Goal: Information Seeking & Learning: Learn about a topic

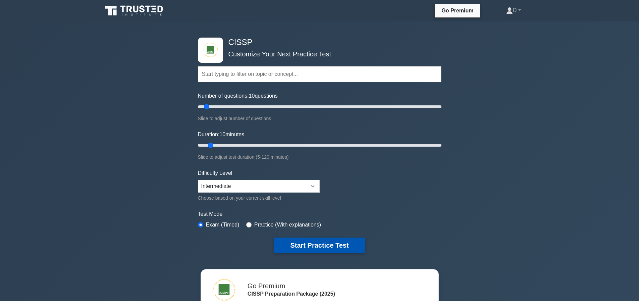
click at [304, 242] on button "Start Practice Test" at bounding box center [319, 244] width 91 height 15
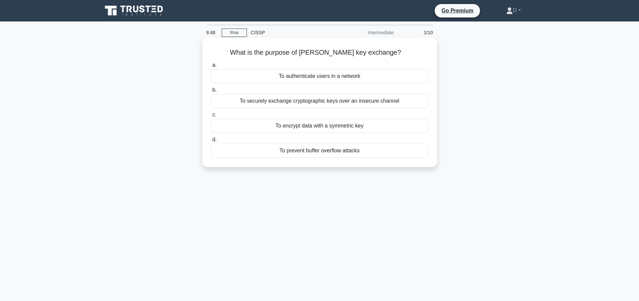
click at [303, 102] on div "To securely exchange cryptographic keys over an insecure channel" at bounding box center [319, 101] width 217 height 14
click at [211, 92] on input "b. To securely exchange cryptographic keys over an insecure channel" at bounding box center [211, 90] width 0 height 4
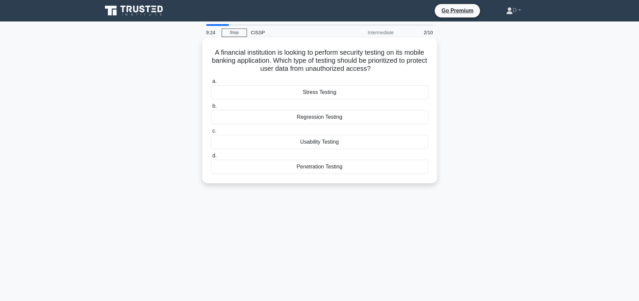
click at [311, 161] on div "Penetration Testing" at bounding box center [319, 167] width 217 height 14
click at [211, 158] on input "d. Penetration Testing" at bounding box center [211, 156] width 0 height 4
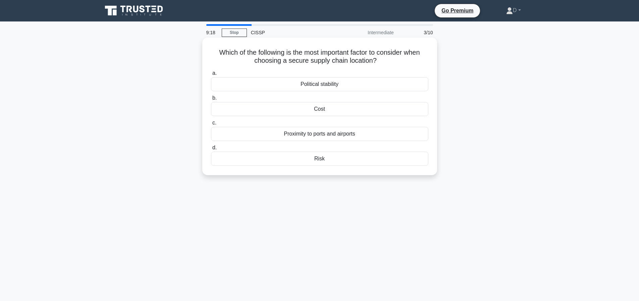
click at [316, 159] on div "Risk" at bounding box center [319, 159] width 217 height 14
click at [211, 150] on input "d. Risk" at bounding box center [211, 148] width 0 height 4
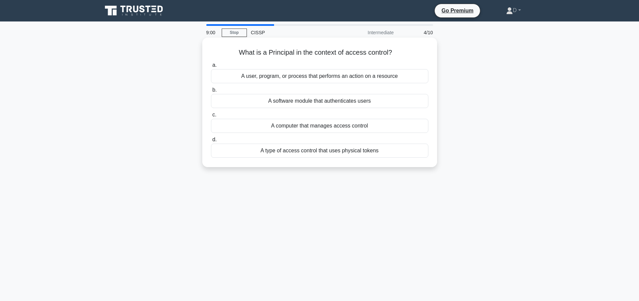
click at [396, 81] on div "A user, program, or process that performs an action on a resource" at bounding box center [319, 76] width 217 height 14
click at [211, 67] on input "a. A user, program, or process that performs an action on a resource" at bounding box center [211, 65] width 0 height 4
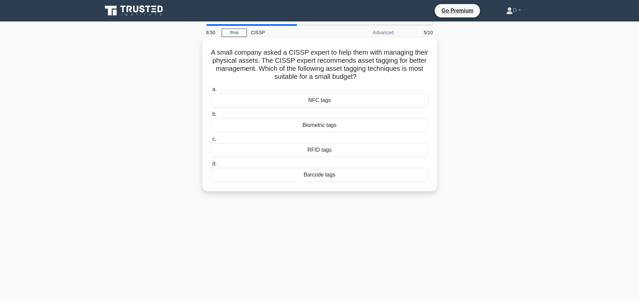
click at [312, 174] on div "Barcode tags" at bounding box center [319, 175] width 217 height 14
click at [211, 166] on input "d. Barcode tags" at bounding box center [211, 164] width 0 height 4
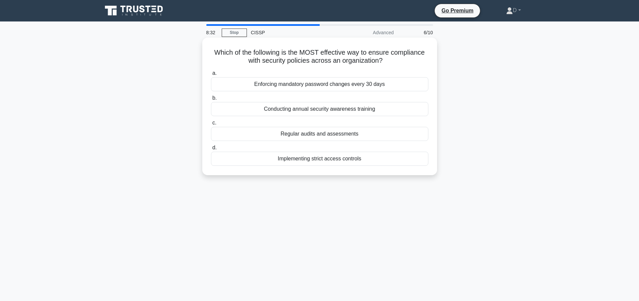
click at [338, 133] on div "Regular audits and assessments" at bounding box center [319, 134] width 217 height 14
click at [211, 125] on input "c. Regular audits and assessments" at bounding box center [211, 123] width 0 height 4
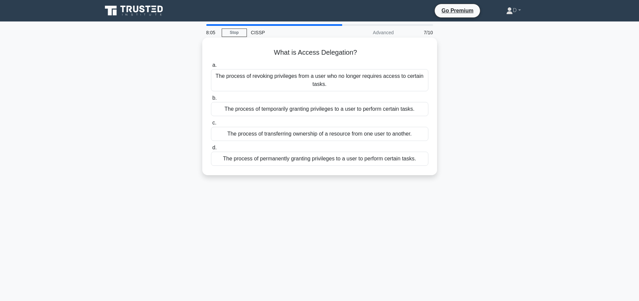
click at [321, 109] on div "The process of temporarily granting privileges to a user to perform certain tas…" at bounding box center [319, 109] width 217 height 14
click at [211, 100] on input "b. The process of temporarily granting privileges to a user to perform certain …" at bounding box center [211, 98] width 0 height 4
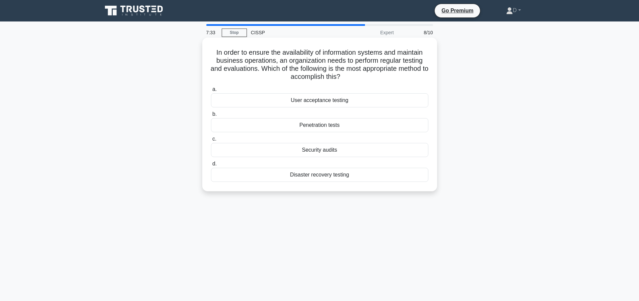
click at [325, 175] on div "Disaster recovery testing" at bounding box center [319, 175] width 217 height 14
click at [211, 166] on input "d. Disaster recovery testing" at bounding box center [211, 164] width 0 height 4
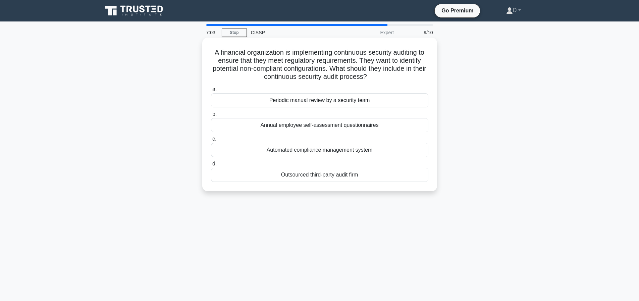
click at [303, 99] on div "Periodic manual review by a security team" at bounding box center [319, 100] width 217 height 14
click at [211, 92] on input "a. Periodic manual review by a security team" at bounding box center [211, 89] width 0 height 4
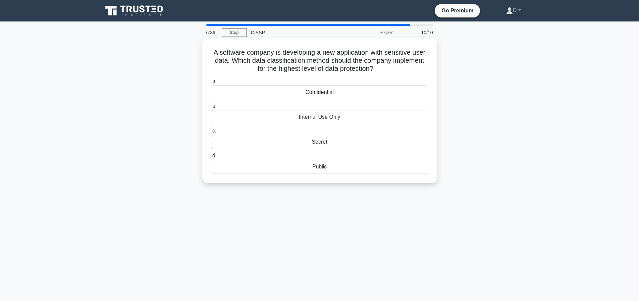
click at [330, 117] on div "Internal Use Only" at bounding box center [319, 117] width 217 height 14
click at [211, 108] on input "b. Internal Use Only" at bounding box center [211, 106] width 0 height 4
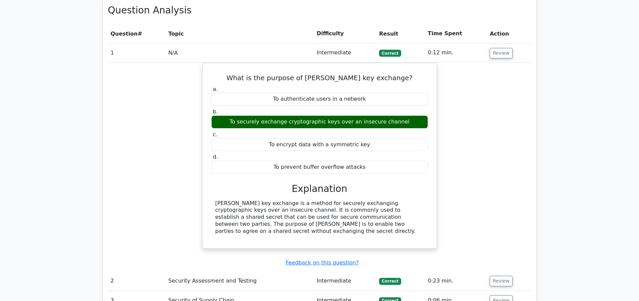
scroll to position [728, 0]
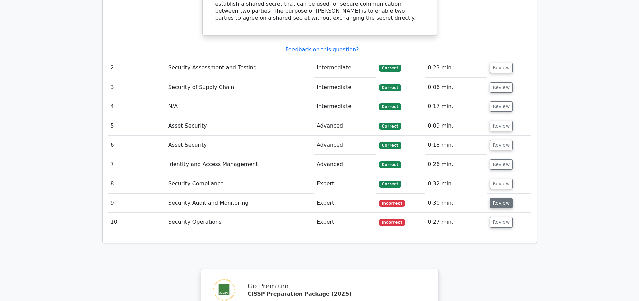
click at [497, 201] on button "Review" at bounding box center [501, 203] width 23 height 10
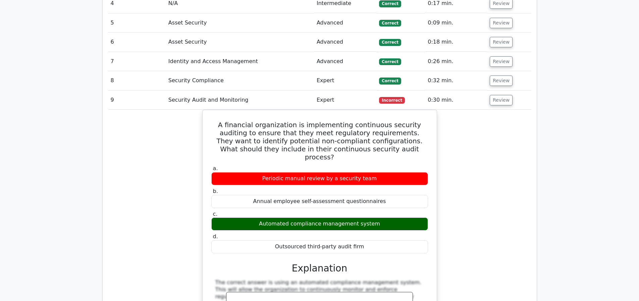
scroll to position [1038, 0]
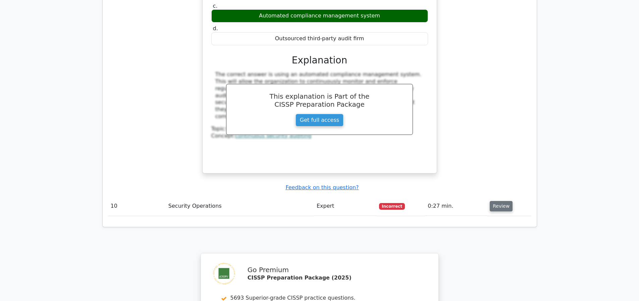
click at [496, 207] on button "Review" at bounding box center [501, 206] width 23 height 10
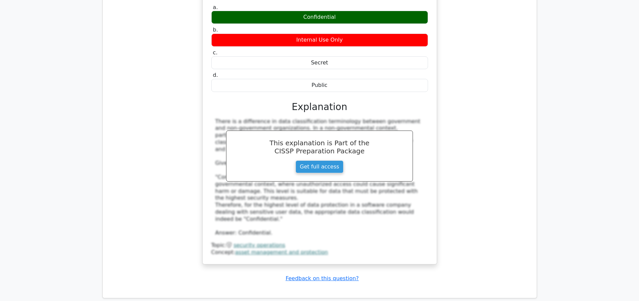
scroll to position [1568, 0]
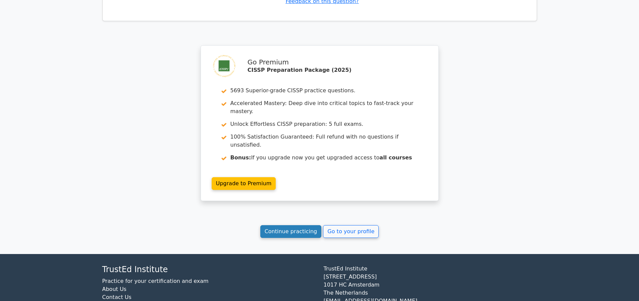
click at [300, 237] on link "Continue practicing" at bounding box center [290, 231] width 61 height 13
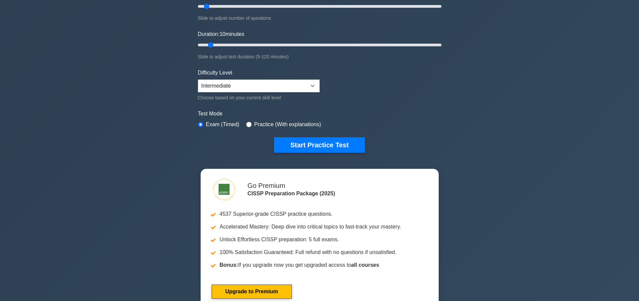
scroll to position [34, 0]
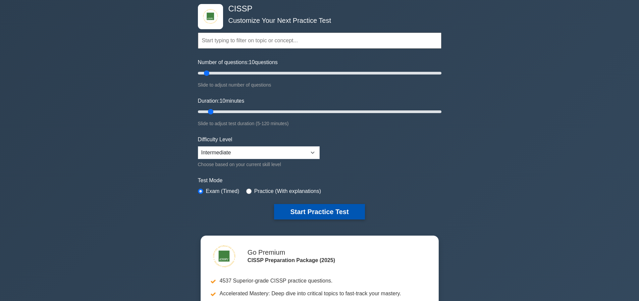
click at [331, 206] on button "Start Practice Test" at bounding box center [319, 211] width 91 height 15
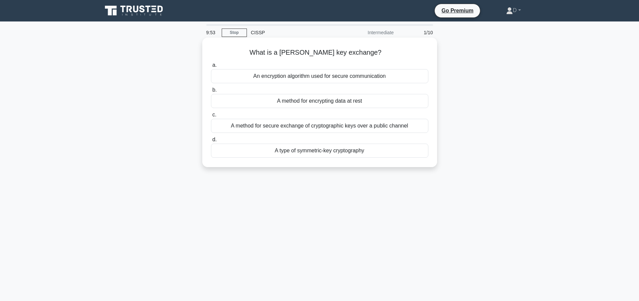
click at [345, 124] on div "A method for secure exchange of cryptographic keys over a public channel" at bounding box center [319, 126] width 217 height 14
click at [211, 117] on input "c. A method for secure exchange of cryptographic keys over a public channel" at bounding box center [211, 115] width 0 height 4
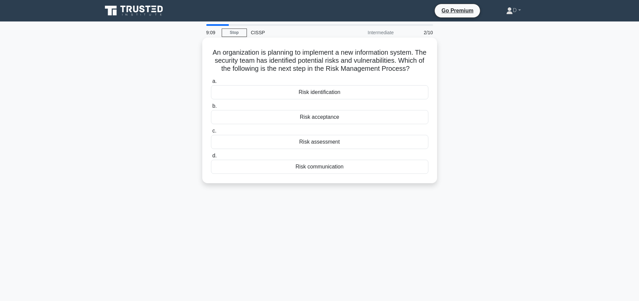
click at [339, 174] on div "Risk communication" at bounding box center [319, 167] width 217 height 14
click at [211, 158] on input "d. Risk communication" at bounding box center [211, 156] width 0 height 4
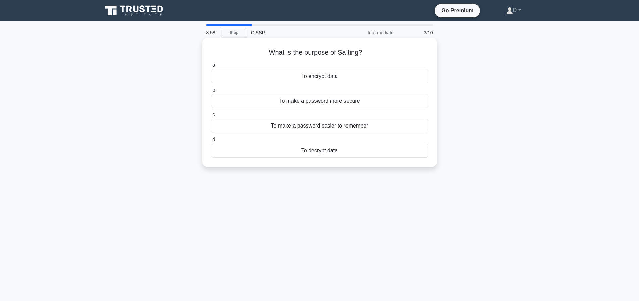
click at [316, 97] on div "To make a password more secure" at bounding box center [319, 101] width 217 height 14
click at [211, 92] on input "b. To make a password more secure" at bounding box center [211, 90] width 0 height 4
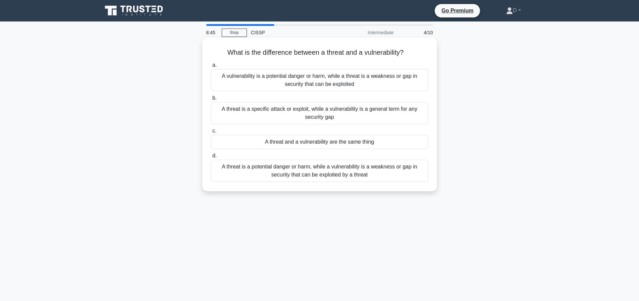
click at [372, 168] on div "A threat is a potential danger or harm, while a vulnerability is a weakness or …" at bounding box center [319, 171] width 217 height 22
click at [211, 158] on input "d. A threat is a potential danger or harm, while a vulnerability is a weakness …" at bounding box center [211, 156] width 0 height 4
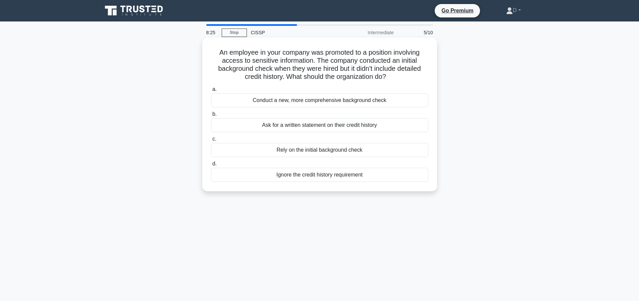
click at [305, 99] on div "Conduct a new, more comprehensive background check" at bounding box center [319, 100] width 217 height 14
click at [211, 92] on input "a. Conduct a new, more comprehensive background check" at bounding box center [211, 89] width 0 height 4
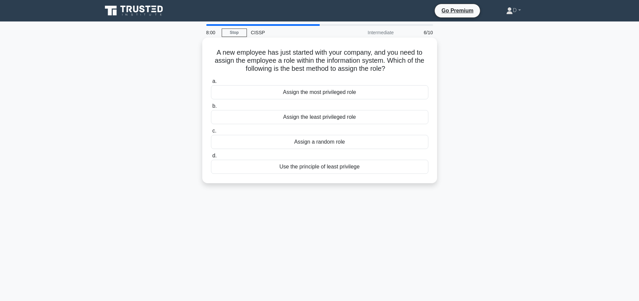
click at [351, 114] on div "Assign the least privileged role" at bounding box center [319, 117] width 217 height 14
click at [211, 108] on input "b. Assign the least privileged role" at bounding box center [211, 106] width 0 height 4
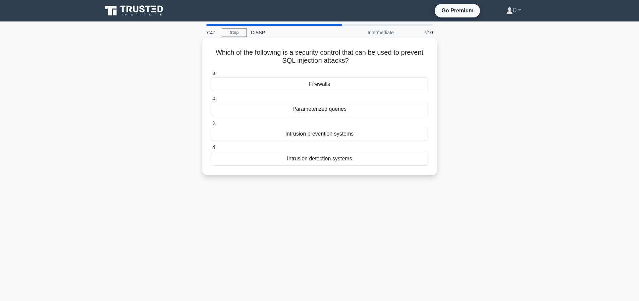
click at [300, 111] on div "Parameterized queries" at bounding box center [319, 109] width 217 height 14
click at [211, 100] on input "b. Parameterized queries" at bounding box center [211, 98] width 0 height 4
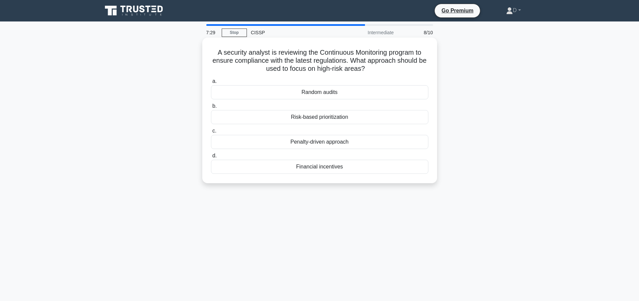
click at [316, 116] on div "Risk-based prioritization" at bounding box center [319, 117] width 217 height 14
click at [211, 108] on input "b. Risk-based prioritization" at bounding box center [211, 106] width 0 height 4
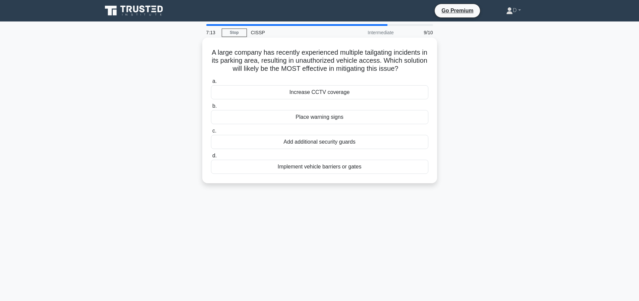
click at [320, 174] on div "Implement vehicle barriers or gates" at bounding box center [319, 167] width 217 height 14
click at [211, 158] on input "d. Implement vehicle barriers or gates" at bounding box center [211, 156] width 0 height 4
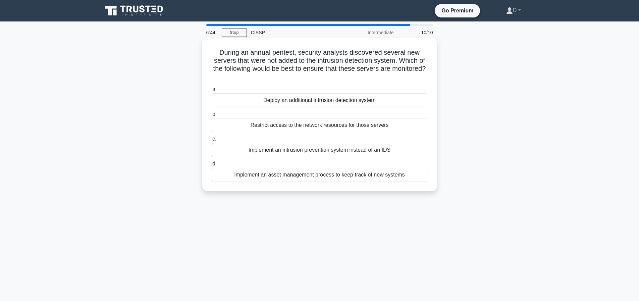
click at [335, 100] on div "Deploy an additional intrusion detection system" at bounding box center [319, 100] width 217 height 14
click at [211, 92] on input "a. Deploy an additional intrusion detection system" at bounding box center [211, 89] width 0 height 4
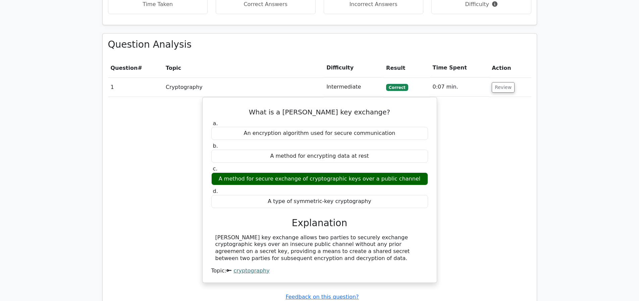
scroll to position [623, 0]
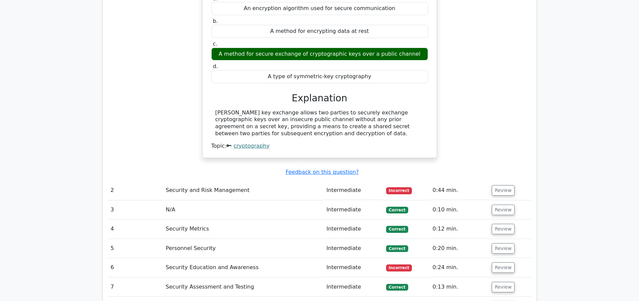
click at [306, 187] on td "Security and Risk Management" at bounding box center [243, 190] width 161 height 19
click at [504, 191] on button "Review" at bounding box center [503, 190] width 23 height 10
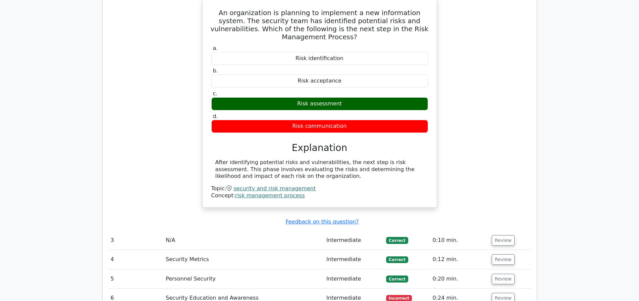
scroll to position [964, 0]
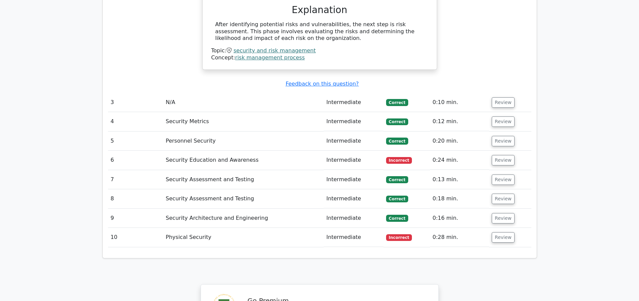
click at [326, 159] on td "Intermediate" at bounding box center [354, 160] width 60 height 19
click at [507, 160] on button "Review" at bounding box center [503, 160] width 23 height 10
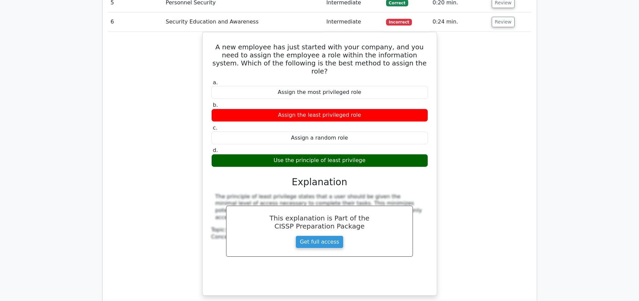
scroll to position [1240, 0]
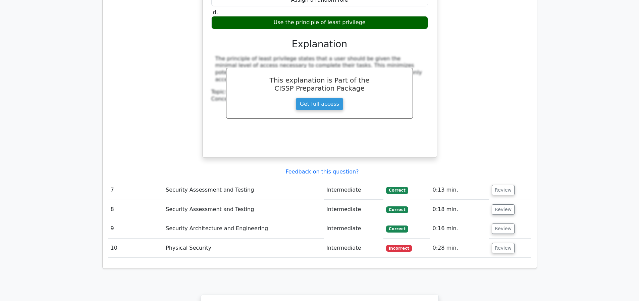
click at [447, 248] on td "0:28 min." at bounding box center [459, 247] width 59 height 19
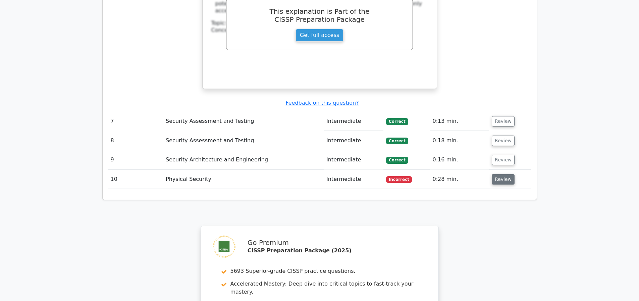
click at [508, 182] on button "Review" at bounding box center [503, 179] width 23 height 10
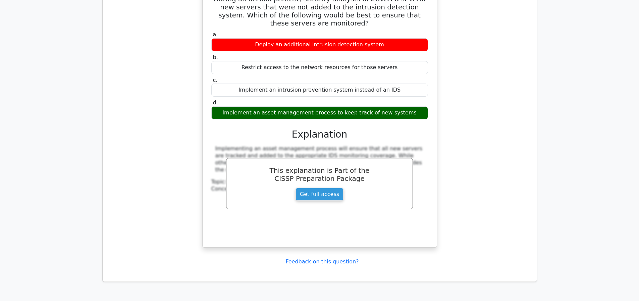
scroll to position [1813, 0]
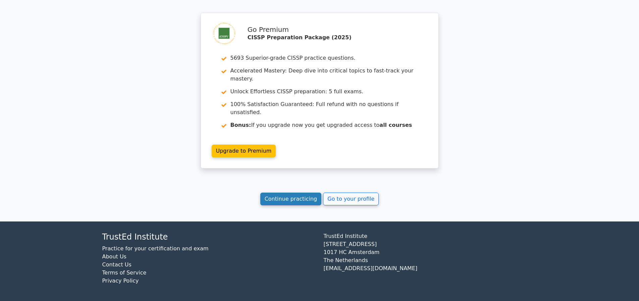
click at [291, 199] on link "Continue practicing" at bounding box center [290, 198] width 61 height 13
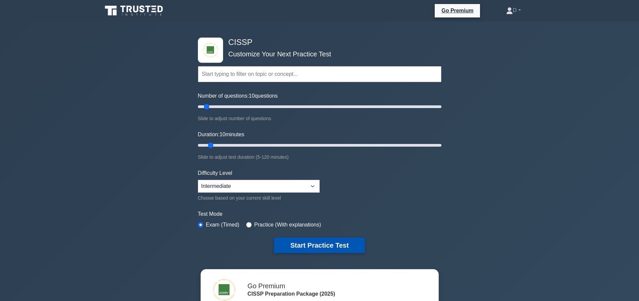
click at [352, 249] on button "Start Practice Test" at bounding box center [319, 244] width 91 height 15
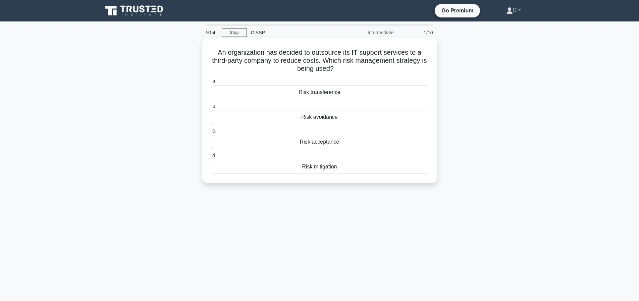
click at [325, 92] on div "Risk transference" at bounding box center [319, 92] width 217 height 14
click at [211, 83] on input "a. Risk transference" at bounding box center [211, 81] width 0 height 4
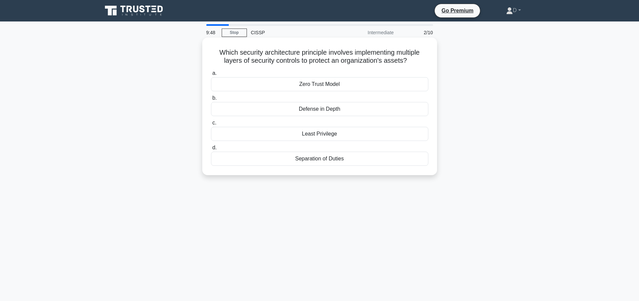
click at [324, 116] on div "Defense in Depth" at bounding box center [319, 109] width 217 height 14
click at [211, 100] on input "b. Defense in Depth" at bounding box center [211, 98] width 0 height 4
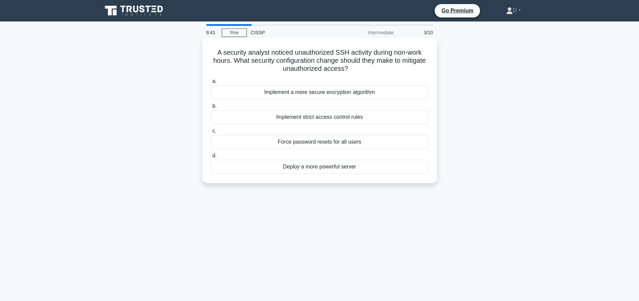
click at [281, 116] on div "Implement strict access control rules" at bounding box center [319, 117] width 217 height 14
click at [211, 108] on input "b. Implement strict access control rules" at bounding box center [211, 106] width 0 height 4
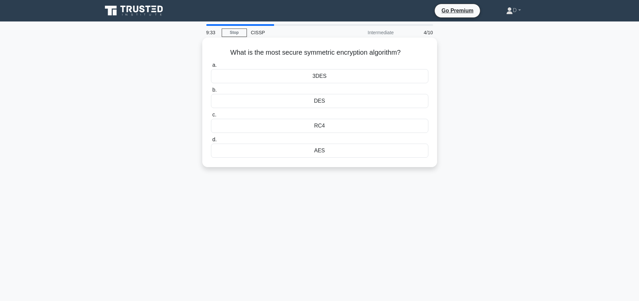
click at [329, 126] on div "RC4" at bounding box center [319, 126] width 217 height 14
click at [211, 117] on input "c. RC4" at bounding box center [211, 115] width 0 height 4
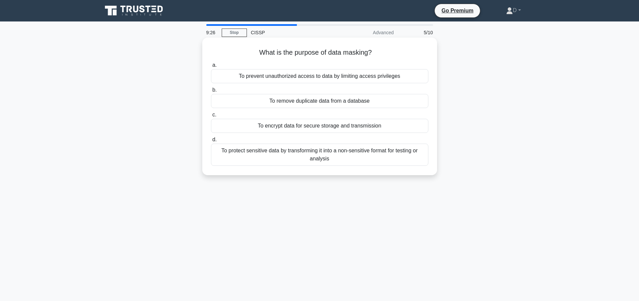
click at [335, 155] on div "To protect sensitive data by transforming it into a non-sensitive format for te…" at bounding box center [319, 155] width 217 height 22
click at [211, 142] on input "d. To protect sensitive data by transforming it into a non-sensitive format for…" at bounding box center [211, 139] width 0 height 4
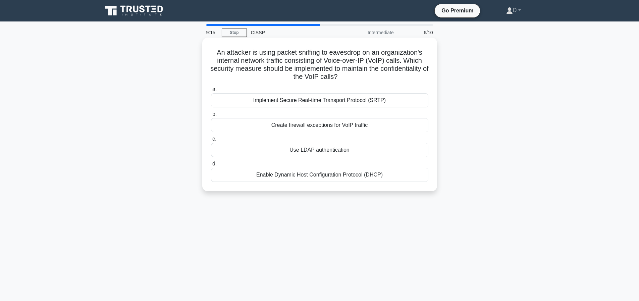
click at [357, 177] on div "Enable Dynamic Host Configuration Protocol (DHCP)" at bounding box center [319, 175] width 217 height 14
click at [211, 166] on input "d. Enable Dynamic Host Configuration Protocol (DHCP)" at bounding box center [211, 164] width 0 height 4
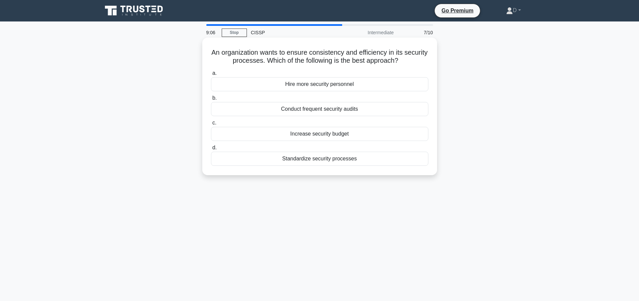
click at [293, 163] on div "Standardize security processes" at bounding box center [319, 159] width 217 height 14
click at [211, 150] on input "d. Standardize security processes" at bounding box center [211, 148] width 0 height 4
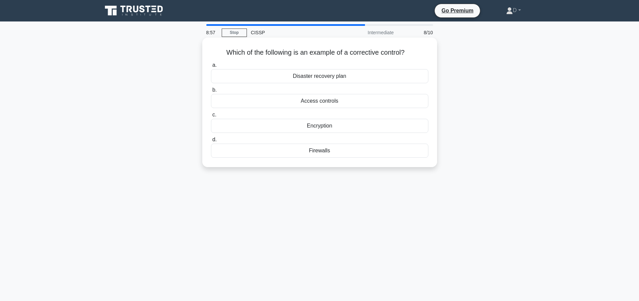
click at [322, 78] on div "Disaster recovery plan" at bounding box center [319, 76] width 217 height 14
click at [211, 67] on input "a. Disaster recovery plan" at bounding box center [211, 65] width 0 height 4
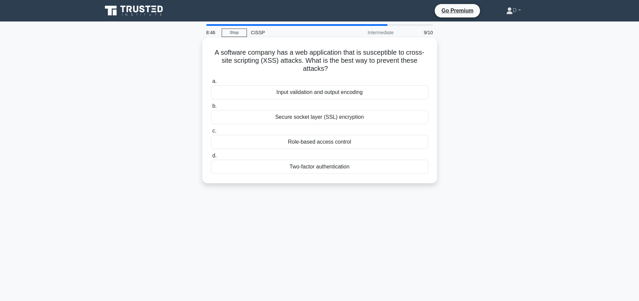
click at [323, 90] on div "Input validation and output encoding" at bounding box center [319, 92] width 217 height 14
click at [211, 83] on input "a. Input validation and output encoding" at bounding box center [211, 81] width 0 height 4
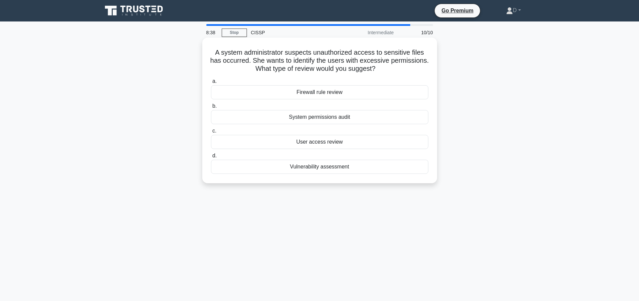
click at [340, 119] on div "System permissions audit" at bounding box center [319, 117] width 217 height 14
click at [211, 108] on input "b. System permissions audit" at bounding box center [211, 106] width 0 height 4
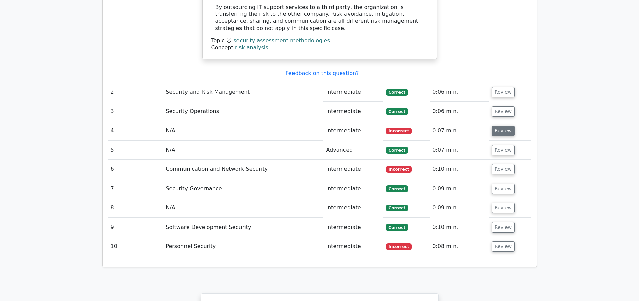
scroll to position [727, 0]
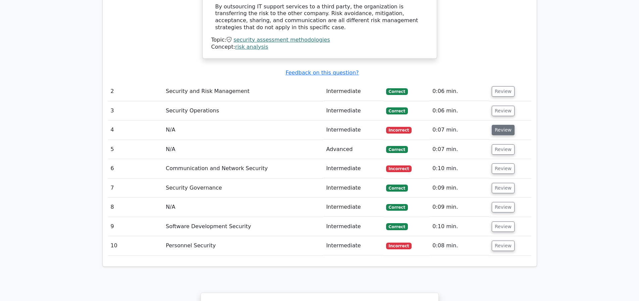
click at [496, 132] on button "Review" at bounding box center [503, 130] width 23 height 10
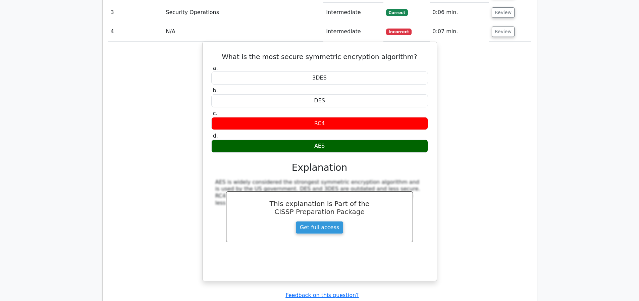
scroll to position [998, 0]
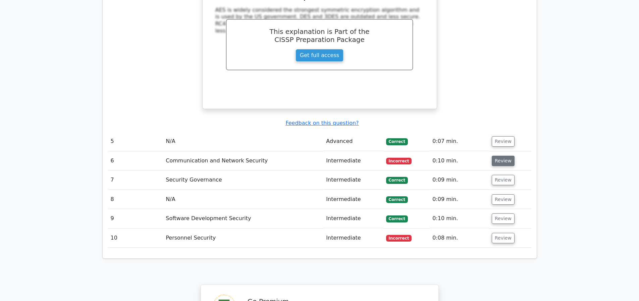
click at [505, 158] on button "Review" at bounding box center [503, 161] width 23 height 10
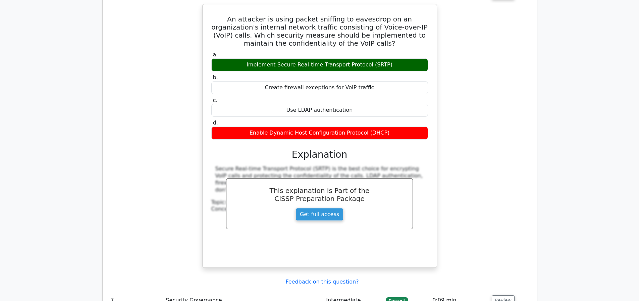
scroll to position [1335, 0]
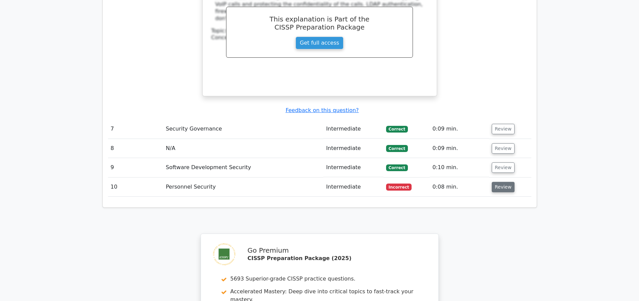
click at [505, 189] on button "Review" at bounding box center [503, 187] width 23 height 10
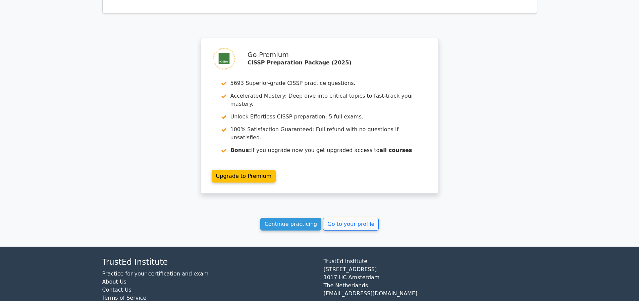
scroll to position [1840, 0]
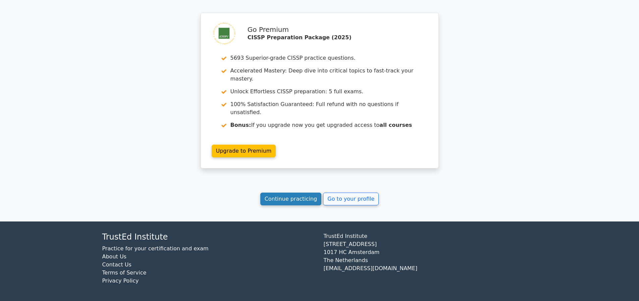
click at [308, 204] on link "Continue practicing" at bounding box center [290, 198] width 61 height 13
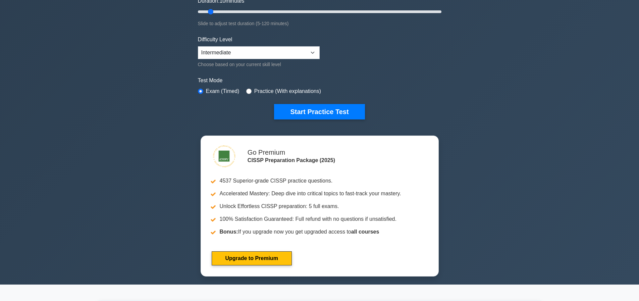
scroll to position [134, 0]
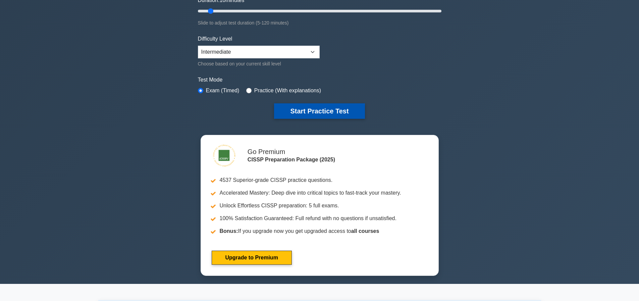
click at [339, 116] on button "Start Practice Test" at bounding box center [319, 110] width 91 height 15
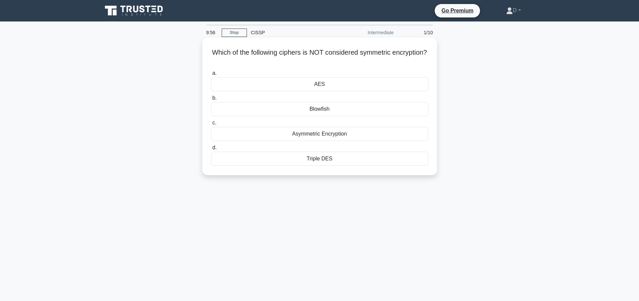
click at [323, 135] on div "Asymmetric Encryption" at bounding box center [319, 134] width 217 height 14
click at [211, 125] on input "c. Asymmetric Encryption" at bounding box center [211, 123] width 0 height 4
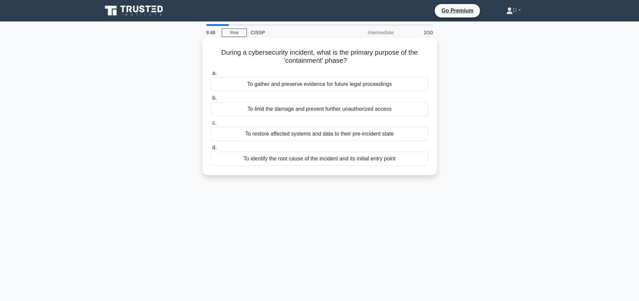
click at [329, 108] on div "To limit the damage and prevent further unauthorized access" at bounding box center [319, 109] width 217 height 14
click at [211, 100] on input "b. To limit the damage and prevent further unauthorized access" at bounding box center [211, 98] width 0 height 4
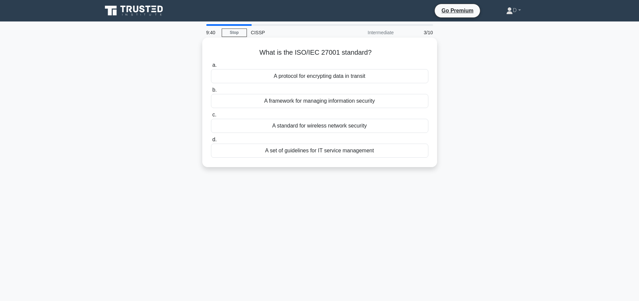
click at [347, 99] on div "A framework for managing information security" at bounding box center [319, 101] width 217 height 14
click at [211, 92] on input "b. A framework for managing information security" at bounding box center [211, 90] width 0 height 4
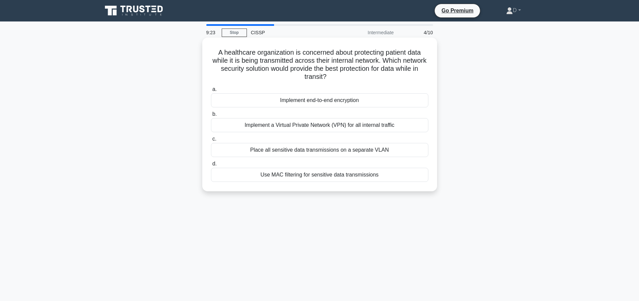
click at [332, 103] on div "Implement end-to-end encryption" at bounding box center [319, 100] width 217 height 14
click at [211, 92] on input "a. Implement end-to-end encryption" at bounding box center [211, 89] width 0 height 4
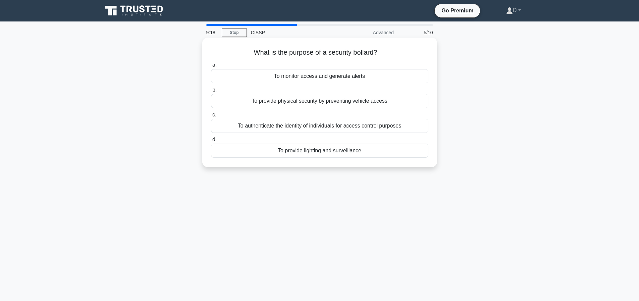
click at [344, 102] on div "To provide physical security by preventing vehicle access" at bounding box center [319, 101] width 217 height 14
click at [211, 92] on input "b. To provide physical security by preventing vehicle access" at bounding box center [211, 90] width 0 height 4
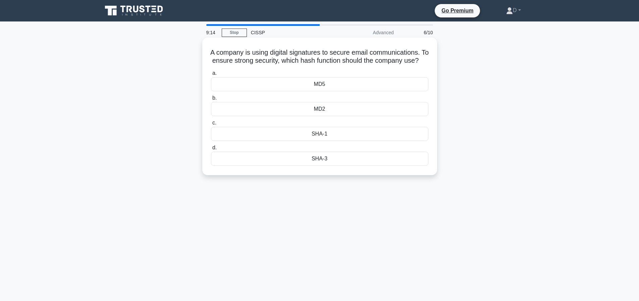
click at [326, 91] on div "MD5" at bounding box center [319, 84] width 217 height 14
click at [211, 75] on input "a. MD5" at bounding box center [211, 73] width 0 height 4
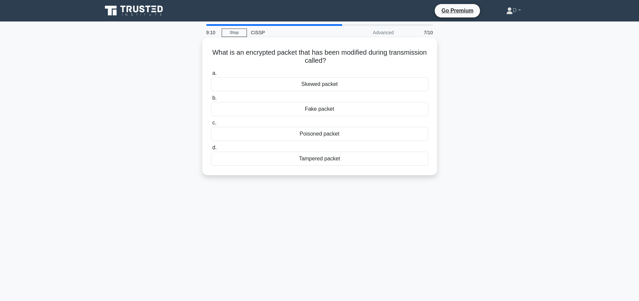
click at [322, 127] on div "Poisoned packet" at bounding box center [319, 134] width 217 height 14
click at [211, 125] on input "c. Poisoned packet" at bounding box center [211, 123] width 0 height 4
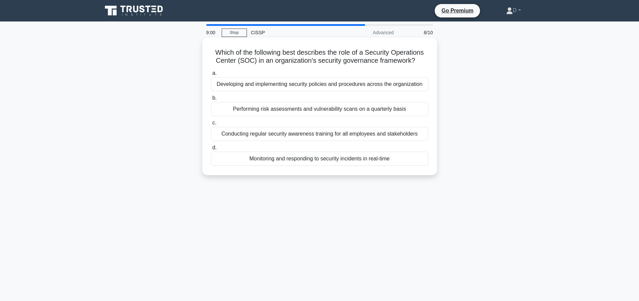
click at [309, 166] on div "Monitoring and responding to security incidents in real-time" at bounding box center [319, 159] width 217 height 14
click at [211, 150] on input "d. Monitoring and responding to security incidents in real-time" at bounding box center [211, 148] width 0 height 4
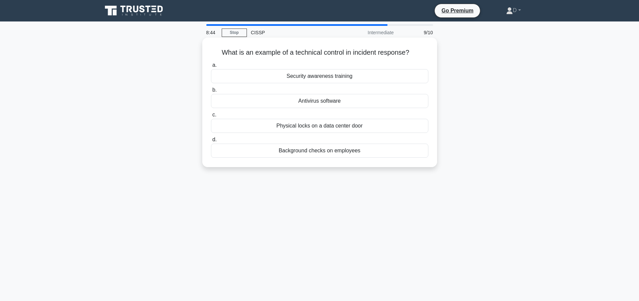
click at [319, 99] on div "Antivirus software" at bounding box center [319, 101] width 217 height 14
click at [211, 92] on input "b. Antivirus software" at bounding box center [211, 90] width 0 height 4
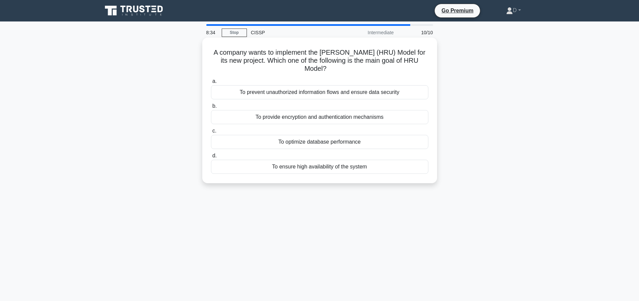
click at [297, 93] on div "To prevent unauthorized information flows and ensure data security" at bounding box center [319, 92] width 217 height 14
click at [211, 83] on input "a. To prevent unauthorized information flows and ensure data security" at bounding box center [211, 81] width 0 height 4
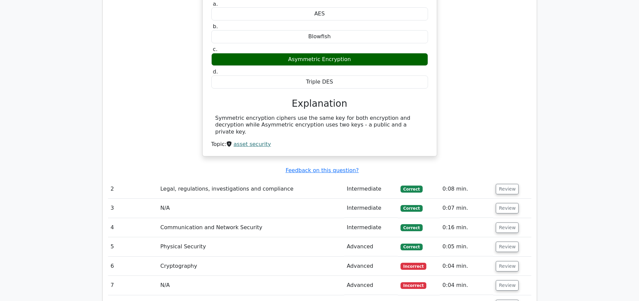
scroll to position [768, 0]
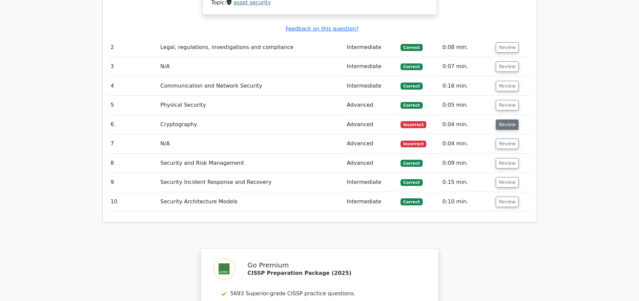
click at [510, 127] on button "Review" at bounding box center [507, 124] width 23 height 10
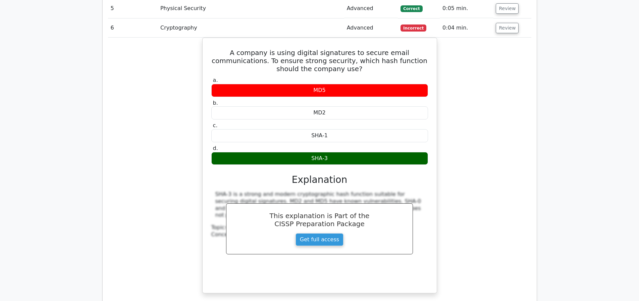
scroll to position [1037, 0]
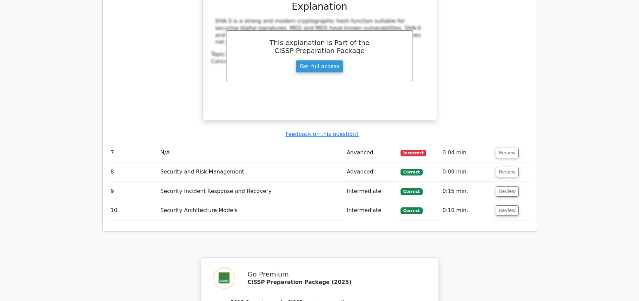
click at [319, 155] on td "N/A" at bounding box center [251, 152] width 186 height 19
click at [505, 154] on button "Review" at bounding box center [507, 153] width 23 height 10
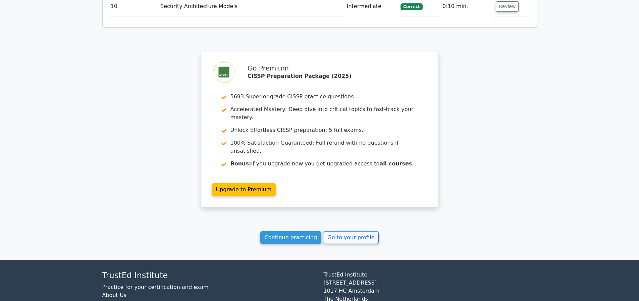
scroll to position [1557, 0]
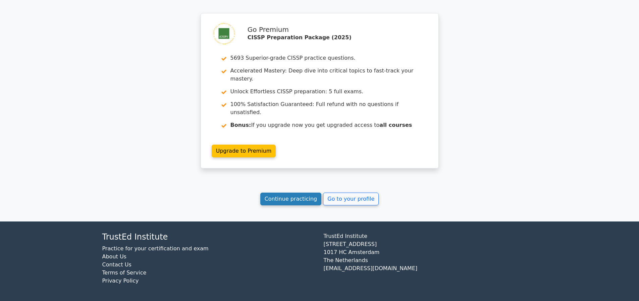
click at [281, 200] on link "Continue practicing" at bounding box center [290, 198] width 61 height 13
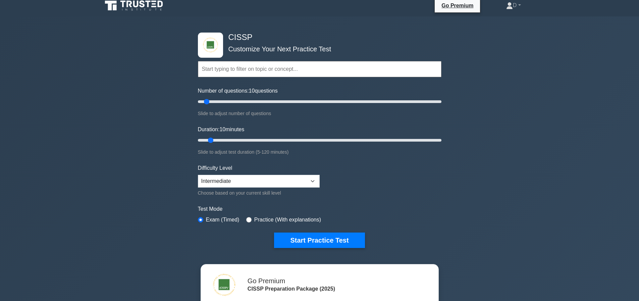
scroll to position [67, 0]
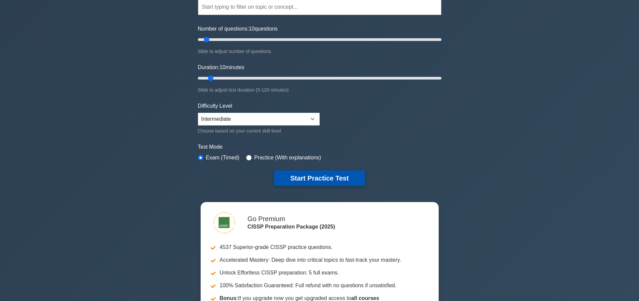
click at [311, 181] on button "Start Practice Test" at bounding box center [319, 177] width 91 height 15
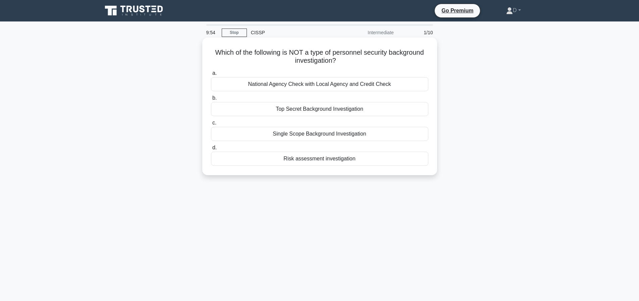
click at [324, 158] on div "Risk assessment investigation" at bounding box center [319, 159] width 217 height 14
click at [211, 150] on input "d. Risk assessment investigation" at bounding box center [211, 148] width 0 height 4
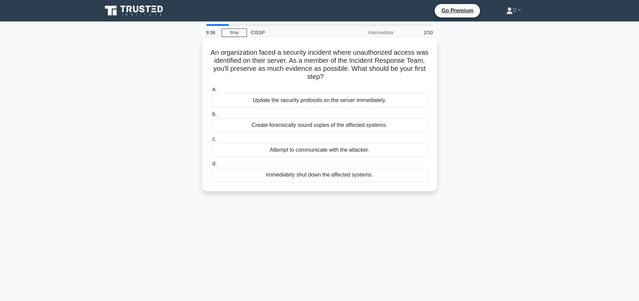
click at [328, 126] on div "Create forensically sound copies of the affected systems." at bounding box center [319, 125] width 217 height 14
click at [211, 116] on input "b. Create forensically sound copies of the affected systems." at bounding box center [211, 114] width 0 height 4
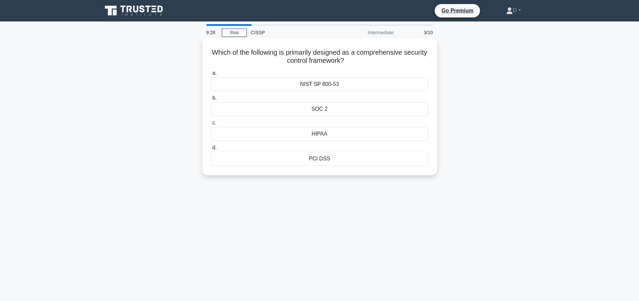
click at [321, 85] on div "NIST SP 800-53" at bounding box center [319, 84] width 217 height 14
click at [211, 75] on input "a. NIST SP 800-53" at bounding box center [211, 73] width 0 height 4
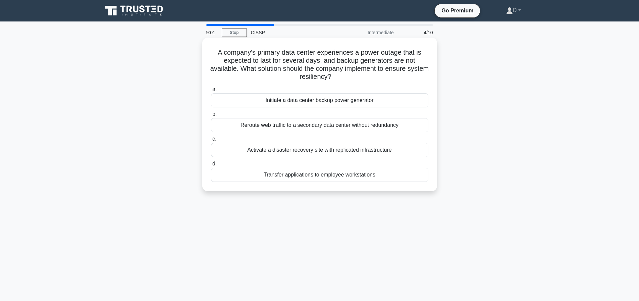
click at [349, 149] on div "Activate a disaster recovery site with replicated infrastructure" at bounding box center [319, 150] width 217 height 14
click at [211, 141] on input "c. Activate a disaster recovery site with replicated infrastructure" at bounding box center [211, 139] width 0 height 4
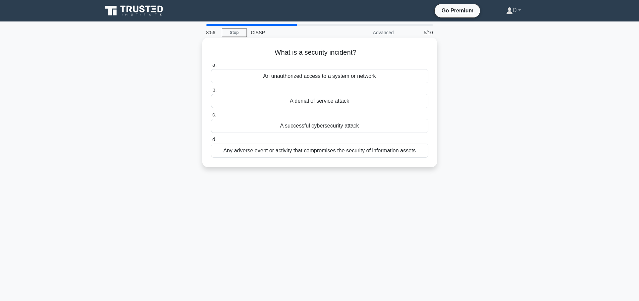
click at [347, 153] on div "Any adverse event or activity that compromises the security of information asse…" at bounding box center [319, 151] width 217 height 14
click at [211, 142] on input "d. Any adverse event or activity that compromises the security of information a…" at bounding box center [211, 139] width 0 height 4
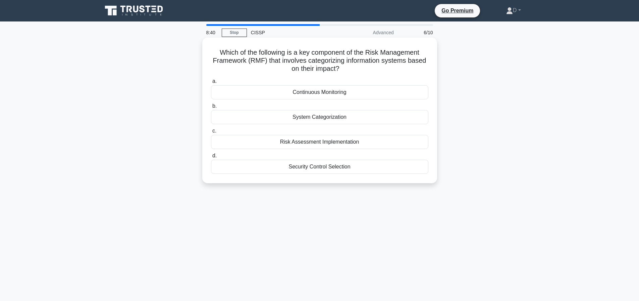
click at [333, 119] on div "System Categorization" at bounding box center [319, 117] width 217 height 14
click at [211, 108] on input "b. System Categorization" at bounding box center [211, 106] width 0 height 4
click at [337, 118] on div "Geographically distributed backups" at bounding box center [319, 117] width 217 height 14
click at [211, 108] on input "b. Geographically distributed backups" at bounding box center [211, 106] width 0 height 4
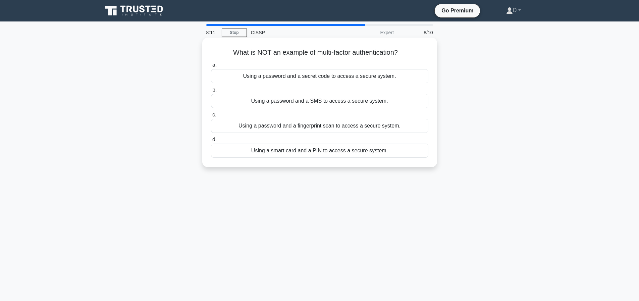
click at [339, 77] on div "Using a password and a secret code to access a secure system." at bounding box center [319, 76] width 217 height 14
click at [211, 67] on input "a. Using a password and a secret code to access a secure system." at bounding box center [211, 65] width 0 height 4
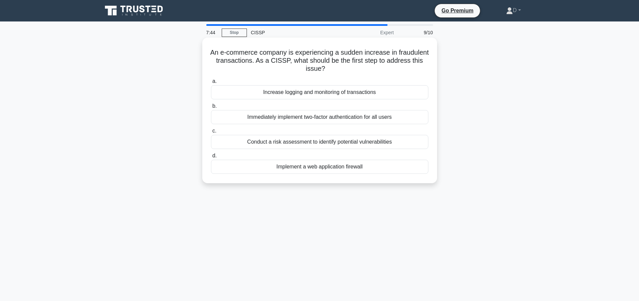
click at [347, 90] on div "Increase logging and monitoring of transactions" at bounding box center [319, 92] width 217 height 14
click at [211, 83] on input "a. Increase logging and monitoring of transactions" at bounding box center [211, 81] width 0 height 4
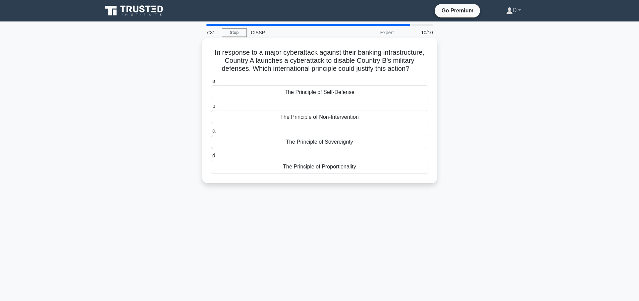
click at [332, 172] on div "The Principle of Proportionality" at bounding box center [319, 167] width 217 height 14
click at [211, 158] on input "d. The Principle of Proportionality" at bounding box center [211, 156] width 0 height 4
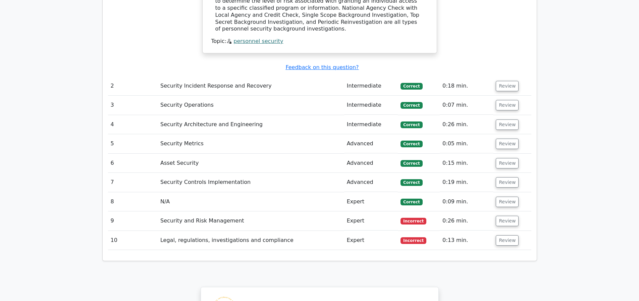
scroll to position [801, 0]
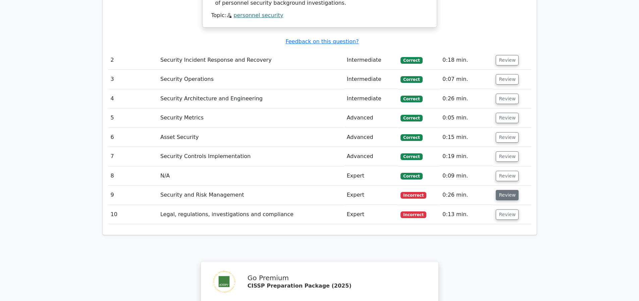
click at [501, 197] on button "Review" at bounding box center [507, 195] width 23 height 10
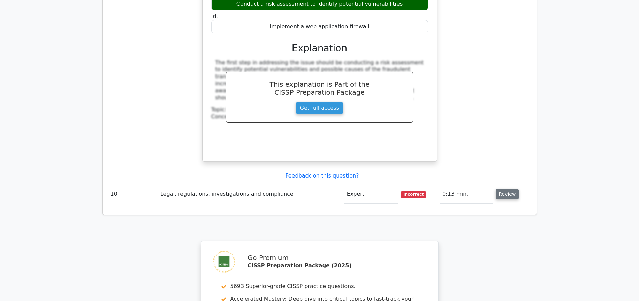
scroll to position [1140, 0]
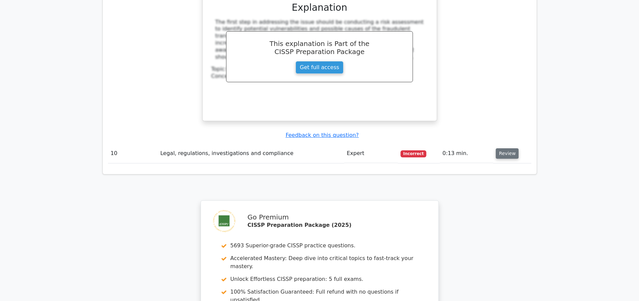
click at [508, 152] on button "Review" at bounding box center [507, 153] width 23 height 10
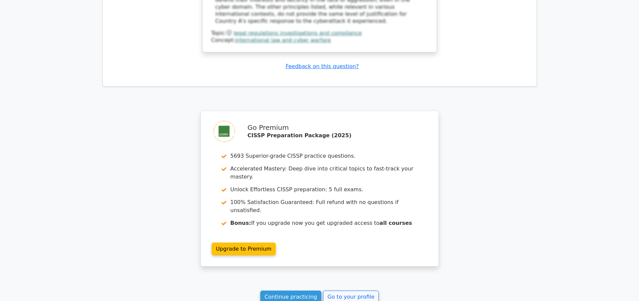
scroll to position [1630, 0]
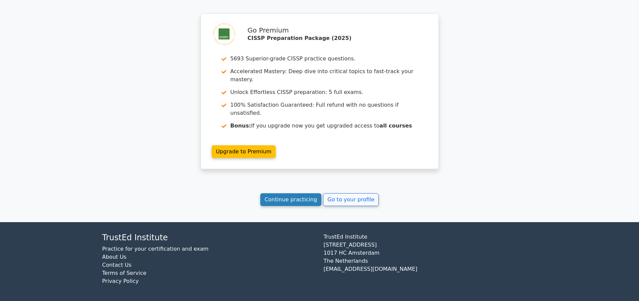
click at [284, 204] on link "Continue practicing" at bounding box center [290, 199] width 61 height 13
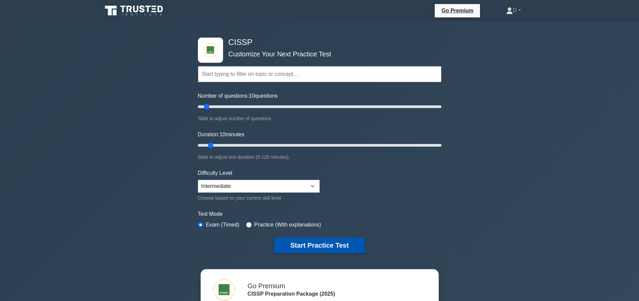
click at [306, 245] on button "Start Practice Test" at bounding box center [319, 244] width 91 height 15
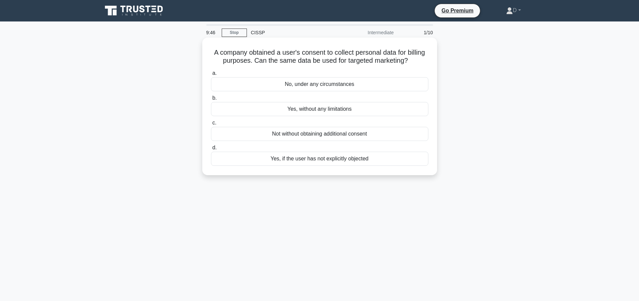
click at [352, 141] on div "Not without obtaining additional consent" at bounding box center [319, 134] width 217 height 14
click at [211, 125] on input "c. Not without obtaining additional consent" at bounding box center [211, 123] width 0 height 4
click at [334, 82] on div "Protection of customer financial information" at bounding box center [319, 84] width 217 height 14
click at [211, 75] on input "a. Protection of customer financial information" at bounding box center [211, 73] width 0 height 4
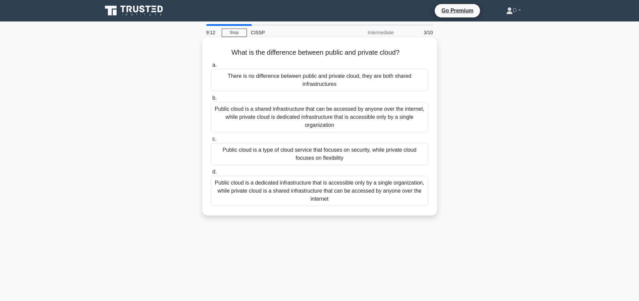
click at [316, 116] on div "Public cloud is a shared infrastructure that can be accessed by anyone over the…" at bounding box center [319, 117] width 217 height 30
click at [211, 100] on input "b. Public cloud is a shared infrastructure that can be accessed by anyone over …" at bounding box center [211, 98] width 0 height 4
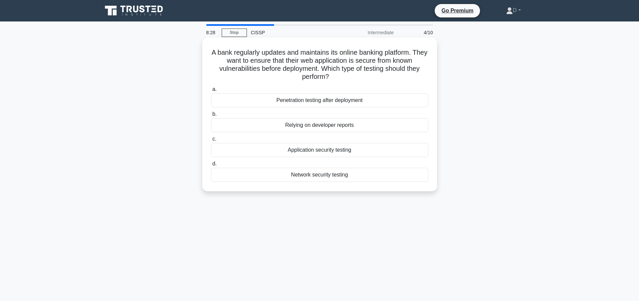
click at [349, 148] on div "Application security testing" at bounding box center [319, 150] width 217 height 14
click at [211, 141] on input "c. Application security testing" at bounding box center [211, 139] width 0 height 4
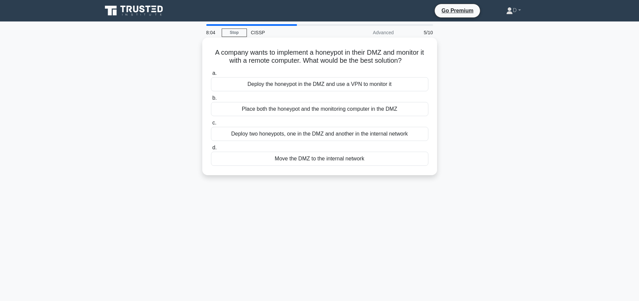
click at [368, 91] on div "Deploy the honeypot in the DMZ and use a VPN to monitor it" at bounding box center [319, 84] width 217 height 14
click at [211, 75] on input "a. Deploy the honeypot in the DMZ and use a VPN to monitor it" at bounding box center [211, 73] width 0 height 4
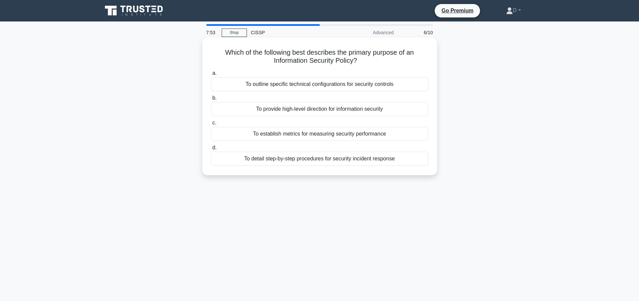
click at [325, 107] on div "To provide high-level direction for information security" at bounding box center [319, 109] width 217 height 14
click at [211, 100] on input "b. To provide high-level direction for information security" at bounding box center [211, 98] width 0 height 4
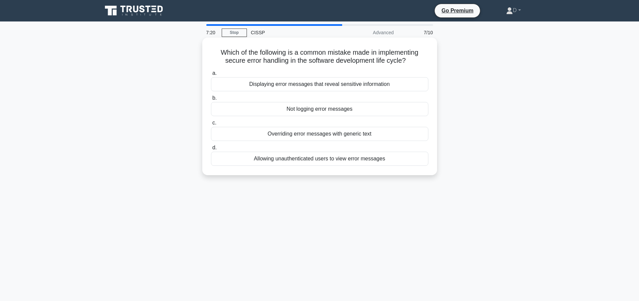
click at [363, 83] on div "Displaying error messages that reveal sensitive information" at bounding box center [319, 84] width 217 height 14
click at [211, 75] on input "a. Displaying error messages that reveal sensitive information" at bounding box center [211, 73] width 0 height 4
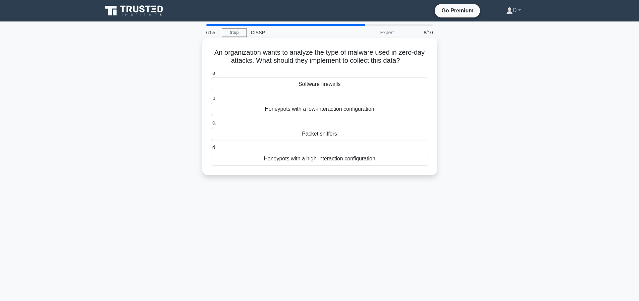
click at [345, 158] on div "Honeypots with a high-interaction configuration" at bounding box center [319, 159] width 217 height 14
click at [211, 150] on input "d. Honeypots with a high-interaction configuration" at bounding box center [211, 148] width 0 height 4
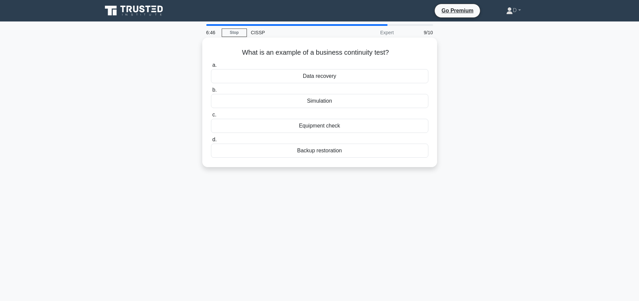
click at [305, 102] on div "Simulation" at bounding box center [319, 101] width 217 height 14
click at [211, 92] on input "b. Simulation" at bounding box center [211, 90] width 0 height 4
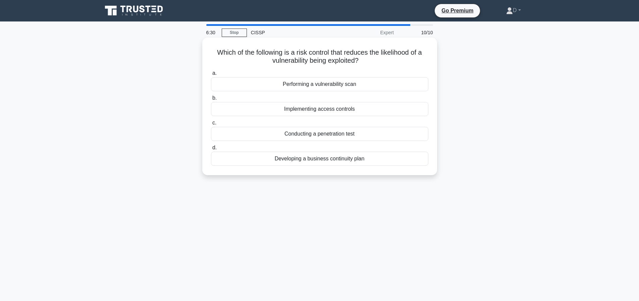
click at [357, 86] on div "Performing a vulnerability scan" at bounding box center [319, 84] width 217 height 14
click at [211, 75] on input "a. Performing a vulnerability scan" at bounding box center [211, 73] width 0 height 4
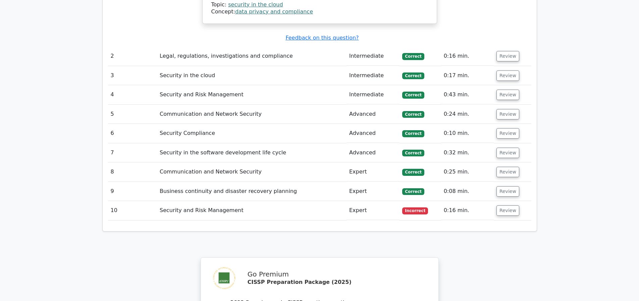
scroll to position [873, 0]
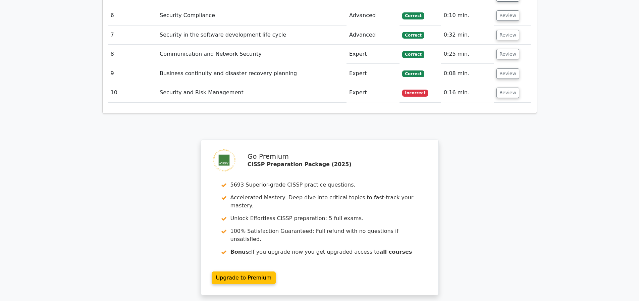
click at [519, 90] on td "Review" at bounding box center [513, 92] width 38 height 19
click at [508, 92] on button "Review" at bounding box center [507, 93] width 23 height 10
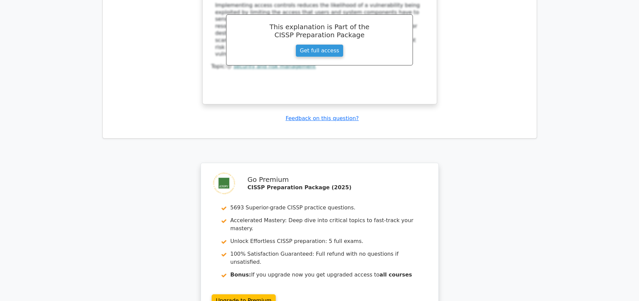
scroll to position [1275, 0]
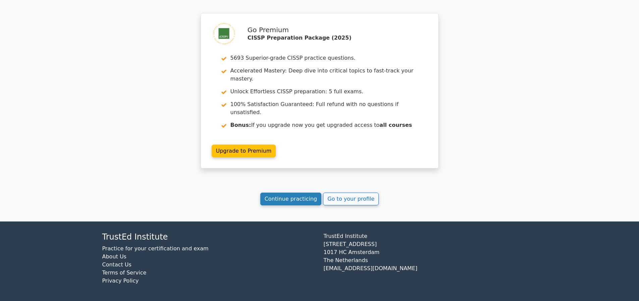
click at [294, 202] on link "Continue practicing" at bounding box center [290, 198] width 61 height 13
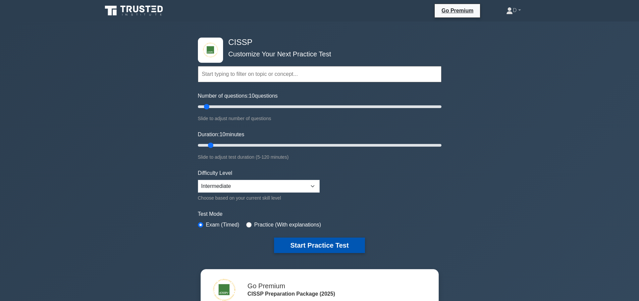
click at [336, 244] on button "Start Practice Test" at bounding box center [319, 244] width 91 height 15
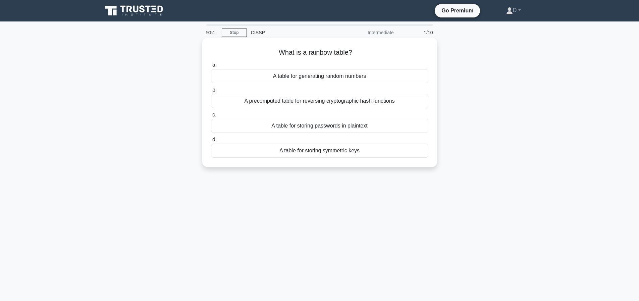
click at [376, 101] on div "A precomputed table for reversing cryptographic hash functions" at bounding box center [319, 101] width 217 height 14
click at [211, 92] on input "b. A precomputed table for reversing cryptographic hash functions" at bounding box center [211, 90] width 0 height 4
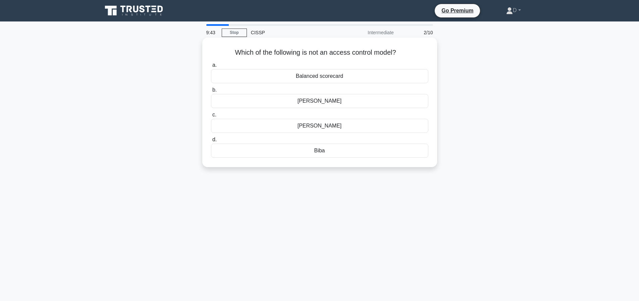
click at [336, 77] on div "Balanced scorecard" at bounding box center [319, 76] width 217 height 14
click at [211, 67] on input "a. Balanced scorecard" at bounding box center [211, 65] width 0 height 4
click at [369, 99] on div "Denial of Service (DoS) firewall" at bounding box center [319, 101] width 217 height 14
click at [211, 92] on input "b. Denial of Service (DoS) firewall" at bounding box center [211, 90] width 0 height 4
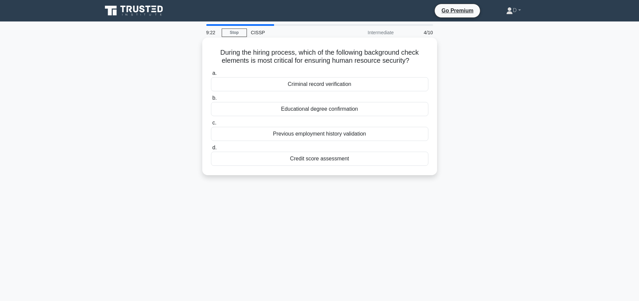
click at [377, 87] on div "Criminal record verification" at bounding box center [319, 84] width 217 height 14
click at [211, 75] on input "a. Criminal record verification" at bounding box center [211, 73] width 0 height 4
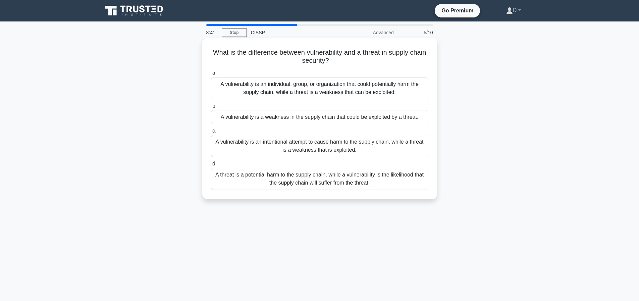
click at [308, 120] on div "A vulnerability is a weakness in the supply chain that could be exploited by a …" at bounding box center [319, 117] width 217 height 14
click at [211, 108] on input "b. A vulnerability is a weakness in the supply chain that could be exploited by…" at bounding box center [211, 106] width 0 height 4
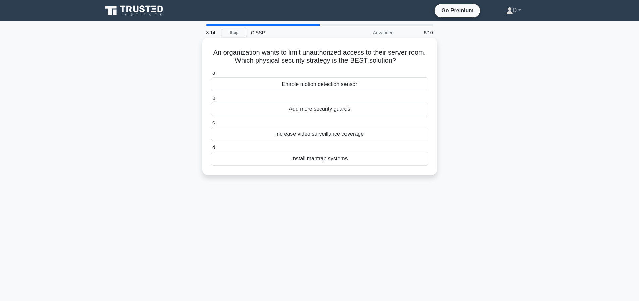
click at [342, 107] on div "Add more security guards" at bounding box center [319, 109] width 217 height 14
click at [211, 100] on input "b. Add more security guards" at bounding box center [211, 98] width 0 height 4
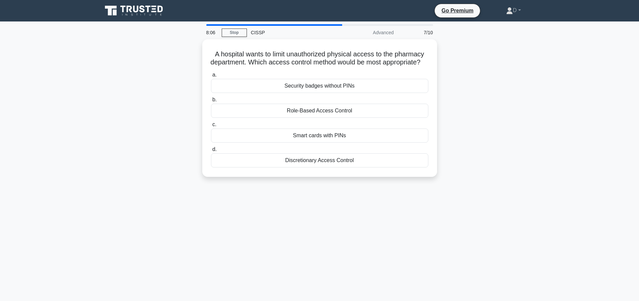
click at [100, 209] on div "8:06 Stop CISSP Advanced 7/10 A hospital wants to limit unauthorized physical a…" at bounding box center [319, 191] width 443 height 335
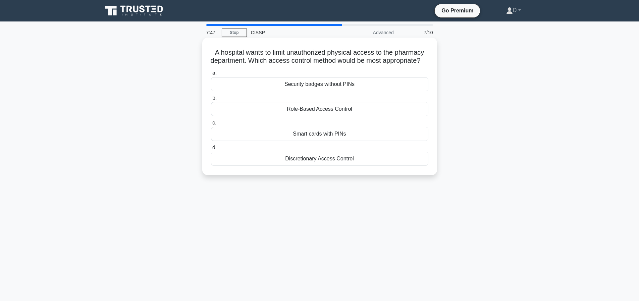
click at [322, 141] on div "Smart cards with PINs" at bounding box center [319, 134] width 217 height 14
click at [211, 125] on input "c. Smart cards with PINs" at bounding box center [211, 123] width 0 height 4
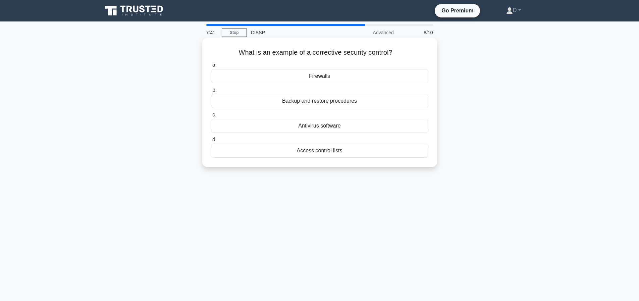
click at [326, 100] on div "Backup and restore procedures" at bounding box center [319, 101] width 217 height 14
click at [211, 92] on input "b. Backup and restore procedures" at bounding box center [211, 90] width 0 height 4
click at [341, 126] on div "Multi-factor authentication" at bounding box center [319, 126] width 217 height 14
click at [211, 117] on input "c. Multi-factor authentication" at bounding box center [211, 115] width 0 height 4
click at [343, 126] on div "SHA-256" at bounding box center [319, 126] width 217 height 14
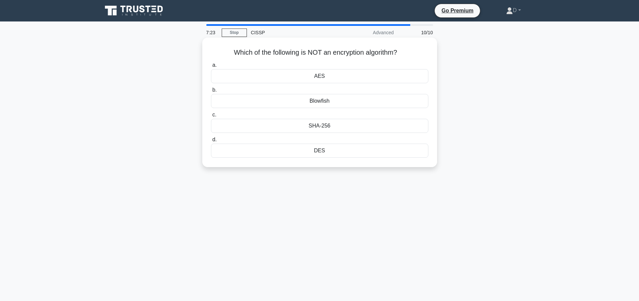
click at [211, 117] on input "c. SHA-256" at bounding box center [211, 115] width 0 height 4
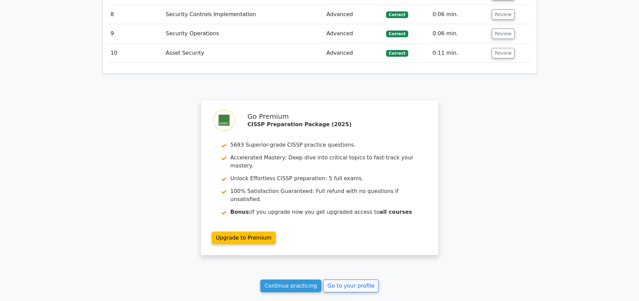
scroll to position [762, 0]
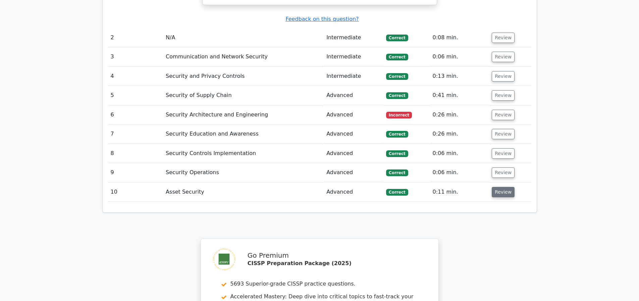
click at [494, 190] on button "Review" at bounding box center [503, 192] width 23 height 10
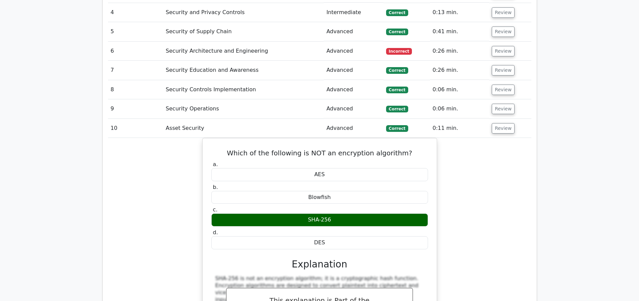
scroll to position [723, 0]
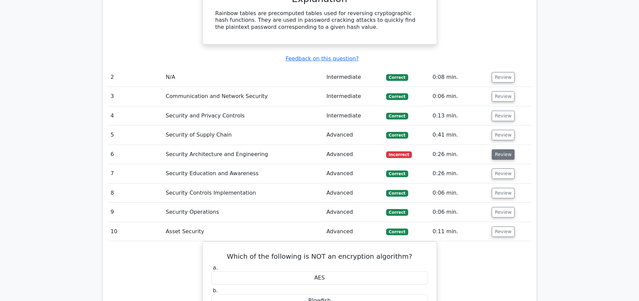
click at [502, 154] on button "Review" at bounding box center [503, 154] width 23 height 10
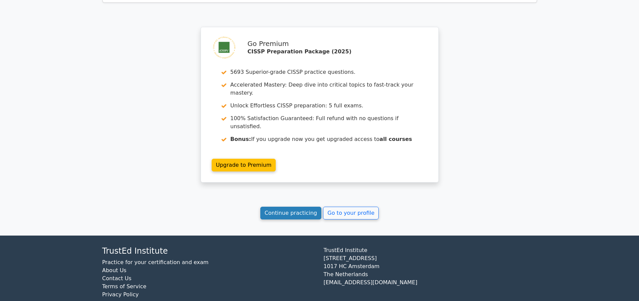
scroll to position [1534, 0]
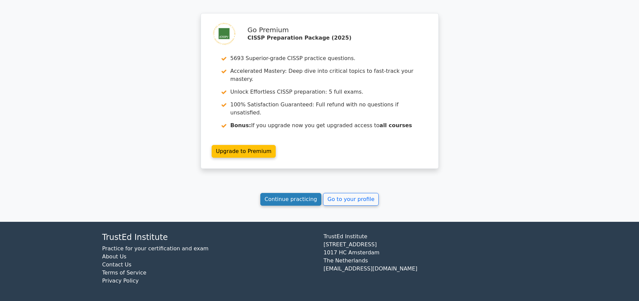
click at [292, 196] on link "Continue practicing" at bounding box center [290, 199] width 61 height 13
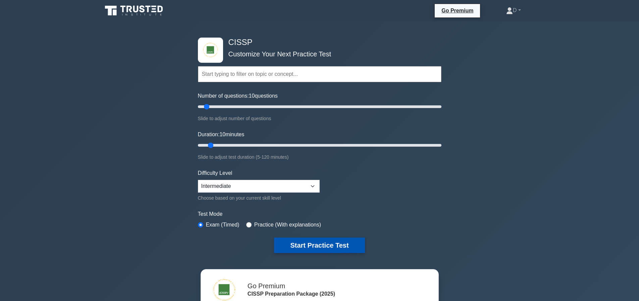
click at [357, 245] on button "Start Practice Test" at bounding box center [319, 244] width 91 height 15
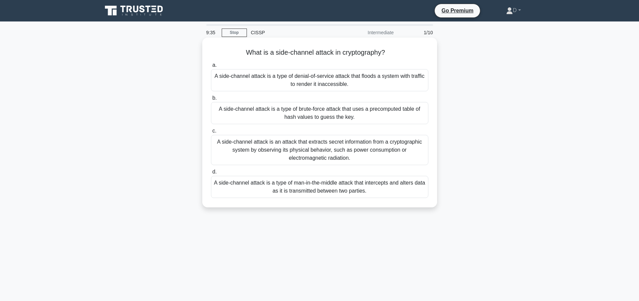
click at [335, 113] on div "A side-channel attack is a type of brute-force attack that uses a precomputed t…" at bounding box center [319, 113] width 217 height 22
click at [211, 100] on input "b. A side-channel attack is a type of brute-force attack that uses a precompute…" at bounding box center [211, 98] width 0 height 4
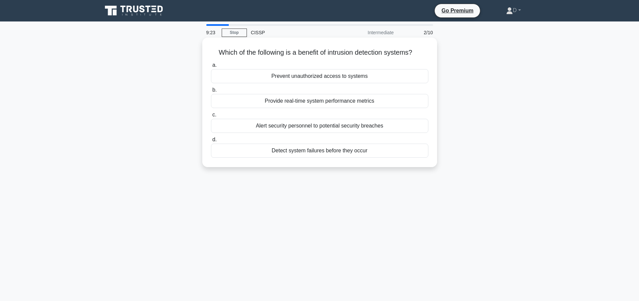
click at [362, 133] on div "Alert security personnel to potential security breaches" at bounding box center [319, 126] width 217 height 14
click at [211, 117] on input "c. Alert security personnel to potential security breaches" at bounding box center [211, 115] width 0 height 4
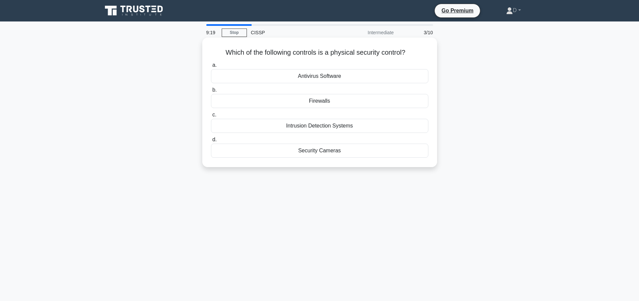
click at [352, 147] on div "Security Cameras" at bounding box center [319, 151] width 217 height 14
click at [211, 142] on input "d. Security Cameras" at bounding box center [211, 139] width 0 height 4
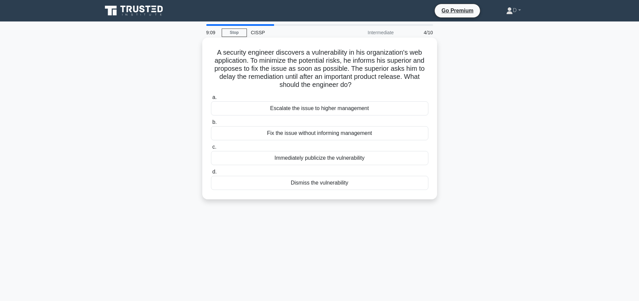
click at [342, 107] on div "Escalate the issue to higher management" at bounding box center [319, 108] width 217 height 14
click at [211, 100] on input "a. Escalate the issue to higher management" at bounding box center [211, 97] width 0 height 4
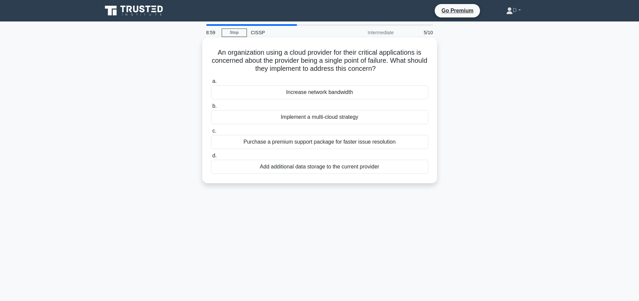
click at [326, 117] on div "Implement a multi-cloud strategy" at bounding box center [319, 117] width 217 height 14
click at [211, 108] on input "b. Implement a multi-cloud strategy" at bounding box center [211, 106] width 0 height 4
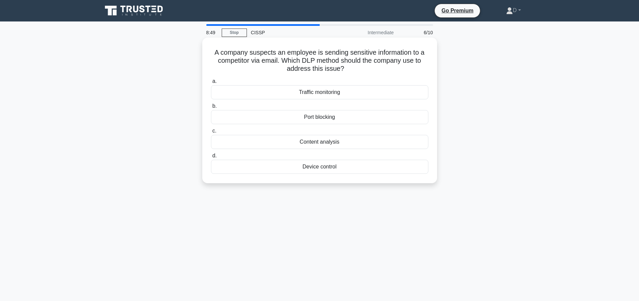
click at [346, 139] on div "Content analysis" at bounding box center [319, 142] width 217 height 14
click at [211, 133] on input "c. Content analysis" at bounding box center [211, 131] width 0 height 4
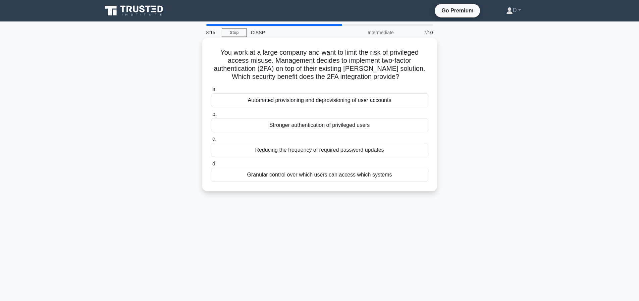
click at [343, 124] on div "Stronger authentication of privileged users" at bounding box center [319, 125] width 217 height 14
click at [211, 116] on input "b. Stronger authentication of privileged users" at bounding box center [211, 114] width 0 height 4
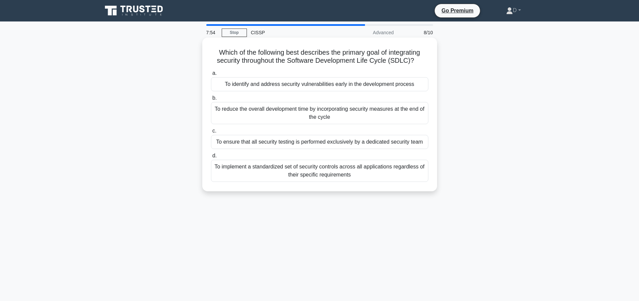
click at [389, 182] on div "To implement a standardized set of security controls across all applications re…" at bounding box center [319, 171] width 217 height 22
click at [211, 158] on input "d. To implement a standardized set of security controls across all applications…" at bounding box center [211, 156] width 0 height 4
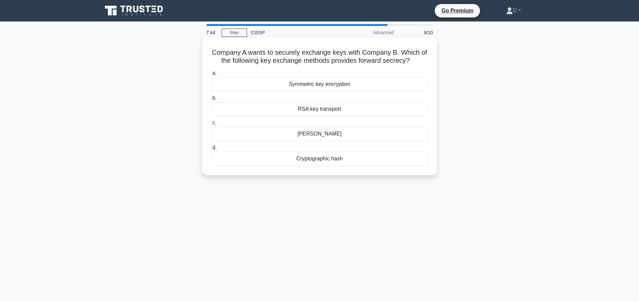
click at [334, 141] on div "Diffie-Hellman" at bounding box center [319, 134] width 217 height 14
click at [211, 125] on input "c. Diffie-Hellman" at bounding box center [211, 123] width 0 height 4
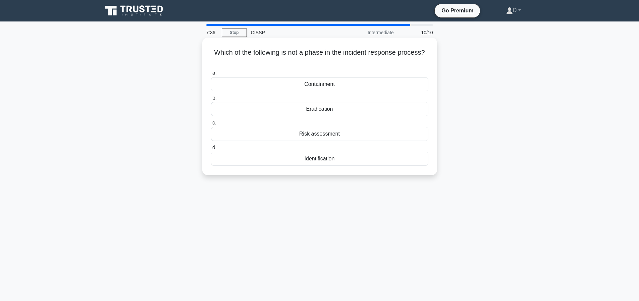
click at [336, 135] on div "Risk assessment" at bounding box center [319, 134] width 217 height 14
click at [211, 125] on input "c. Risk assessment" at bounding box center [211, 123] width 0 height 4
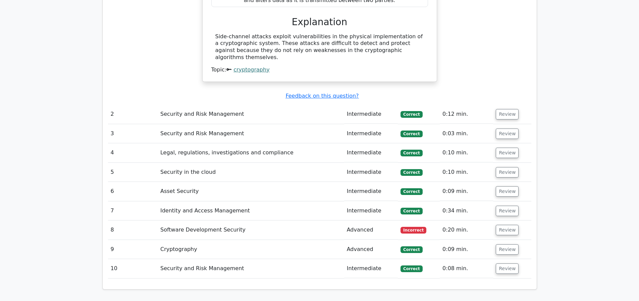
scroll to position [732, 0]
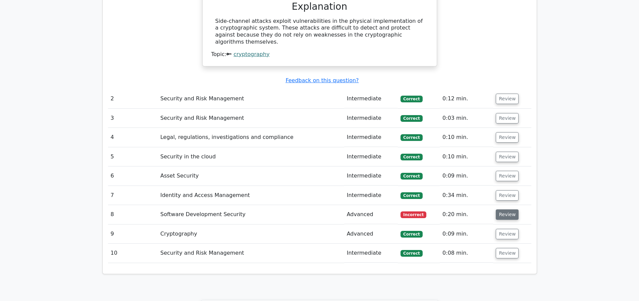
click at [514, 217] on button "Review" at bounding box center [507, 214] width 23 height 10
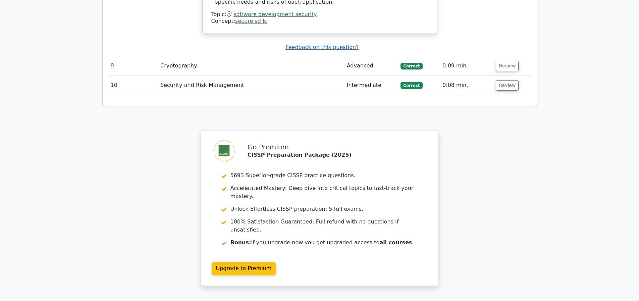
scroll to position [1437, 0]
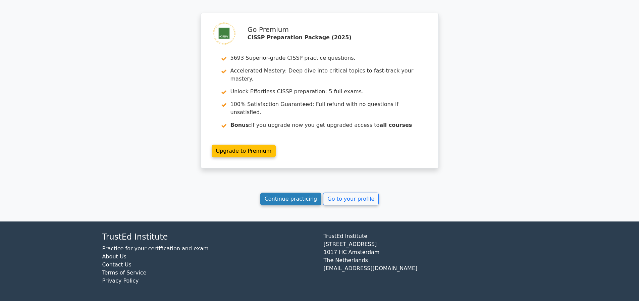
click at [295, 203] on link "Continue practicing" at bounding box center [290, 198] width 61 height 13
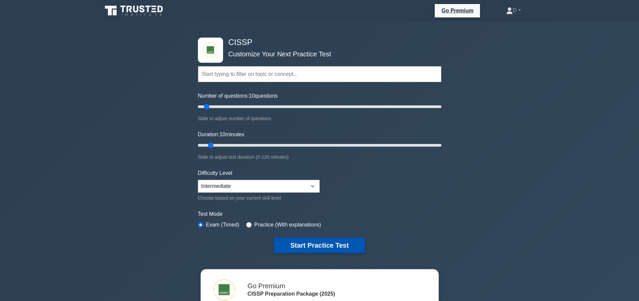
click at [347, 243] on button "Start Practice Test" at bounding box center [319, 244] width 91 height 15
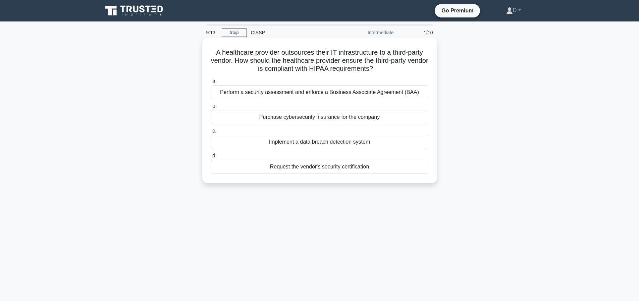
click at [333, 164] on div "Request the vendor's security certification" at bounding box center [319, 167] width 217 height 14
click at [211, 158] on input "d. Request the vendor's security certification" at bounding box center [211, 156] width 0 height 4
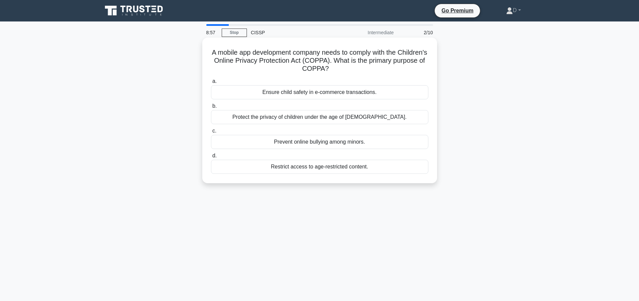
click at [294, 117] on div "Protect the privacy of children under the age of 13." at bounding box center [319, 117] width 217 height 14
click at [211, 108] on input "b. Protect the privacy of children under the age of 13." at bounding box center [211, 106] width 0 height 4
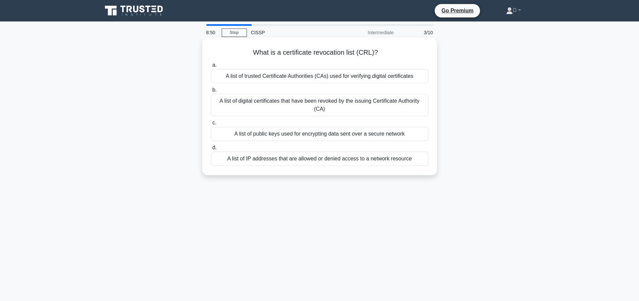
click at [319, 98] on div "A list of digital certificates that have been revoked by the issuing Certificat…" at bounding box center [319, 105] width 217 height 22
click at [211, 92] on input "b. A list of digital certificates that have been revoked by the issuing Certifi…" at bounding box center [211, 90] width 0 height 4
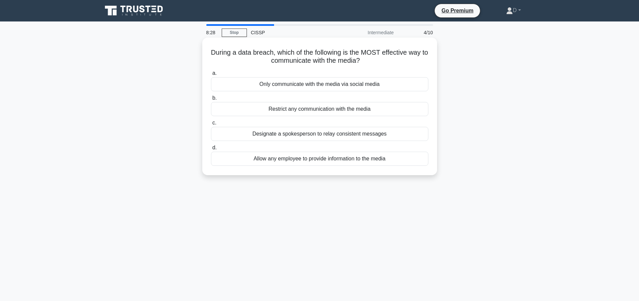
click at [311, 136] on div "Designate a spokesperson to relay consistent messages" at bounding box center [319, 134] width 217 height 14
click at [211, 125] on input "c. Designate a spokesperson to relay consistent messages" at bounding box center [211, 123] width 0 height 4
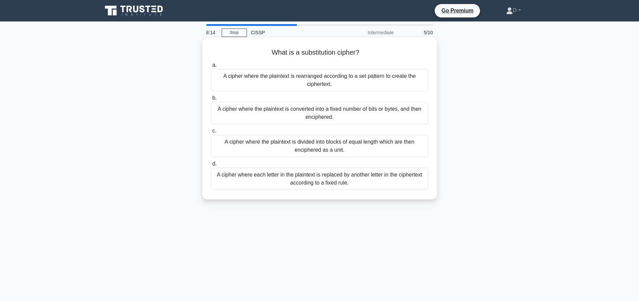
click at [313, 182] on div "A cipher where each letter in the plaintext is replaced by another letter in th…" at bounding box center [319, 179] width 217 height 22
click at [211, 166] on input "d. A cipher where each letter in the plaintext is replaced by another letter in…" at bounding box center [211, 164] width 0 height 4
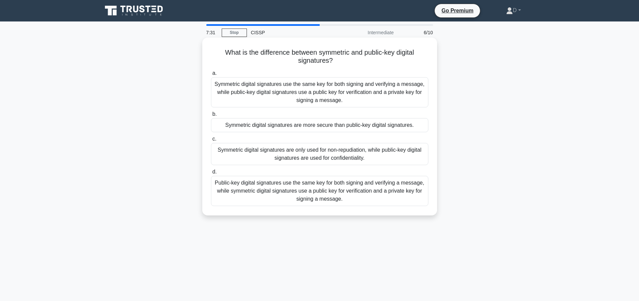
click at [262, 92] on div "Symmetric digital signatures use the same key for both signing and verifying a …" at bounding box center [319, 92] width 217 height 30
click at [211, 75] on input "a. Symmetric digital signatures use the same key for both signing and verifying…" at bounding box center [211, 73] width 0 height 4
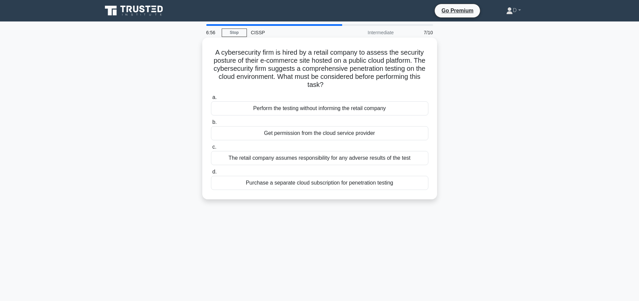
click at [403, 134] on div "Get permission from the cloud service provider" at bounding box center [319, 133] width 217 height 14
click at [211, 124] on input "b. Get permission from the cloud service provider" at bounding box center [211, 122] width 0 height 4
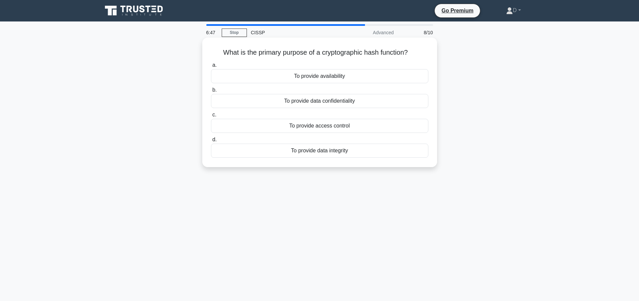
click at [333, 151] on div "To provide data integrity" at bounding box center [319, 151] width 217 height 14
click at [211, 142] on input "d. To provide data integrity" at bounding box center [211, 139] width 0 height 4
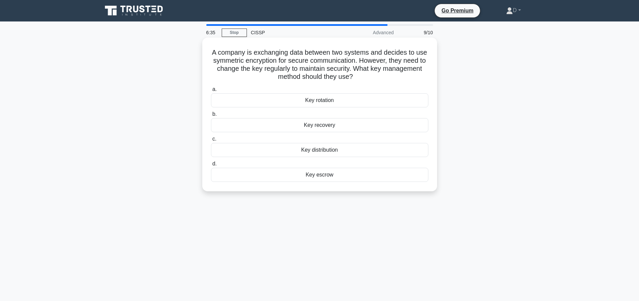
click at [330, 101] on div "Key rotation" at bounding box center [319, 100] width 217 height 14
click at [211, 92] on input "a. Key rotation" at bounding box center [211, 89] width 0 height 4
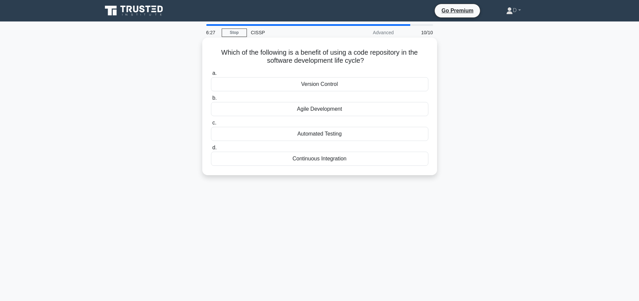
click at [360, 83] on div "Version Control" at bounding box center [319, 84] width 217 height 14
click at [211, 75] on input "a. Version Control" at bounding box center [211, 73] width 0 height 4
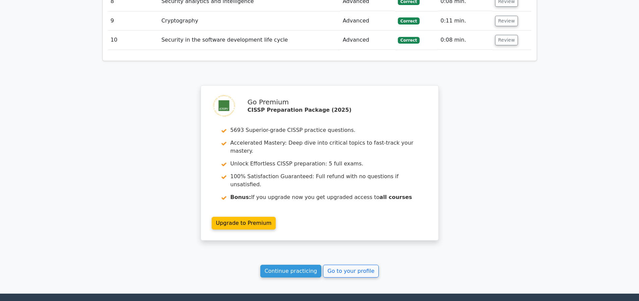
scroll to position [1012, 0]
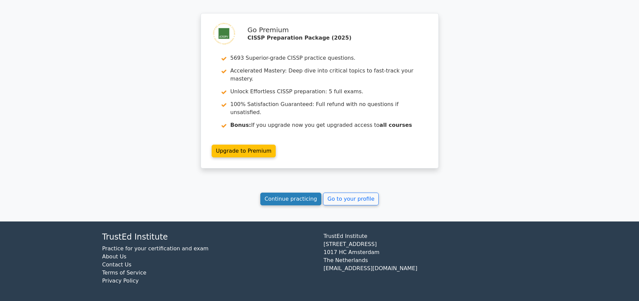
click at [274, 200] on link "Continue practicing" at bounding box center [290, 198] width 61 height 13
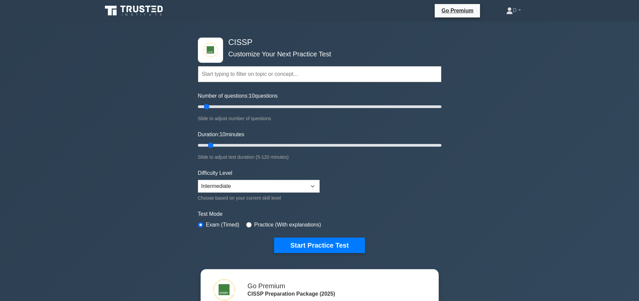
scroll to position [34, 0]
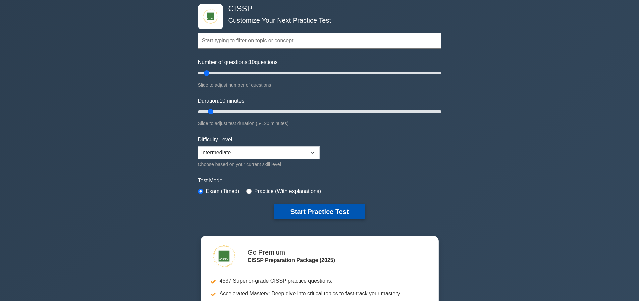
click at [334, 214] on button "Start Practice Test" at bounding box center [319, 211] width 91 height 15
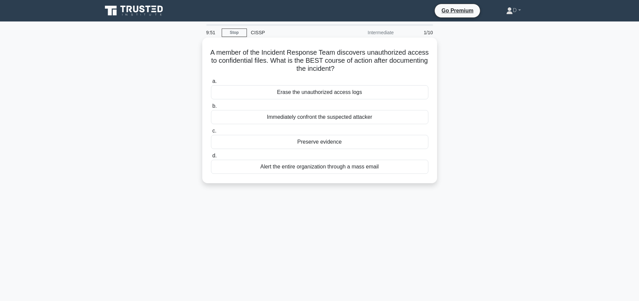
click at [331, 143] on div "Preserve evidence" at bounding box center [319, 142] width 217 height 14
click at [211, 133] on input "c. Preserve evidence" at bounding box center [211, 131] width 0 height 4
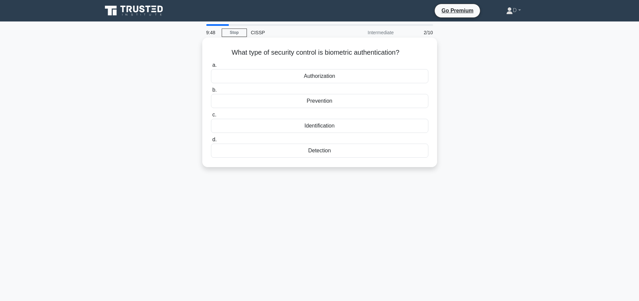
click at [336, 126] on div "Identification" at bounding box center [319, 126] width 217 height 14
click at [211, 117] on input "c. Identification" at bounding box center [211, 115] width 0 height 4
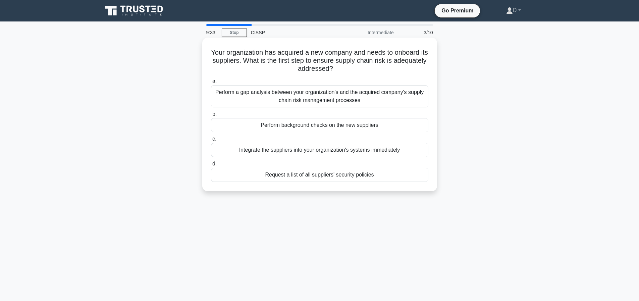
click at [355, 95] on div "Perform a gap analysis between your organization's and the acquired company's s…" at bounding box center [319, 96] width 217 height 22
click at [211, 83] on input "a. Perform a gap analysis between your organization's and the acquired company'…" at bounding box center [211, 81] width 0 height 4
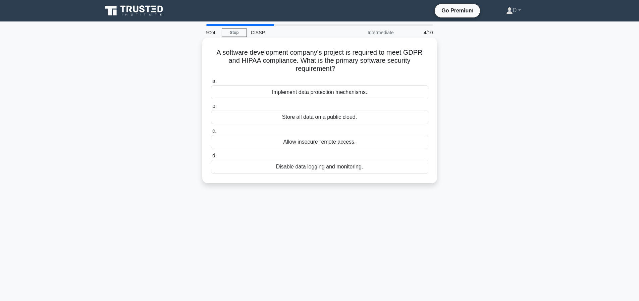
click at [297, 94] on div "Implement data protection mechanisms." at bounding box center [319, 92] width 217 height 14
click at [211, 83] on input "a. Implement data protection mechanisms." at bounding box center [211, 81] width 0 height 4
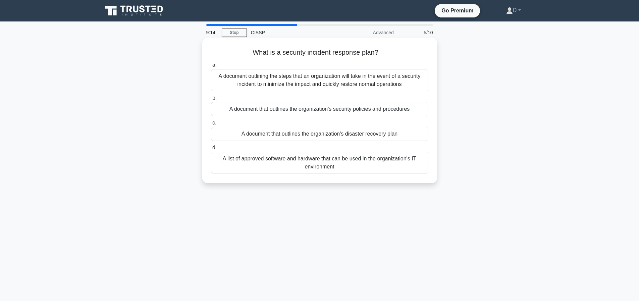
click at [360, 81] on div "A document outlining the steps that an organization will take in the event of a…" at bounding box center [319, 80] width 217 height 22
click at [211, 67] on input "a. A document outlining the steps that an organization will take in the event o…" at bounding box center [211, 65] width 0 height 4
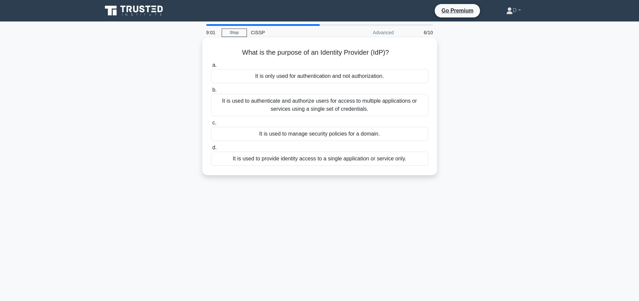
click at [348, 108] on div "It is used to authenticate and authorize users for access to multiple applicati…" at bounding box center [319, 105] width 217 height 22
click at [211, 92] on input "b. It is used to authenticate and authorize users for access to multiple applic…" at bounding box center [211, 90] width 0 height 4
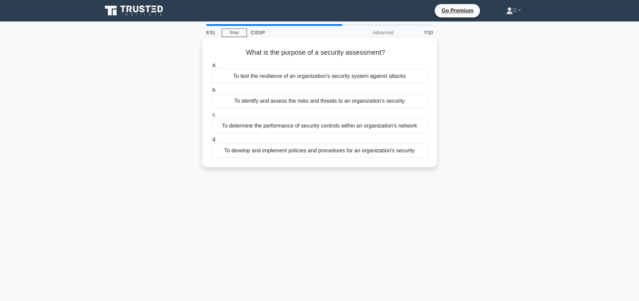
click at [353, 100] on div "To identify and assess the risks and threats to an organization's security" at bounding box center [319, 101] width 217 height 14
click at [211, 92] on input "b. To identify and assess the risks and threats to an organization's security" at bounding box center [211, 90] width 0 height 4
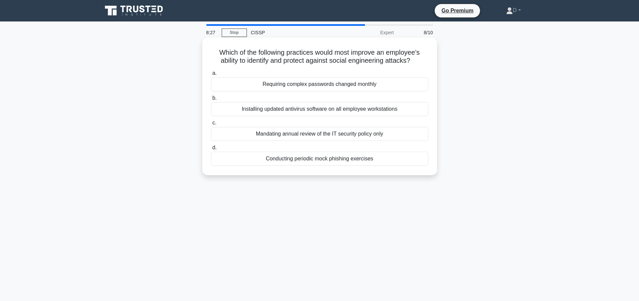
click at [329, 160] on div "Conducting periodic mock phishing exercises" at bounding box center [319, 159] width 217 height 14
click at [211, 150] on input "d. Conducting periodic mock phishing exercises" at bounding box center [211, 148] width 0 height 4
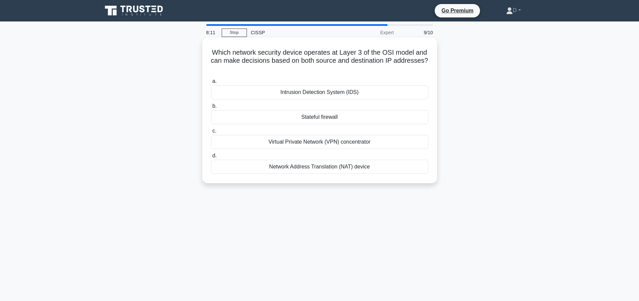
click at [353, 167] on div "Network Address Translation (NAT) device" at bounding box center [319, 167] width 217 height 14
click at [211, 158] on input "d. Network Address Translation (NAT) device" at bounding box center [211, 156] width 0 height 4
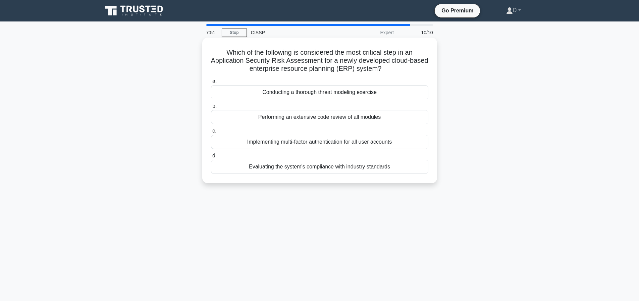
click at [329, 168] on div "Evaluating the system's compliance with industry standards" at bounding box center [319, 167] width 217 height 14
click at [211, 158] on input "d. Evaluating the system's compliance with industry standards" at bounding box center [211, 156] width 0 height 4
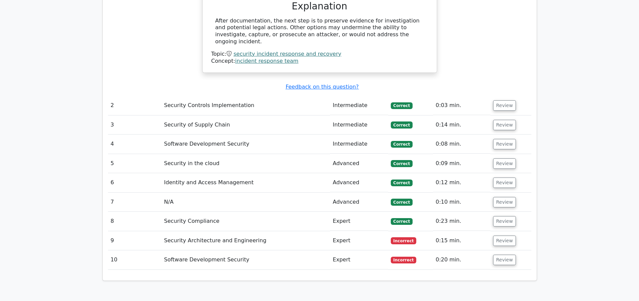
scroll to position [802, 0]
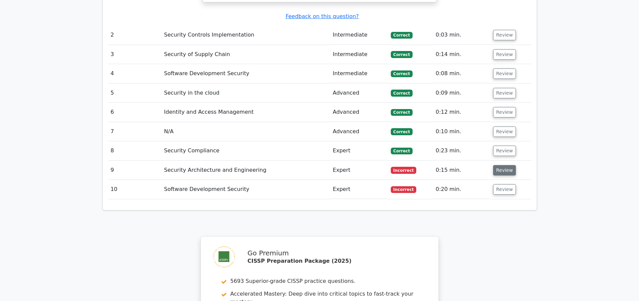
click at [497, 171] on button "Review" at bounding box center [504, 170] width 23 height 10
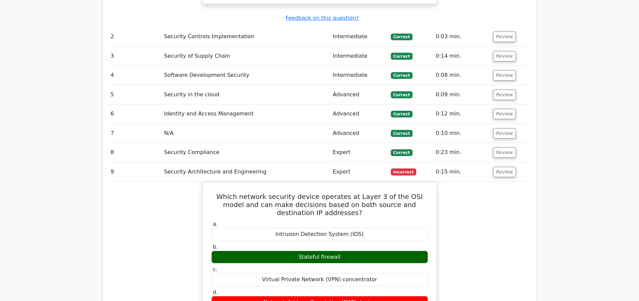
scroll to position [902, 0]
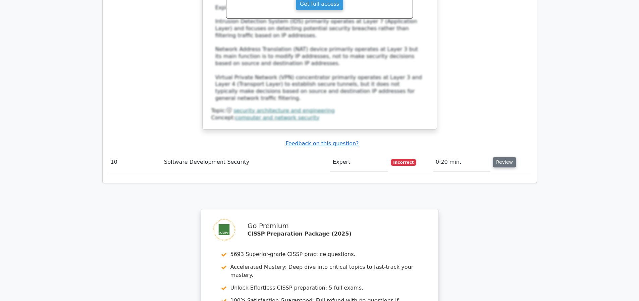
click at [510, 164] on button "Review" at bounding box center [504, 162] width 23 height 10
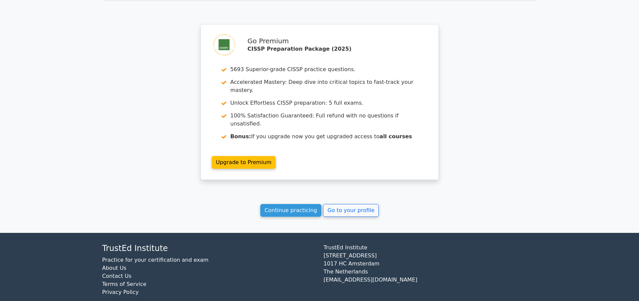
scroll to position [1828, 0]
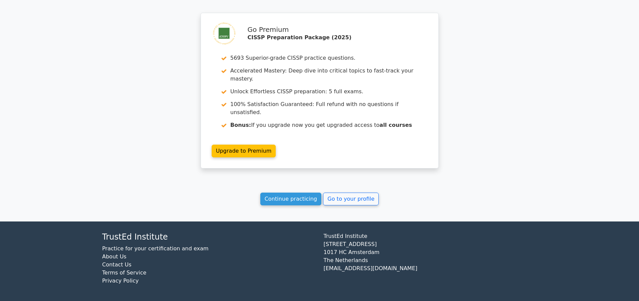
click at [294, 196] on link "Continue practicing" at bounding box center [290, 198] width 61 height 13
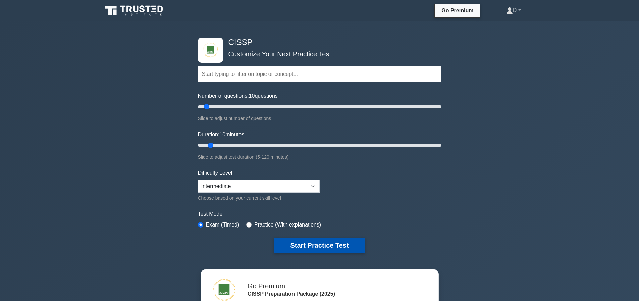
click at [309, 248] on button "Start Practice Test" at bounding box center [319, 244] width 91 height 15
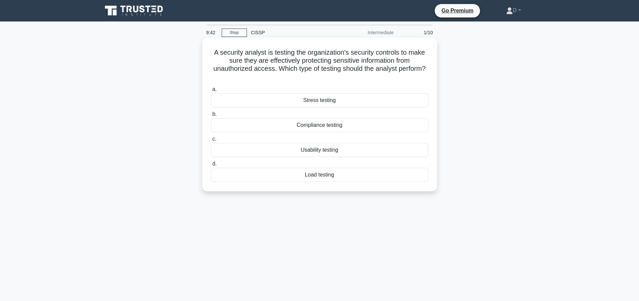
click at [405, 101] on div "Stress testing" at bounding box center [319, 100] width 217 height 14
click at [211, 92] on input "a. Stress testing" at bounding box center [211, 89] width 0 height 4
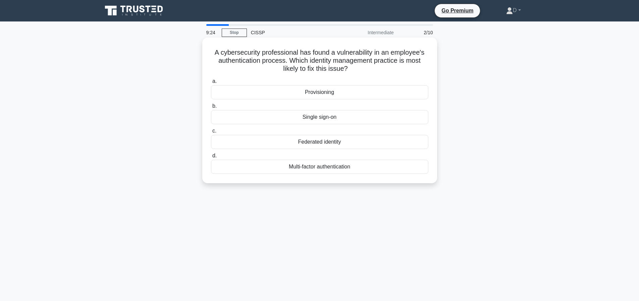
click at [372, 172] on div "Multi-factor authentication" at bounding box center [319, 167] width 217 height 14
click at [211, 158] on input "d. Multi-factor authentication" at bounding box center [211, 156] width 0 height 4
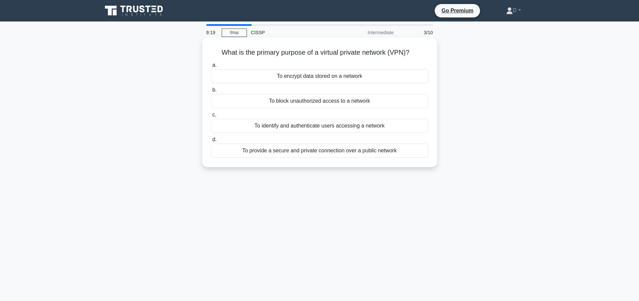
click at [325, 155] on div "To provide a secure and private connection over a public network" at bounding box center [319, 151] width 217 height 14
click at [211, 142] on input "d. To provide a secure and private connection over a public network" at bounding box center [211, 139] width 0 height 4
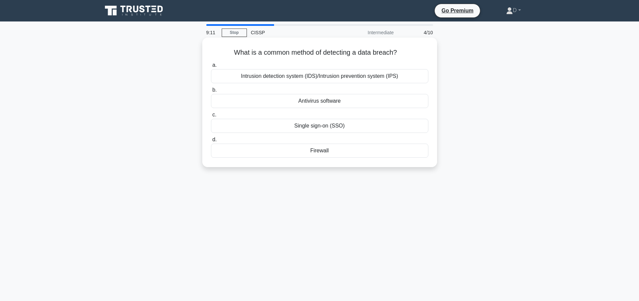
click at [354, 77] on div "Intrusion detection system (IDS)/Intrusion prevention system (IPS)" at bounding box center [319, 76] width 217 height 14
click at [211, 67] on input "a. Intrusion detection system (IDS)/Intrusion prevention system (IPS)" at bounding box center [211, 65] width 0 height 4
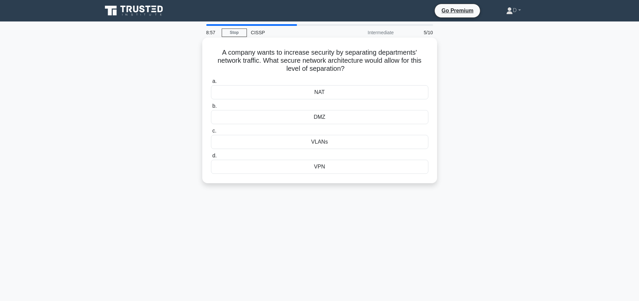
click at [294, 145] on div "VLANs" at bounding box center [319, 142] width 217 height 14
click at [211, 133] on input "c. VLANs" at bounding box center [211, 131] width 0 height 4
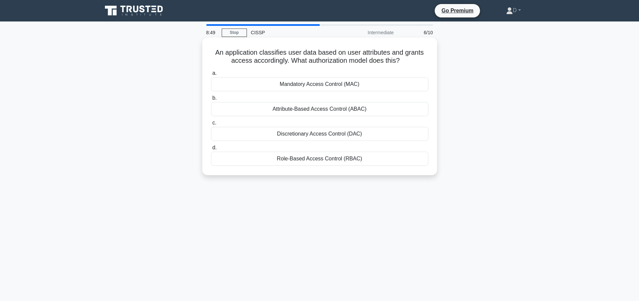
click at [361, 111] on div "Attribute-Based Access Control (ABAC)" at bounding box center [319, 109] width 217 height 14
click at [211, 100] on input "b. Attribute-Based Access Control (ABAC)" at bounding box center [211, 98] width 0 height 4
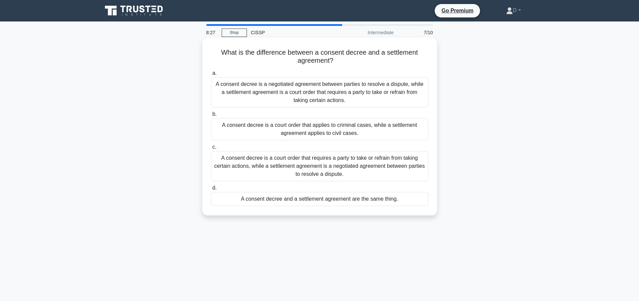
click at [301, 168] on div "A consent decree is a court order that requires a party to take or refrain from…" at bounding box center [319, 166] width 217 height 30
click at [211, 149] on input "c. A consent decree is a court order that requires a party to take or refrain f…" at bounding box center [211, 147] width 0 height 4
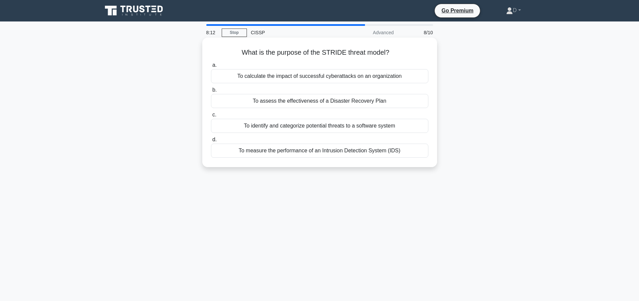
click at [388, 97] on div "To assess the effectiveness of a Disaster Recovery Plan" at bounding box center [319, 101] width 217 height 14
click at [211, 92] on input "b. To assess the effectiveness of a Disaster Recovery Plan" at bounding box center [211, 90] width 0 height 4
click at [354, 147] on div "To identify gaps and improvement opportunities" at bounding box center [319, 151] width 217 height 14
click at [211, 142] on input "d. To identify gaps and improvement opportunities" at bounding box center [211, 139] width 0 height 4
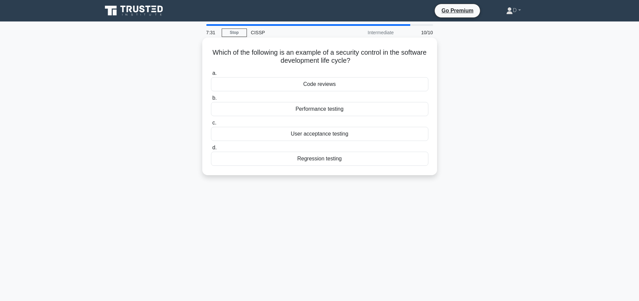
click at [333, 88] on div "Code reviews" at bounding box center [319, 84] width 217 height 14
click at [211, 75] on input "a. Code reviews" at bounding box center [211, 73] width 0 height 4
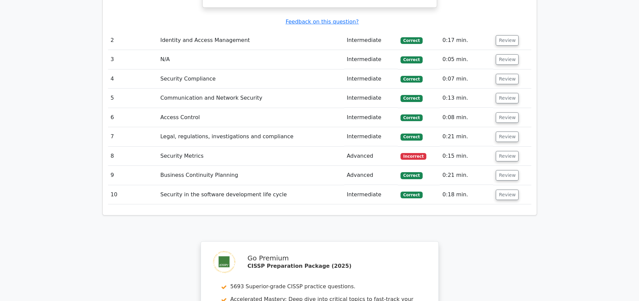
scroll to position [842, 0]
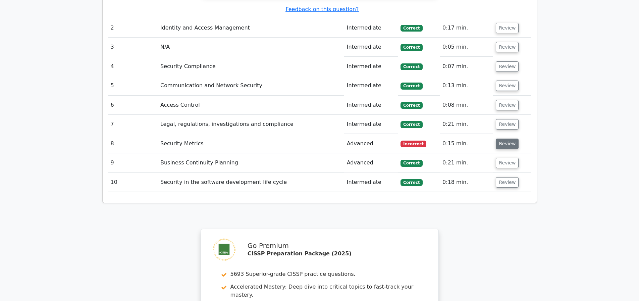
click at [509, 143] on button "Review" at bounding box center [507, 143] width 23 height 10
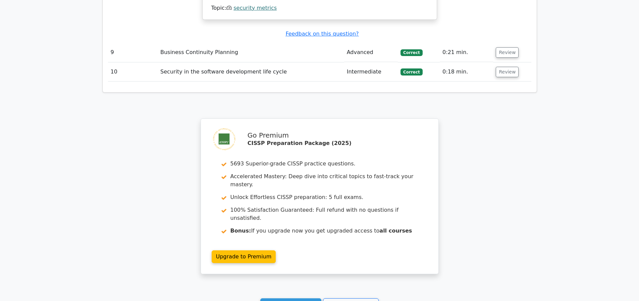
scroll to position [1121, 0]
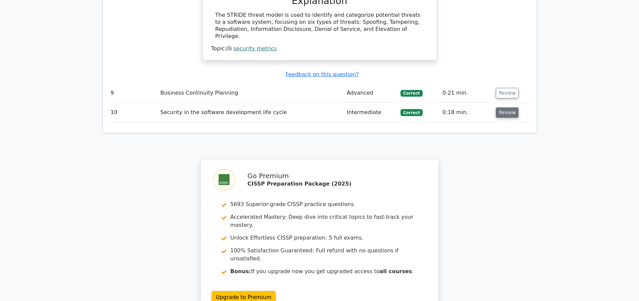
click at [505, 113] on button "Review" at bounding box center [507, 112] width 23 height 10
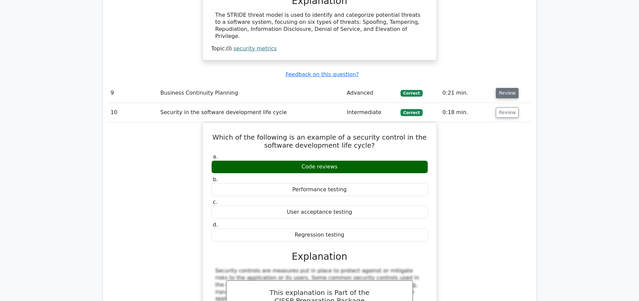
click at [511, 88] on button "Review" at bounding box center [507, 93] width 23 height 10
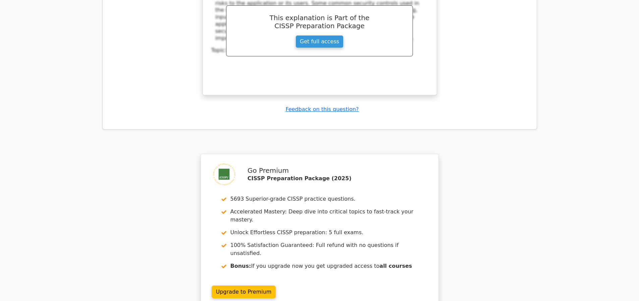
scroll to position [1805, 0]
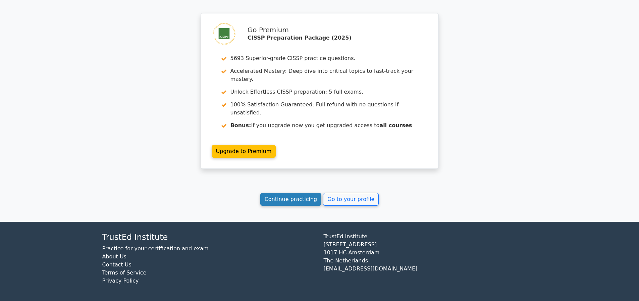
click at [297, 200] on link "Continue practicing" at bounding box center [290, 199] width 61 height 13
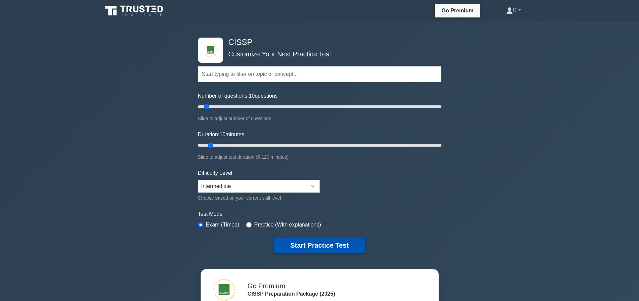
click at [320, 240] on button "Start Practice Test" at bounding box center [319, 244] width 91 height 15
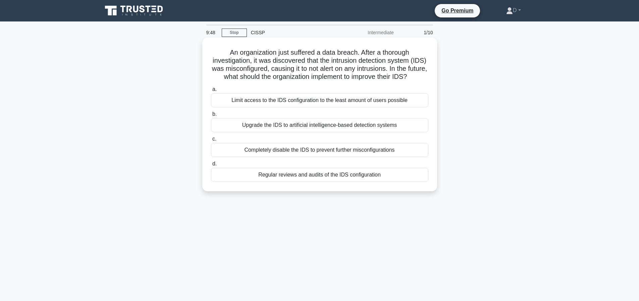
click at [322, 182] on div "Regular reviews and audits of the IDS configuration" at bounding box center [319, 175] width 217 height 14
click at [211, 166] on input "d. Regular reviews and audits of the IDS configuration" at bounding box center [211, 164] width 0 height 4
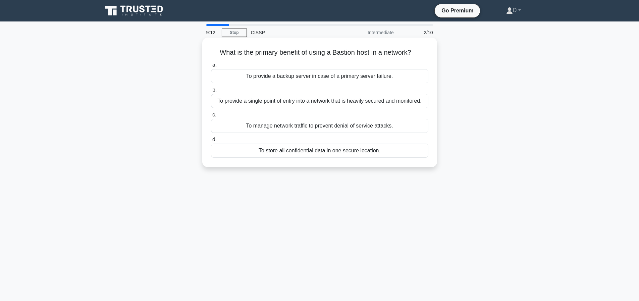
click at [356, 100] on div "To provide a single point of entry into a network that is heavily secured and m…" at bounding box center [319, 101] width 217 height 14
click at [211, 92] on input "b. To provide a single point of entry into a network that is heavily secured an…" at bounding box center [211, 90] width 0 height 4
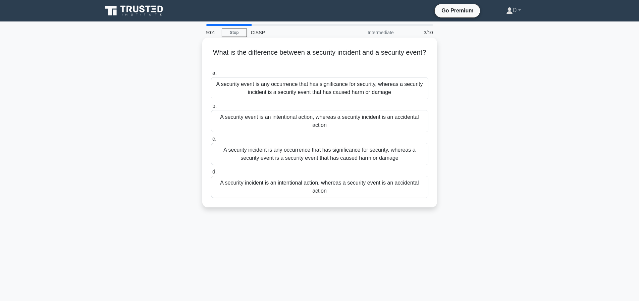
click at [358, 93] on div "A security event is any occurrence that has significance for security, whereas …" at bounding box center [319, 88] width 217 height 22
click at [211, 75] on input "a. A security event is any occurrence that has significance for security, where…" at bounding box center [211, 73] width 0 height 4
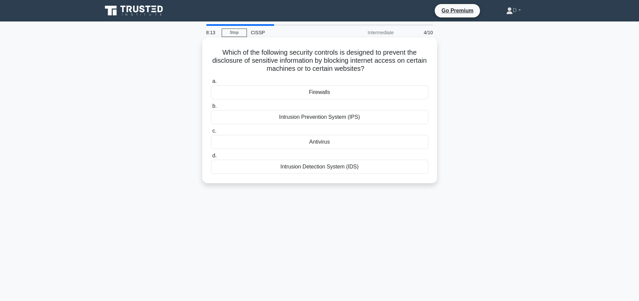
click at [340, 94] on div "Firewalls" at bounding box center [319, 92] width 217 height 14
click at [211, 83] on input "a. Firewalls" at bounding box center [211, 81] width 0 height 4
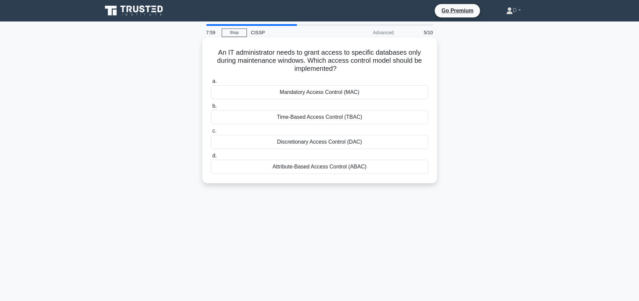
click at [308, 114] on div "Time-Based Access Control (TBAC)" at bounding box center [319, 117] width 217 height 14
click at [211, 108] on input "b. Time-Based Access Control (TBAC)" at bounding box center [211, 106] width 0 height 4
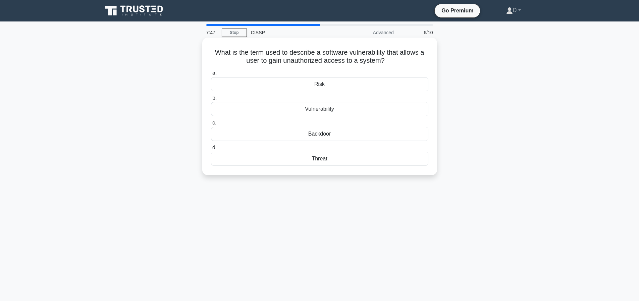
click at [324, 134] on div "Backdoor" at bounding box center [319, 134] width 217 height 14
click at [211, 125] on input "c. Backdoor" at bounding box center [211, 123] width 0 height 4
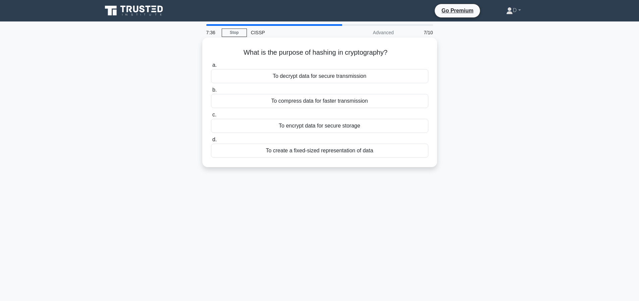
click at [350, 152] on div "To create a fixed-sized representation of data" at bounding box center [319, 151] width 217 height 14
click at [211, 142] on input "d. To create a fixed-sized representation of data" at bounding box center [211, 139] width 0 height 4
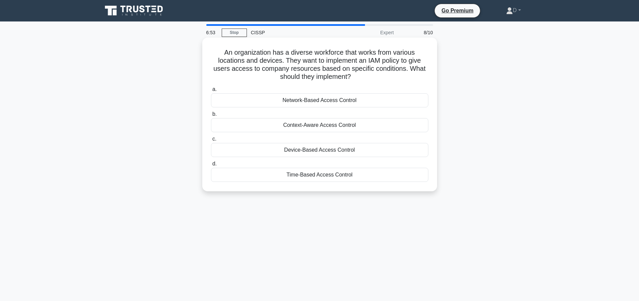
click at [377, 123] on div "Context-Aware Access Control" at bounding box center [319, 125] width 217 height 14
click at [211, 116] on input "b. Context-Aware Access Control" at bounding box center [211, 114] width 0 height 4
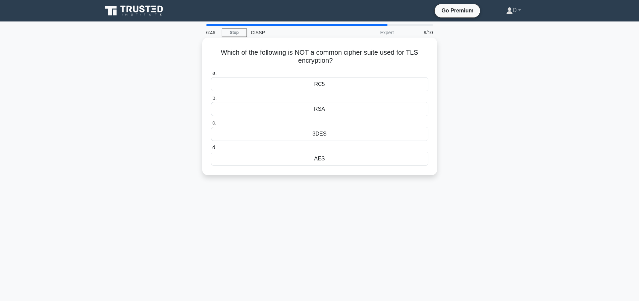
click at [327, 86] on div "RC5" at bounding box center [319, 84] width 217 height 14
click at [211, 75] on input "a. RC5" at bounding box center [211, 73] width 0 height 4
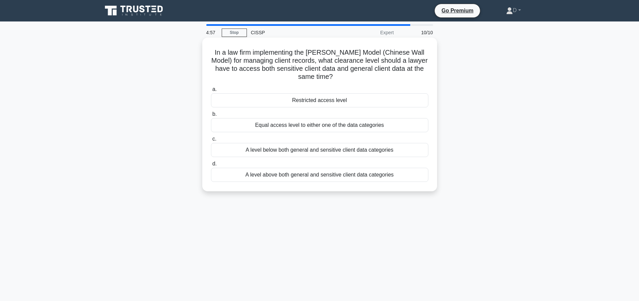
click at [328, 150] on div "A level below both general and sensitive client data categories" at bounding box center [319, 150] width 217 height 14
click at [211, 141] on input "c. A level below both general and sensitive client data categories" at bounding box center [211, 139] width 0 height 4
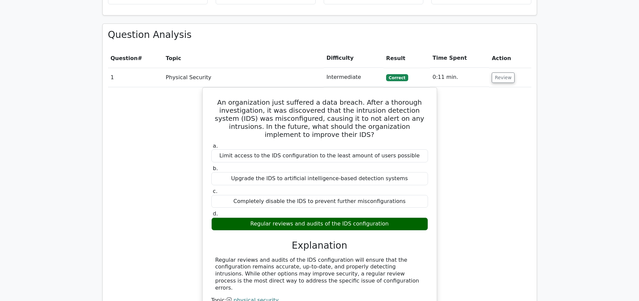
scroll to position [878, 0]
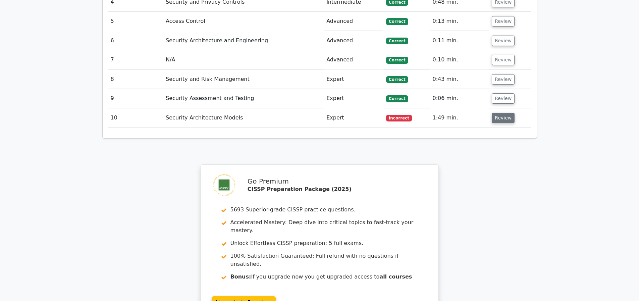
click at [498, 119] on button "Review" at bounding box center [503, 118] width 23 height 10
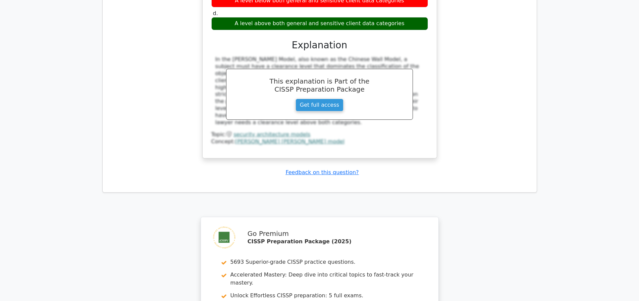
scroll to position [1287, 0]
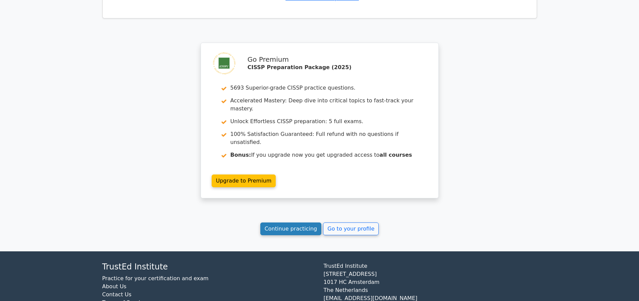
click at [289, 235] on link "Continue practicing" at bounding box center [290, 228] width 61 height 13
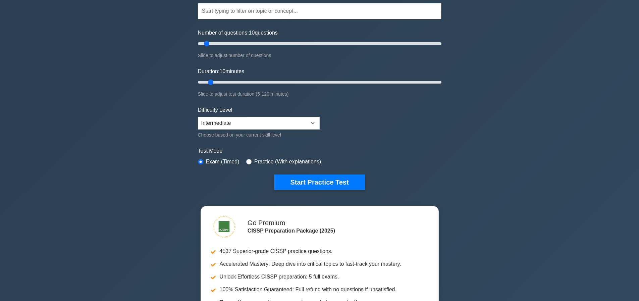
scroll to position [67, 0]
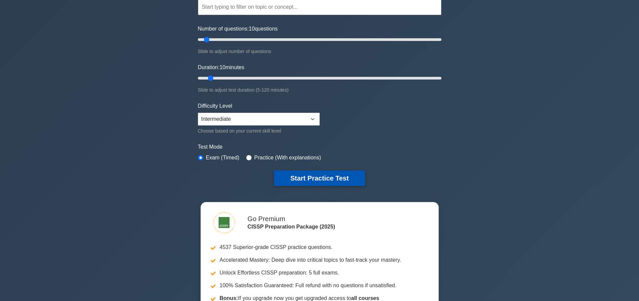
click at [336, 181] on button "Start Practice Test" at bounding box center [319, 177] width 91 height 15
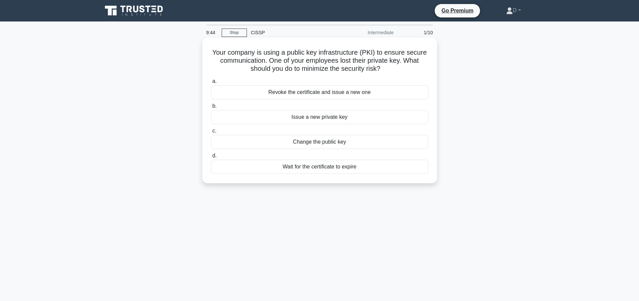
click at [326, 93] on div "Revoke the certificate and issue a new one" at bounding box center [319, 92] width 217 height 14
click at [211, 83] on input "a. Revoke the certificate and issue a new one" at bounding box center [211, 81] width 0 height 4
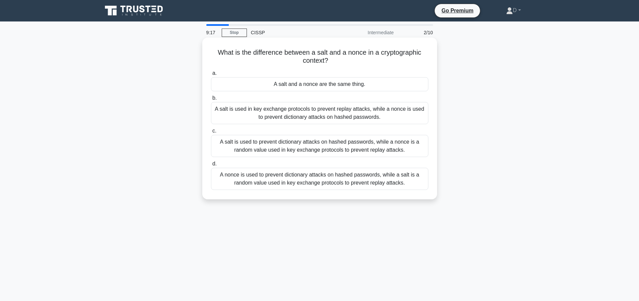
click at [350, 177] on div "A nonce is used to prevent dictionary attacks on hashed passwords, while a salt…" at bounding box center [319, 179] width 217 height 22
click at [211, 166] on input "d. A nonce is used to prevent dictionary attacks on hashed passwords, while a s…" at bounding box center [211, 164] width 0 height 4
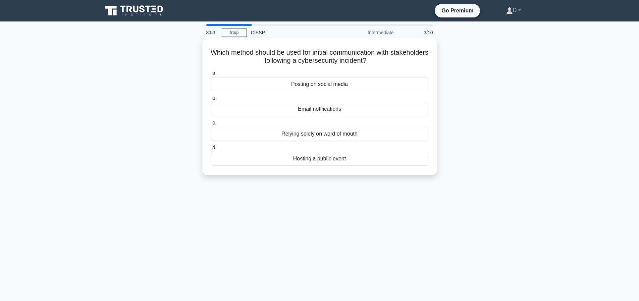
click at [348, 113] on div "Email notifications" at bounding box center [319, 109] width 217 height 14
click at [211, 100] on input "b. Email notifications" at bounding box center [211, 98] width 0 height 4
click at [333, 88] on div "Input validation" at bounding box center [319, 84] width 217 height 14
click at [211, 75] on input "a. Input validation" at bounding box center [211, 73] width 0 height 4
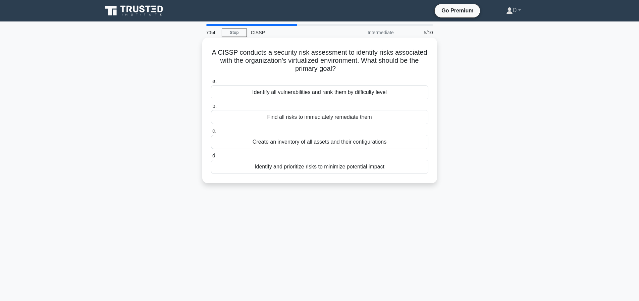
click at [285, 166] on div "Identify and prioritize risks to minimize potential impact" at bounding box center [319, 167] width 217 height 14
click at [211, 158] on input "d. Identify and prioritize risks to minimize potential impact" at bounding box center [211, 156] width 0 height 4
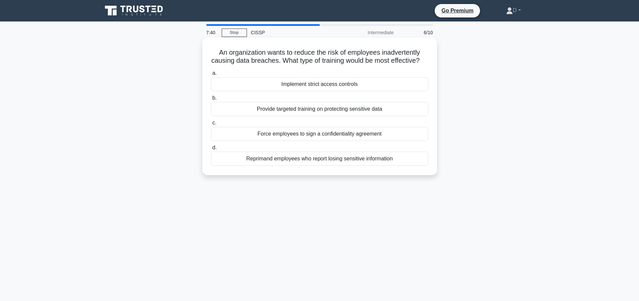
click at [298, 116] on div "Provide targeted training on protecting sensitive data" at bounding box center [319, 109] width 217 height 14
click at [211, 100] on input "b. Provide targeted training on protecting sensitive data" at bounding box center [211, 98] width 0 height 4
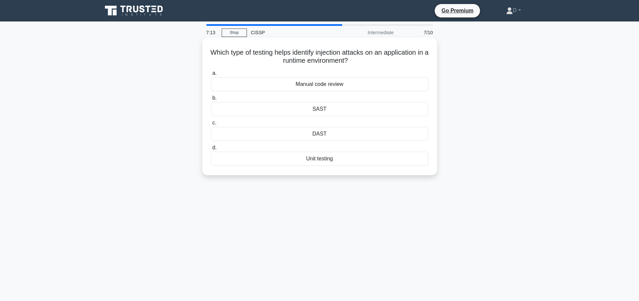
click at [342, 162] on div "Unit testing" at bounding box center [319, 159] width 217 height 14
click at [211, 150] on input "d. Unit testing" at bounding box center [211, 148] width 0 height 4
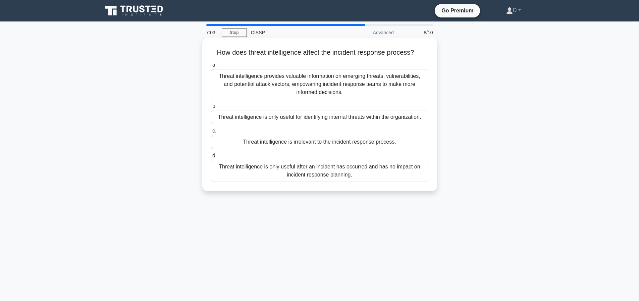
click at [345, 94] on div "Threat intelligence provides valuable information on emerging threats, vulnerab…" at bounding box center [319, 84] width 217 height 30
click at [211, 67] on input "a. Threat intelligence provides valuable information on emerging threats, vulne…" at bounding box center [211, 65] width 0 height 4
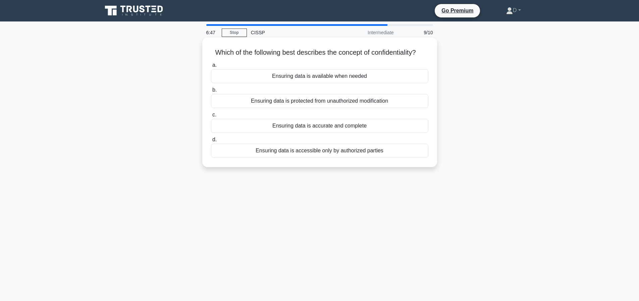
click at [354, 158] on div "Ensuring data is accessible only by authorized parties" at bounding box center [319, 151] width 217 height 14
click at [211, 142] on input "d. Ensuring data is accessible only by authorized parties" at bounding box center [211, 139] width 0 height 4
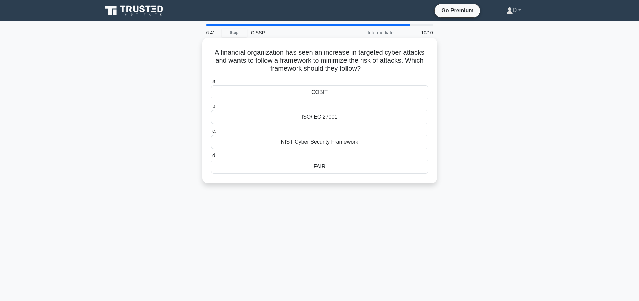
click at [338, 144] on div "NIST Cyber Security Framework" at bounding box center [319, 142] width 217 height 14
click at [211, 133] on input "c. NIST Cyber Security Framework" at bounding box center [211, 131] width 0 height 4
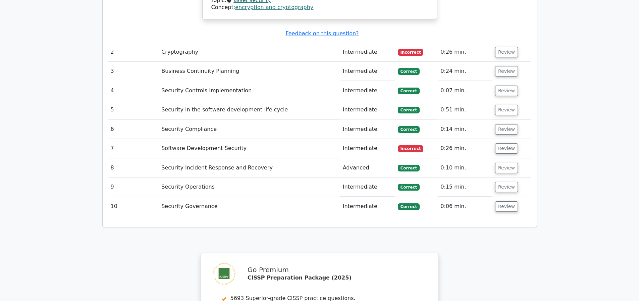
scroll to position [800, 0]
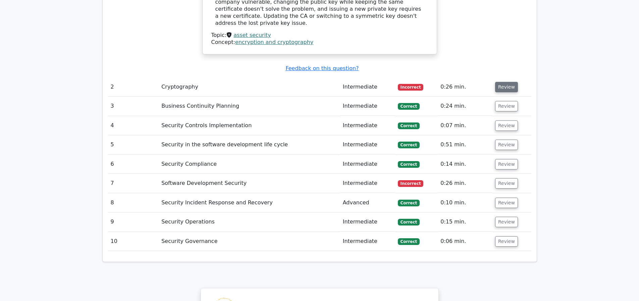
click at [510, 88] on button "Review" at bounding box center [506, 87] width 23 height 10
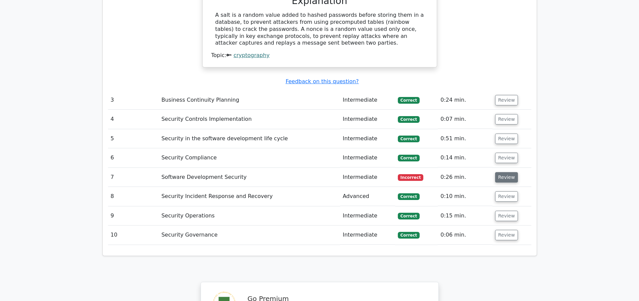
scroll to position [1082, 0]
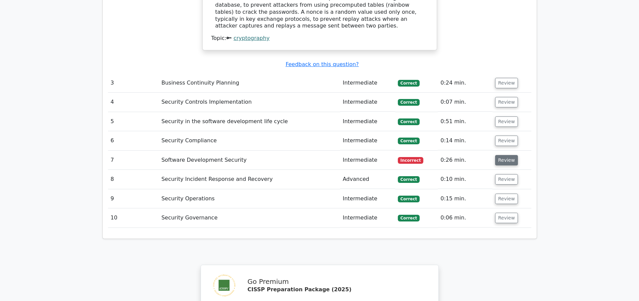
click at [504, 162] on button "Review" at bounding box center [506, 160] width 23 height 10
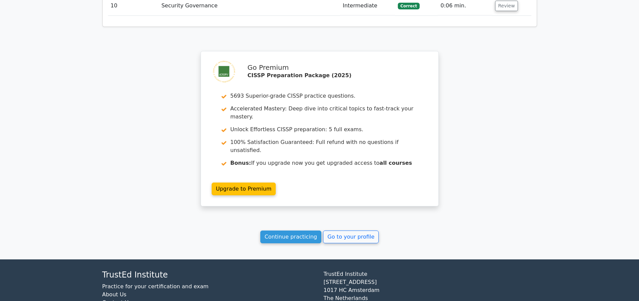
scroll to position [1609, 0]
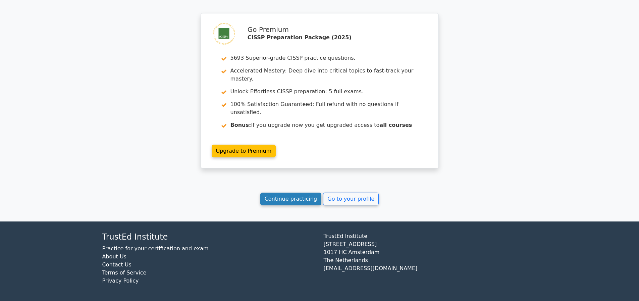
click at [288, 196] on link "Continue practicing" at bounding box center [290, 198] width 61 height 13
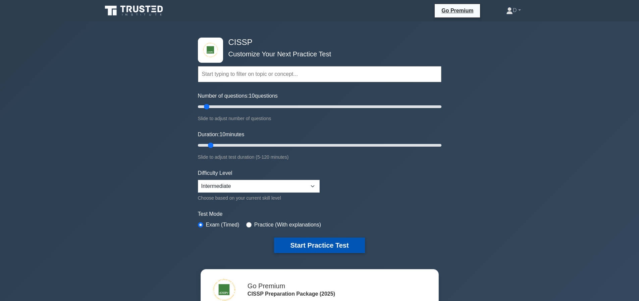
click at [336, 245] on button "Start Practice Test" at bounding box center [319, 244] width 91 height 15
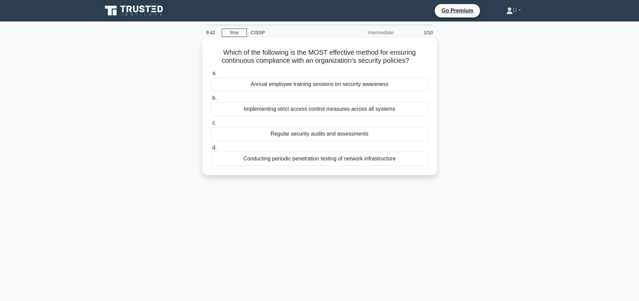
click at [336, 136] on div "Regular security audits and assessments" at bounding box center [319, 134] width 217 height 14
click at [211, 125] on input "c. Regular security audits and assessments" at bounding box center [211, 123] width 0 height 4
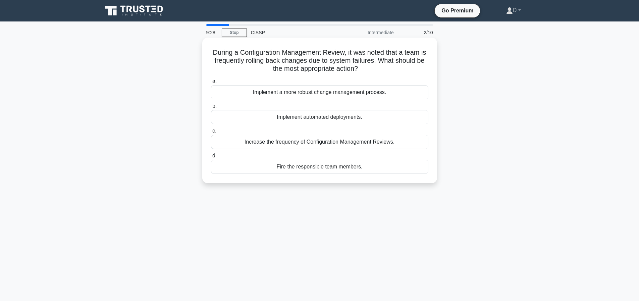
click at [326, 94] on div "Implement a more robust change management process." at bounding box center [319, 92] width 217 height 14
click at [211, 83] on input "a. Implement a more robust change management process." at bounding box center [211, 81] width 0 height 4
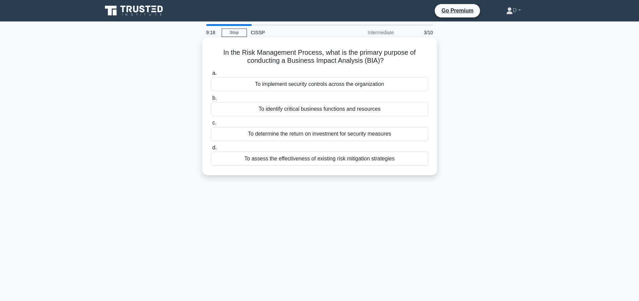
click at [345, 109] on div "To identify critical business functions and resources" at bounding box center [319, 109] width 217 height 14
click at [211, 100] on input "b. To identify critical business functions and resources" at bounding box center [211, 98] width 0 height 4
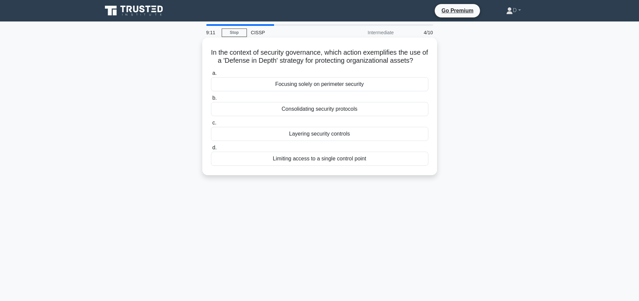
click at [336, 141] on div "Layering security controls" at bounding box center [319, 134] width 217 height 14
click at [211, 125] on input "c. Layering security controls" at bounding box center [211, 123] width 0 height 4
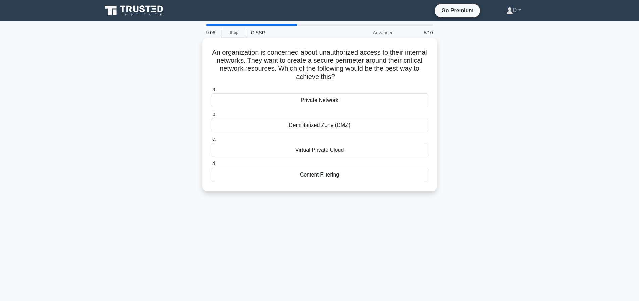
click at [338, 127] on div "Demilitarized Zone (DMZ)" at bounding box center [319, 125] width 217 height 14
click at [211, 116] on input "b. Demilitarized Zone (DMZ)" at bounding box center [211, 114] width 0 height 4
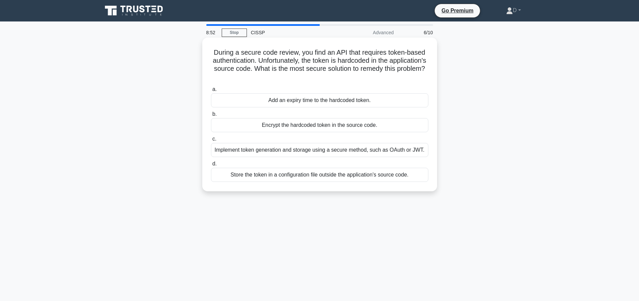
click at [284, 153] on div "Implement token generation and storage using a secure method, such as OAuth or …" at bounding box center [319, 150] width 217 height 14
click at [211, 141] on input "c. Implement token generation and storage using a secure method, such as OAuth …" at bounding box center [211, 139] width 0 height 4
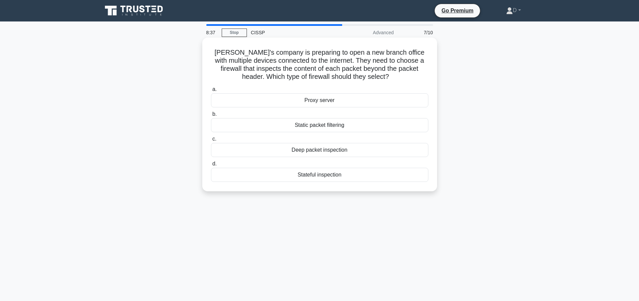
click at [332, 148] on div "Deep packet inspection" at bounding box center [319, 150] width 217 height 14
click at [211, 141] on input "c. Deep packet inspection" at bounding box center [211, 139] width 0 height 4
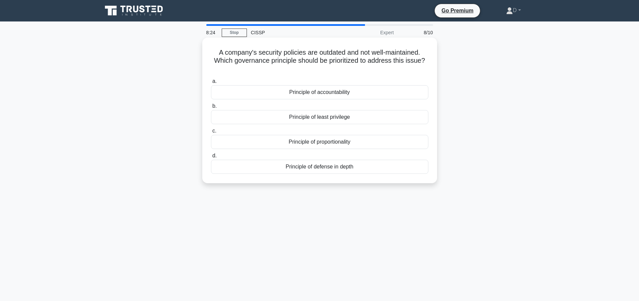
click at [343, 167] on div "Principle of defense in depth" at bounding box center [319, 167] width 217 height 14
click at [211, 158] on input "d. Principle of defense in depth" at bounding box center [211, 156] width 0 height 4
click at [328, 122] on div "Diffie-Hellman Key Exchange" at bounding box center [319, 117] width 217 height 14
click at [211, 108] on input "b. Diffie-Hellman Key Exchange" at bounding box center [211, 106] width 0 height 4
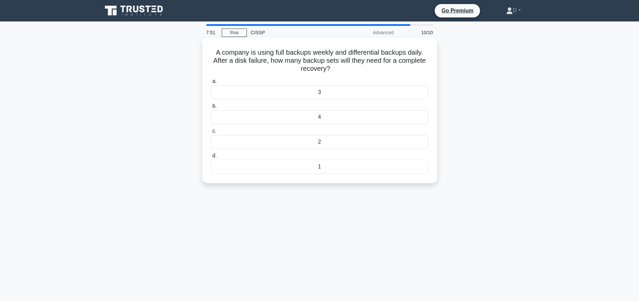
click at [343, 121] on div "4" at bounding box center [319, 117] width 217 height 14
click at [211, 108] on input "b. 4" at bounding box center [211, 106] width 0 height 4
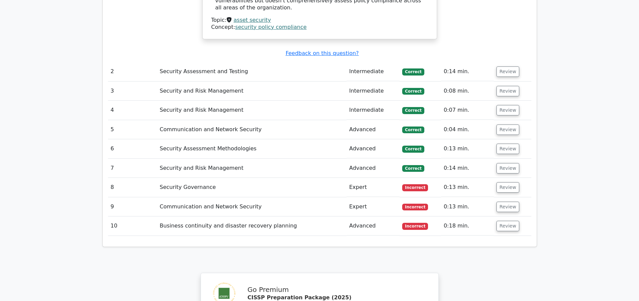
scroll to position [1024, 0]
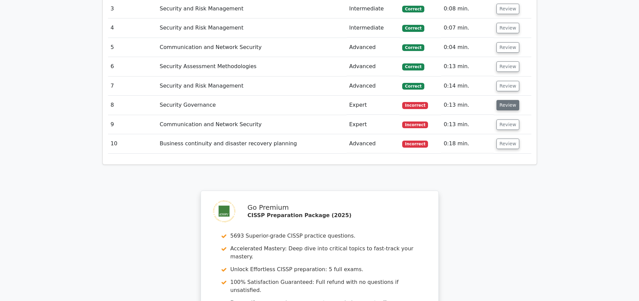
click at [503, 106] on button "Review" at bounding box center [507, 105] width 23 height 10
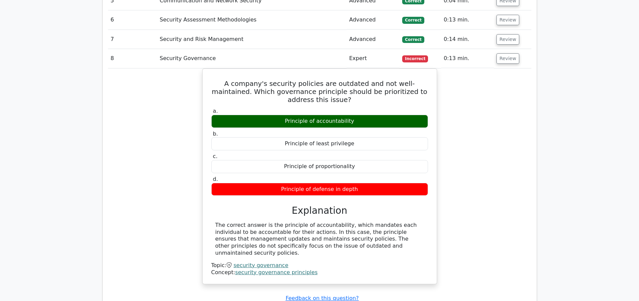
scroll to position [1203, 0]
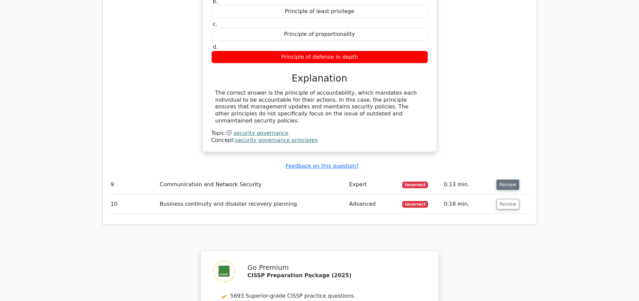
click at [510, 183] on button "Review" at bounding box center [507, 184] width 23 height 10
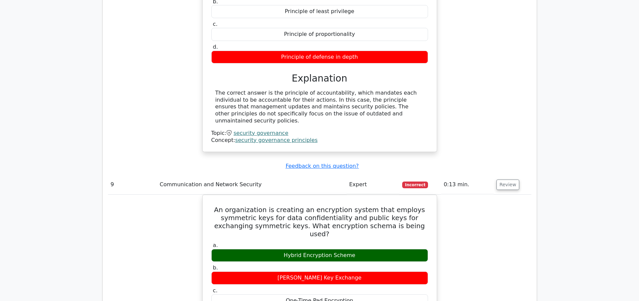
scroll to position [1234, 0]
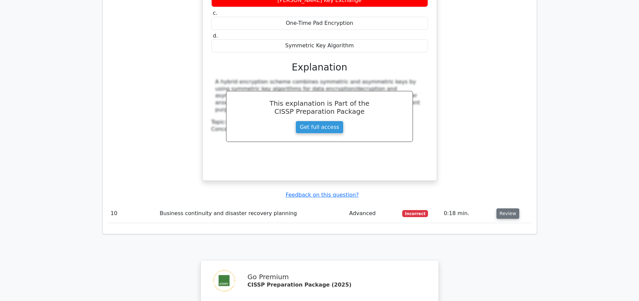
click at [508, 215] on button "Review" at bounding box center [507, 213] width 23 height 10
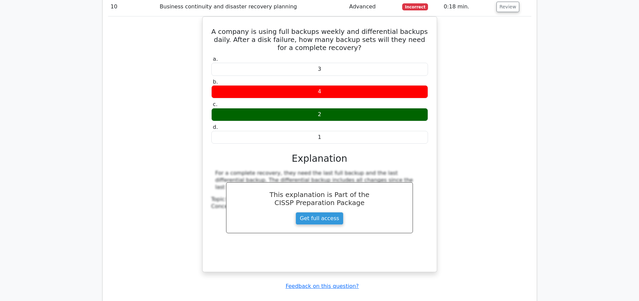
scroll to position [1994, 0]
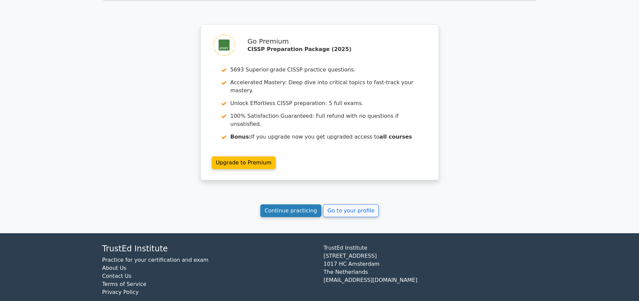
click at [299, 217] on link "Continue practicing" at bounding box center [290, 210] width 61 height 13
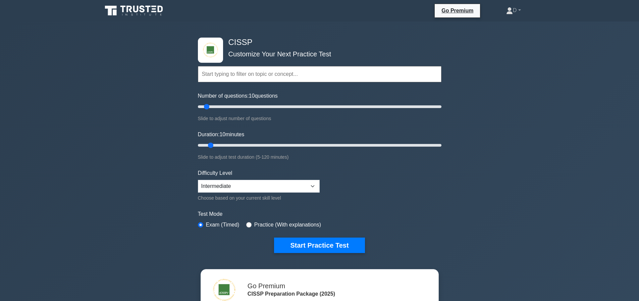
type input "30"
click at [229, 108] on input "Number of questions: 10 questions" at bounding box center [319, 107] width 243 height 8
click at [236, 143] on input "Duration: 20 minutes" at bounding box center [319, 145] width 243 height 8
type input "30"
click at [251, 145] on input "Duration: 20 minutes" at bounding box center [319, 145] width 243 height 8
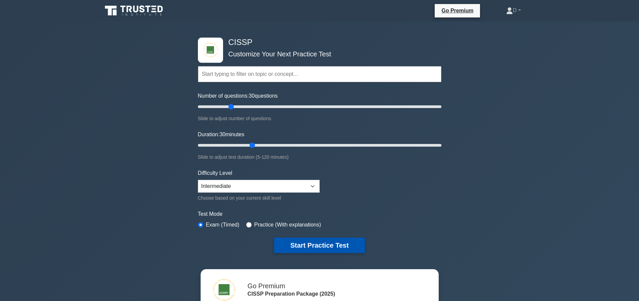
click at [348, 245] on button "Start Practice Test" at bounding box center [319, 244] width 91 height 15
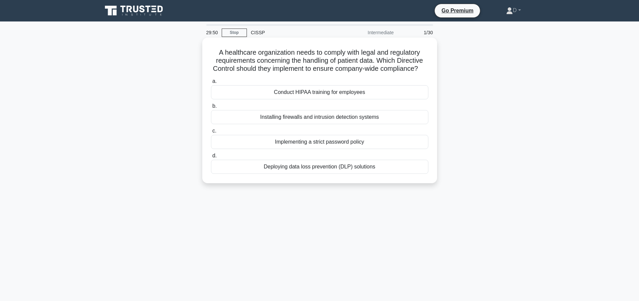
click at [354, 99] on div "Conduct HIPAA training for employees" at bounding box center [319, 92] width 217 height 14
click at [211, 83] on input "a. Conduct HIPAA training for employees" at bounding box center [211, 81] width 0 height 4
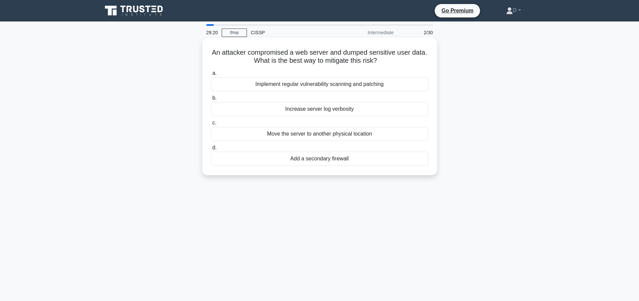
click at [326, 86] on div "Implement regular vulnerability scanning and patching" at bounding box center [319, 84] width 217 height 14
click at [211, 75] on input "a. Implement regular vulnerability scanning and patching" at bounding box center [211, 73] width 0 height 4
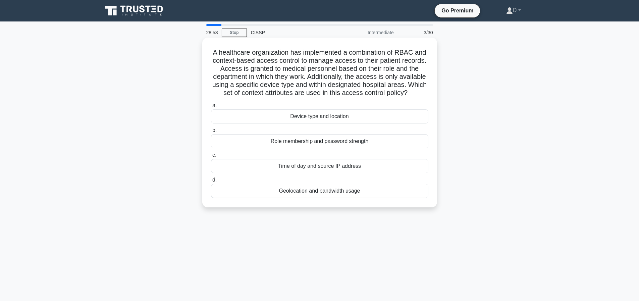
click at [349, 123] on div "Device type and location" at bounding box center [319, 116] width 217 height 14
click at [211, 108] on input "a. Device type and location" at bounding box center [211, 105] width 0 height 4
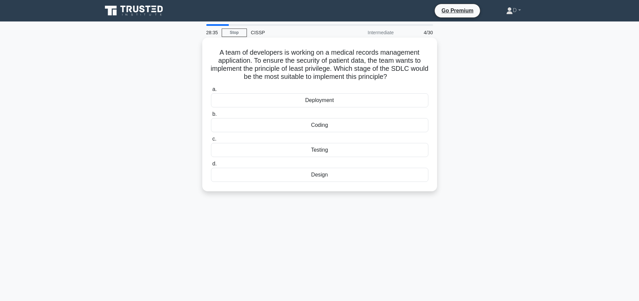
click at [332, 178] on div "Design" at bounding box center [319, 175] width 217 height 14
click at [211, 166] on input "d. Design" at bounding box center [211, 164] width 0 height 4
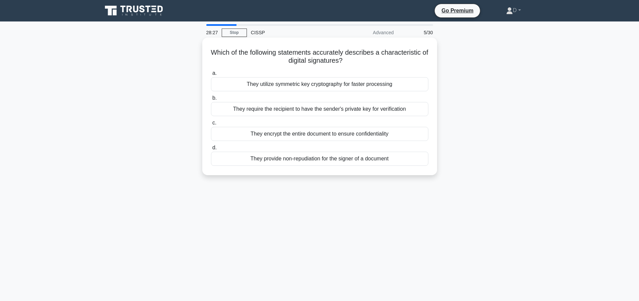
click at [317, 158] on div "They provide non-repudiation for the signer of a document" at bounding box center [319, 159] width 217 height 14
click at [211, 150] on input "d. They provide non-repudiation for the signer of a document" at bounding box center [211, 148] width 0 height 4
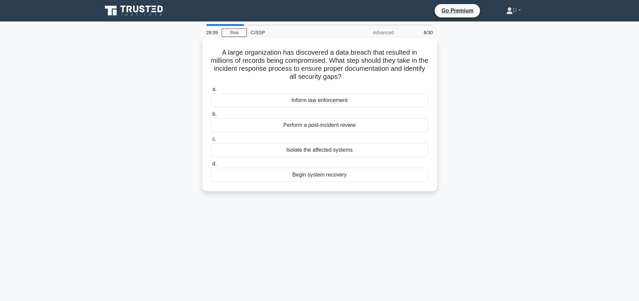
click at [344, 127] on div "Perform a post-incident review" at bounding box center [319, 125] width 217 height 14
click at [211, 116] on input "b. Perform a post-incident review" at bounding box center [211, 114] width 0 height 4
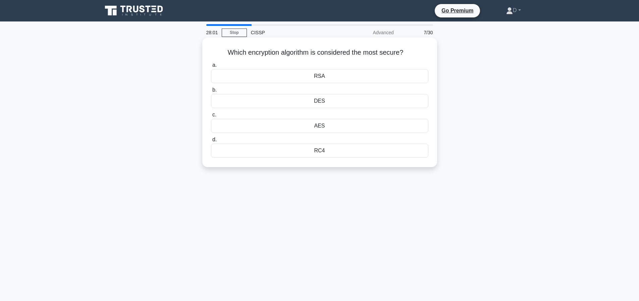
click at [325, 126] on div "AES" at bounding box center [319, 126] width 217 height 14
click at [211, 117] on input "c. AES" at bounding box center [211, 115] width 0 height 4
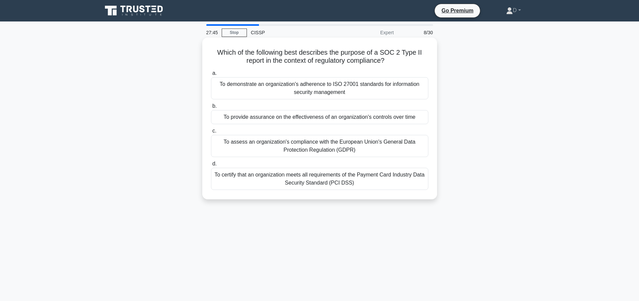
click at [298, 90] on div "To demonstrate an organization's adherence to ISO 27001 standards for informati…" at bounding box center [319, 88] width 217 height 22
click at [211, 75] on input "a. To demonstrate an organization's adherence to ISO 27001 standards for inform…" at bounding box center [211, 73] width 0 height 4
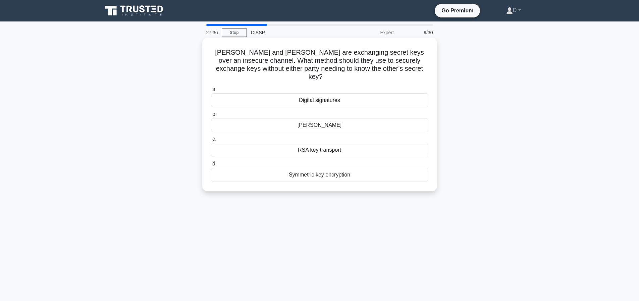
click at [306, 118] on div "Diffie-Hellman" at bounding box center [319, 125] width 217 height 14
click at [211, 116] on input "b. Diffie-Hellman" at bounding box center [211, 114] width 0 height 4
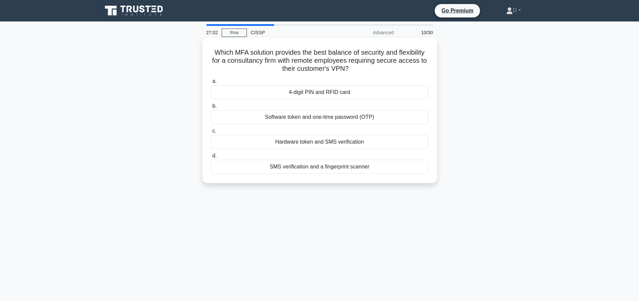
click at [348, 91] on div "4-digit PIN and RFID card" at bounding box center [319, 92] width 217 height 14
click at [211, 83] on input "a. 4-digit PIN and RFID card" at bounding box center [211, 81] width 0 height 4
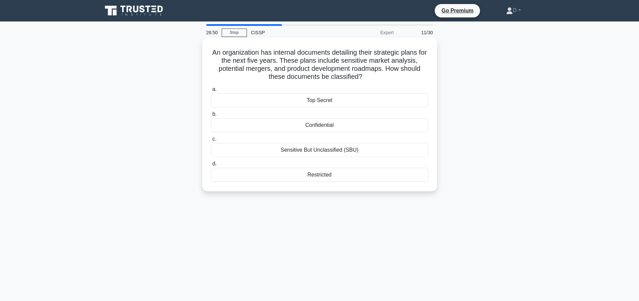
click at [326, 124] on div "Confidential" at bounding box center [319, 125] width 217 height 14
click at [211, 116] on input "b. Confidential" at bounding box center [211, 114] width 0 height 4
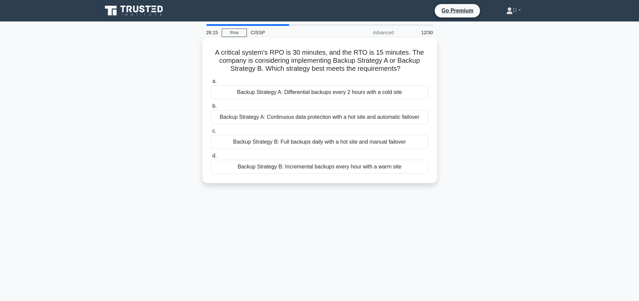
click at [361, 115] on div "Backup Strategy A: Continuous data protection with a hot site and automatic fai…" at bounding box center [319, 117] width 217 height 14
click at [211, 108] on input "b. Backup Strategy A: Continuous data protection with a hot site and automatic …" at bounding box center [211, 106] width 0 height 4
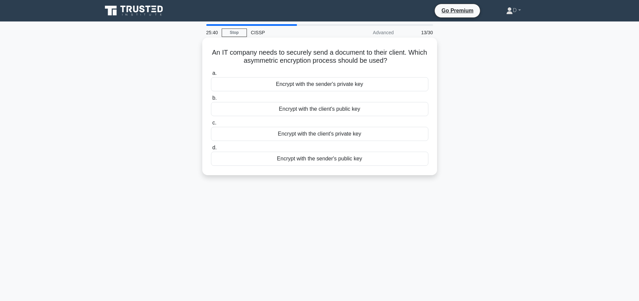
click at [337, 160] on div "Encrypt with the sender's public key" at bounding box center [319, 159] width 217 height 14
click at [211, 150] on input "d. Encrypt with the sender's public key" at bounding box center [211, 148] width 0 height 4
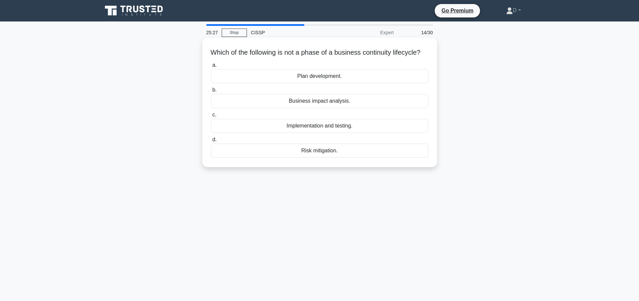
click at [307, 158] on div "Risk mitigation." at bounding box center [319, 151] width 217 height 14
click at [211, 142] on input "d. Risk mitigation." at bounding box center [211, 139] width 0 height 4
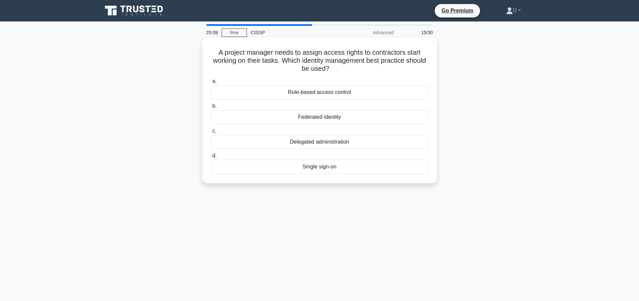
click at [294, 116] on div "Federated identity" at bounding box center [319, 117] width 217 height 14
click at [211, 108] on input "b. Federated identity" at bounding box center [211, 106] width 0 height 4
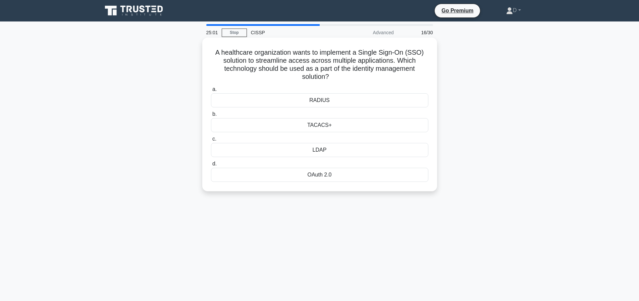
click at [330, 176] on div "OAuth 2.0" at bounding box center [319, 175] width 217 height 14
click at [211, 166] on input "d. OAuth 2.0" at bounding box center [211, 164] width 0 height 4
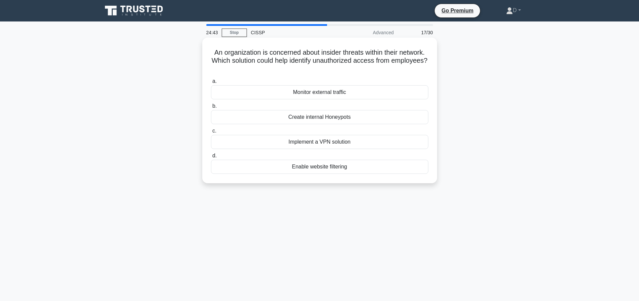
click at [355, 115] on div "Create internal Honeypots" at bounding box center [319, 117] width 217 height 14
click at [211, 108] on input "b. Create internal Honeypots" at bounding box center [211, 106] width 0 height 4
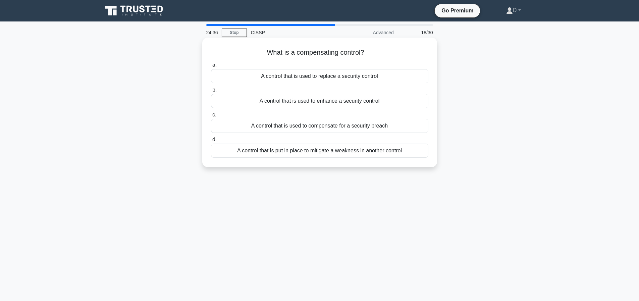
click at [379, 149] on div "A control that is put in place to mitigate a weakness in another control" at bounding box center [319, 151] width 217 height 14
click at [211, 142] on input "d. A control that is put in place to mitigate a weakness in another control" at bounding box center [211, 139] width 0 height 4
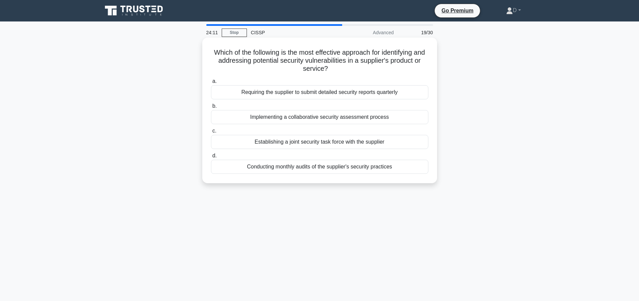
click at [330, 165] on div "Conducting monthly audits of the supplier's security practices" at bounding box center [319, 167] width 217 height 14
click at [211, 158] on input "d. Conducting monthly audits of the supplier's security practices" at bounding box center [211, 156] width 0 height 4
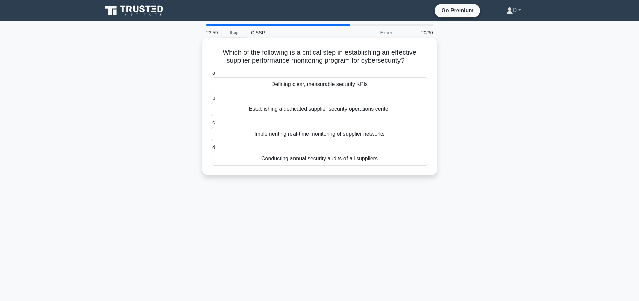
click at [353, 84] on div "Defining clear, measurable security KPIs" at bounding box center [319, 84] width 217 height 14
click at [211, 75] on input "a. Defining clear, measurable security KPIs" at bounding box center [211, 73] width 0 height 4
click at [380, 82] on div "Use their private key to digitally sign the message" at bounding box center [319, 84] width 217 height 14
click at [211, 75] on input "a. Use their private key to digitally sign the message" at bounding box center [211, 73] width 0 height 4
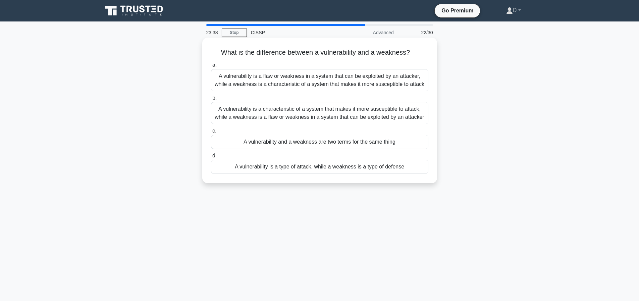
click at [284, 82] on div "A vulnerability is a flaw or weakness in a system that can be exploited by an a…" at bounding box center [319, 80] width 217 height 22
click at [211, 67] on input "a. A vulnerability is a flaw or weakness in a system that can be exploited by a…" at bounding box center [211, 65] width 0 height 4
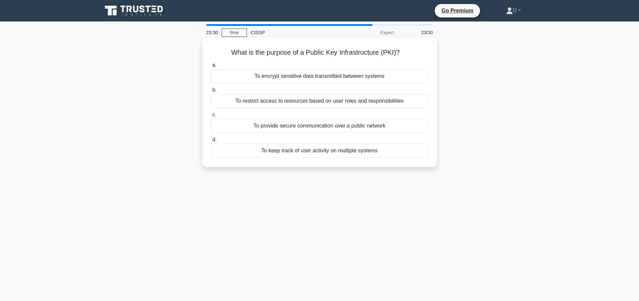
click at [377, 128] on div "To provide secure communication over a public network" at bounding box center [319, 126] width 217 height 14
click at [211, 117] on input "c. To provide secure communication over a public network" at bounding box center [211, 115] width 0 height 4
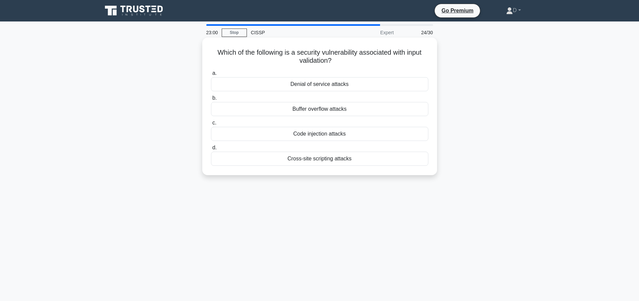
click at [335, 158] on div "Cross-site scripting attacks" at bounding box center [319, 159] width 217 height 14
click at [211, 150] on input "d. Cross-site scripting attacks" at bounding box center [211, 148] width 0 height 4
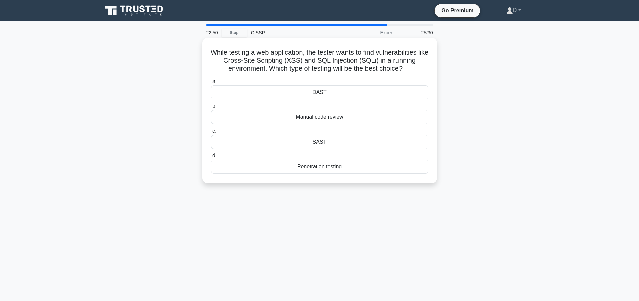
click at [325, 174] on div "Penetration testing" at bounding box center [319, 167] width 217 height 14
click at [211, 158] on input "d. Penetration testing" at bounding box center [211, 156] width 0 height 4
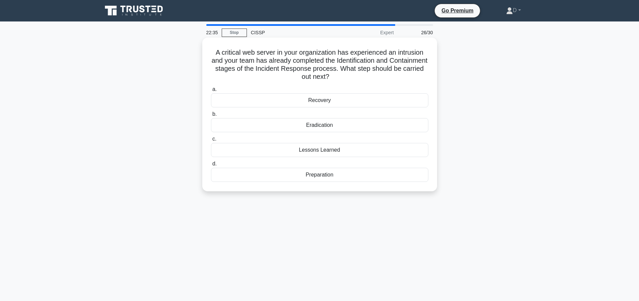
click at [334, 125] on div "Eradication" at bounding box center [319, 125] width 217 height 14
click at [211, 116] on input "b. Eradication" at bounding box center [211, 114] width 0 height 4
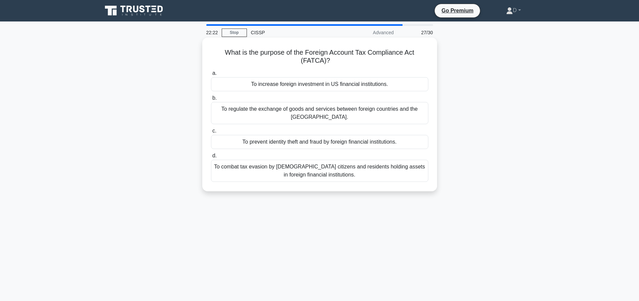
click at [355, 178] on div "To combat tax evasion by US citizens and residents holding assets in foreign fi…" at bounding box center [319, 171] width 217 height 22
click at [211, 158] on input "d. To combat tax evasion by US citizens and residents holding assets in foreign…" at bounding box center [211, 156] width 0 height 4
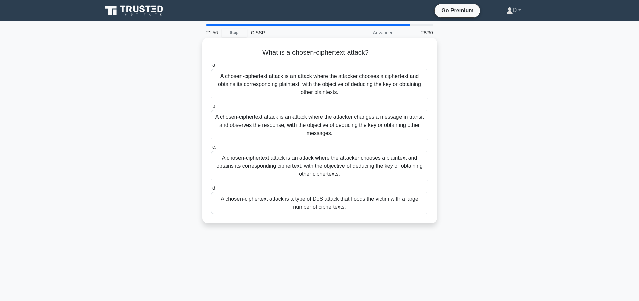
click at [352, 130] on div "A chosen-ciphertext attack is an attack where the attacker changes a message in…" at bounding box center [319, 125] width 217 height 30
click at [211, 108] on input "b. A chosen-ciphertext attack is an attack where the attacker changes a message…" at bounding box center [211, 106] width 0 height 4
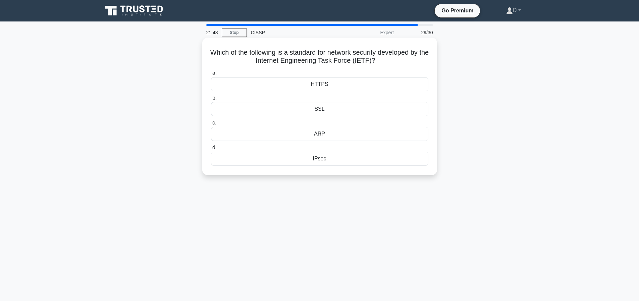
click at [330, 81] on div "HTTPS" at bounding box center [319, 84] width 217 height 14
click at [211, 75] on input "a. HTTPS" at bounding box center [211, 73] width 0 height 4
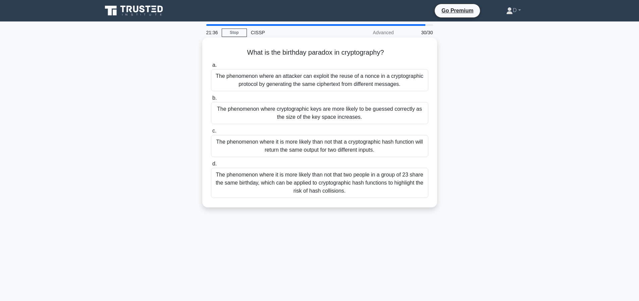
click at [343, 188] on div "The phenomenon where it is more likely than not that two people in a group of 2…" at bounding box center [319, 183] width 217 height 30
click at [211, 166] on input "d. The phenomenon where it is more likely than not that two people in a group o…" at bounding box center [211, 164] width 0 height 4
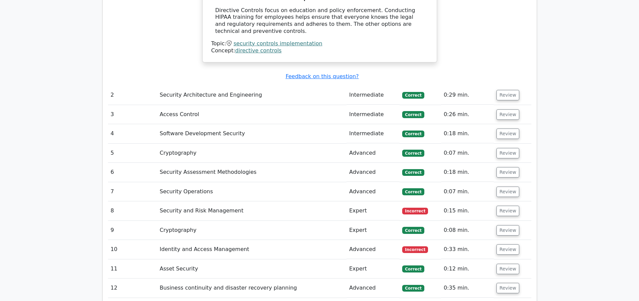
scroll to position [998, 0]
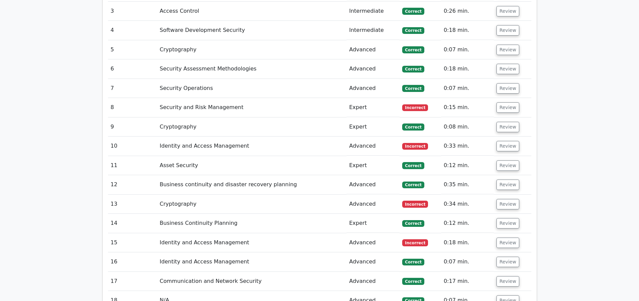
click at [402, 110] on td "Incorrect" at bounding box center [419, 107] width 41 height 19
click at [499, 107] on button "Review" at bounding box center [507, 107] width 23 height 10
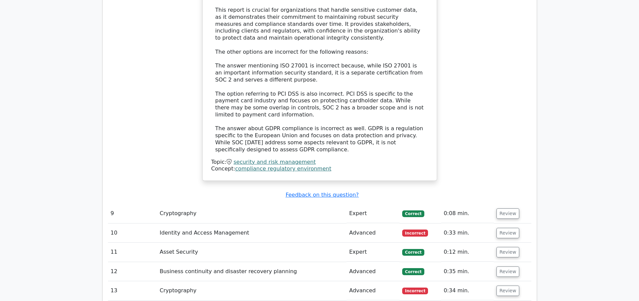
scroll to position [1482, 0]
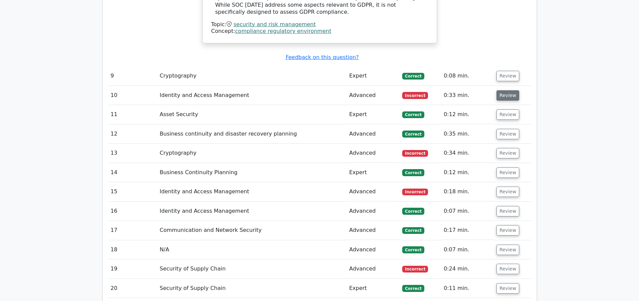
click at [511, 96] on button "Review" at bounding box center [507, 95] width 23 height 10
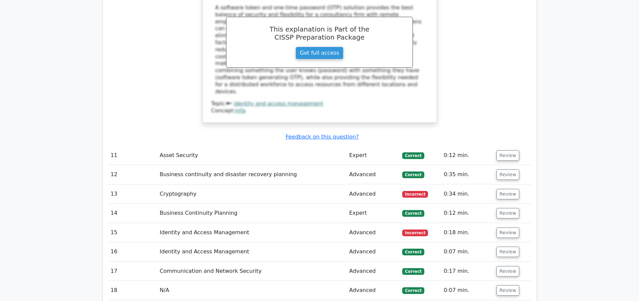
scroll to position [1762, 0]
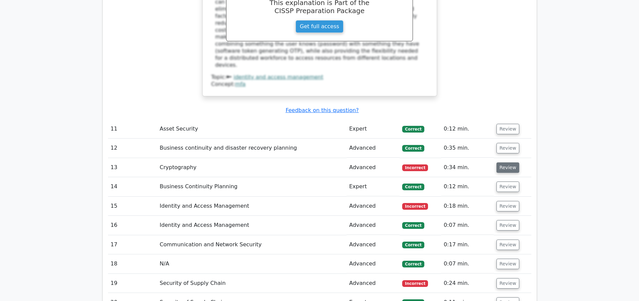
click at [502, 165] on button "Review" at bounding box center [507, 167] width 23 height 10
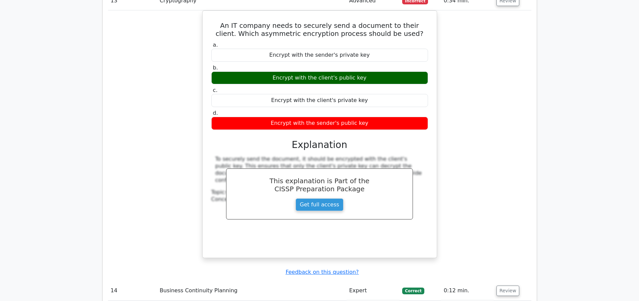
scroll to position [2135, 0]
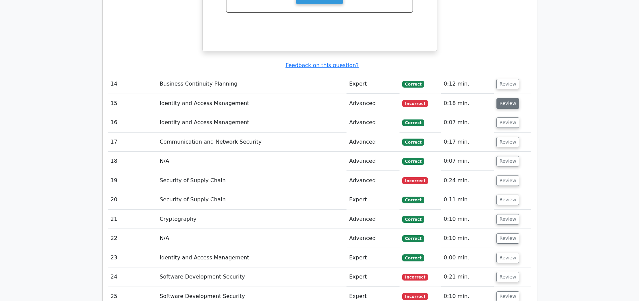
click at [510, 105] on button "Review" at bounding box center [507, 103] width 23 height 10
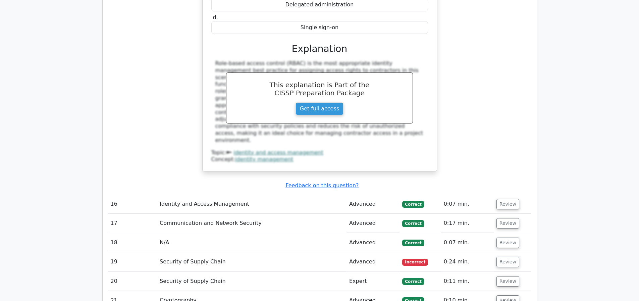
scroll to position [2412, 0]
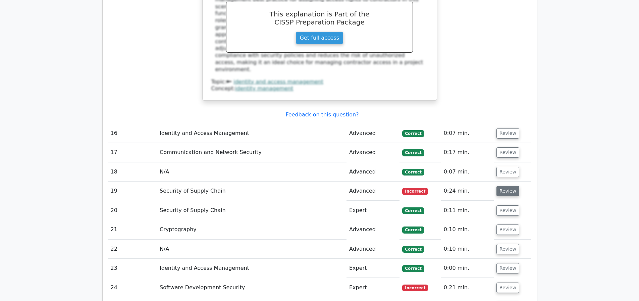
click at [503, 190] on button "Review" at bounding box center [507, 191] width 23 height 10
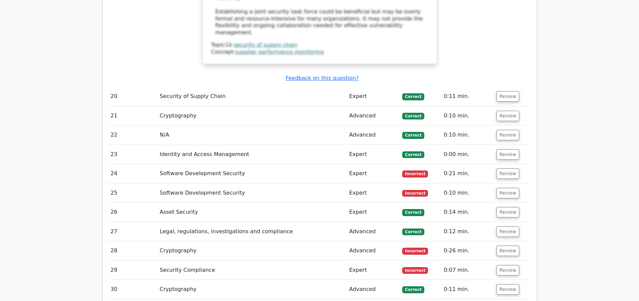
scroll to position [2985, 0]
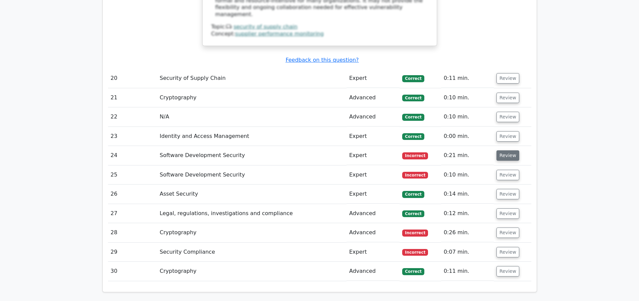
click at [509, 156] on button "Review" at bounding box center [507, 155] width 23 height 10
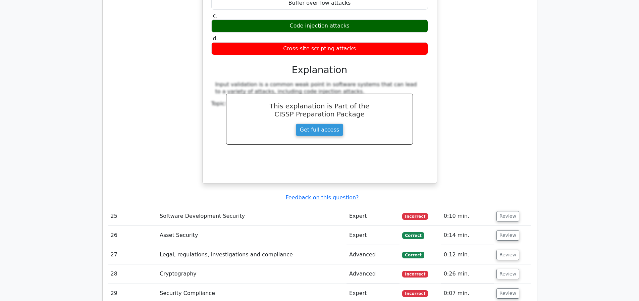
scroll to position [3254, 0]
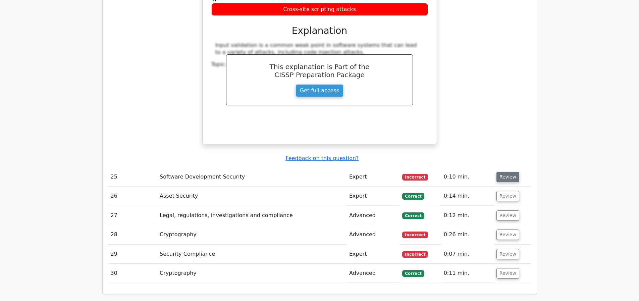
click at [502, 177] on button "Review" at bounding box center [507, 177] width 23 height 10
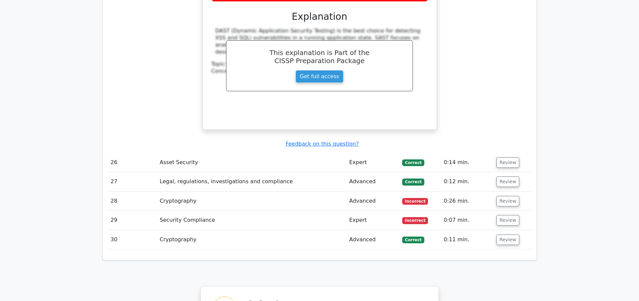
scroll to position [3634, 0]
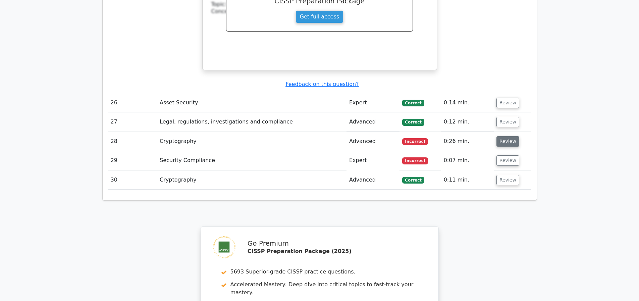
click at [510, 140] on button "Review" at bounding box center [507, 141] width 23 height 10
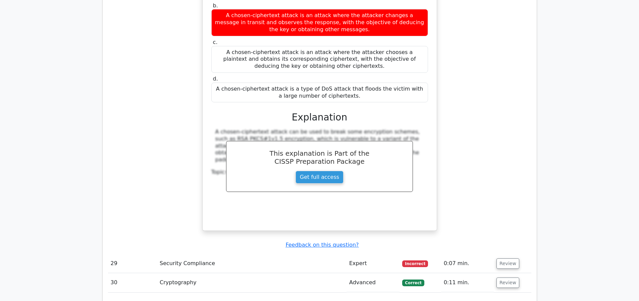
scroll to position [3970, 0]
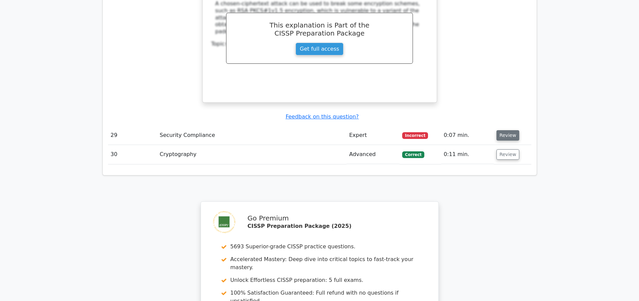
click at [498, 133] on button "Review" at bounding box center [507, 135] width 23 height 10
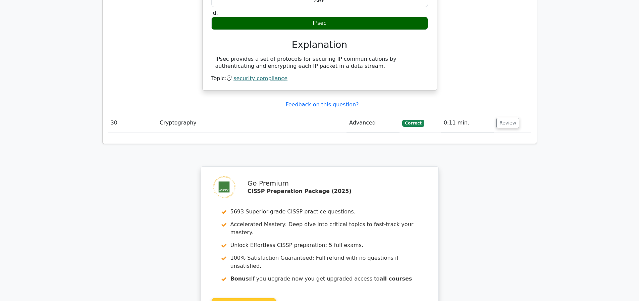
scroll to position [4345, 0]
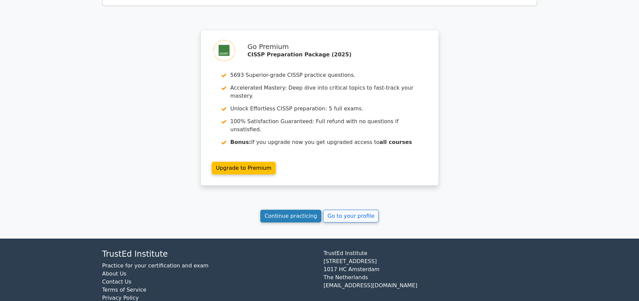
click at [305, 222] on link "Continue practicing" at bounding box center [290, 216] width 61 height 13
